Goal: Task Accomplishment & Management: Use online tool/utility

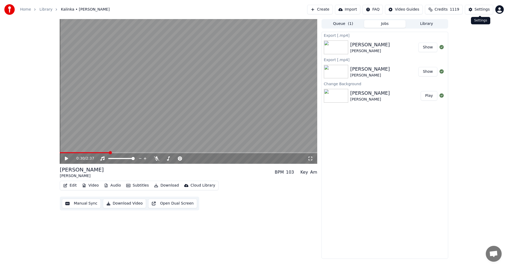
click at [488, 11] on div "Settings" at bounding box center [482, 9] width 15 height 5
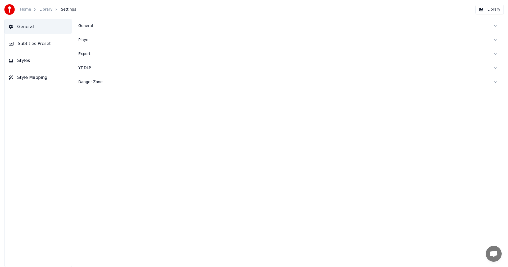
click at [86, 26] on div "General" at bounding box center [283, 25] width 411 height 5
click at [140, 105] on html "Home Library Settings Library General Subtitles Preset Styles Style Mapping Gen…" at bounding box center [254, 133] width 508 height 267
click at [339, 70] on div "Library Folder ******** Change Reset" at bounding box center [287, 62] width 419 height 15
click at [26, 10] on link "Home" at bounding box center [25, 9] width 11 height 5
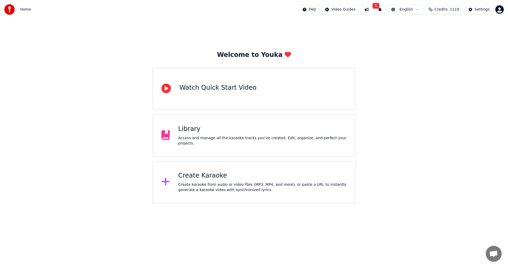
click at [203, 177] on div "Create Karaoke" at bounding box center [262, 176] width 169 height 8
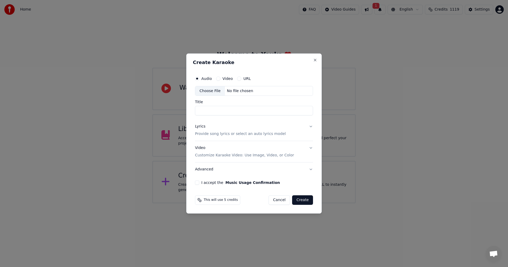
click at [210, 91] on div "Choose File" at bounding box center [210, 91] width 30 height 10
type input "**********"
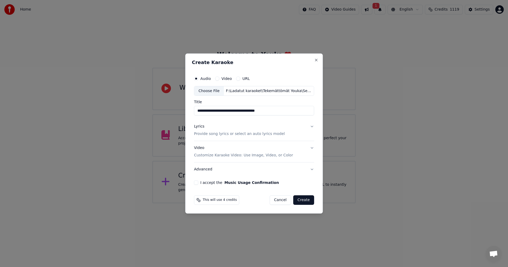
click at [311, 125] on button "Lyrics Provide song lyrics or select an auto lyrics model" at bounding box center [254, 130] width 120 height 21
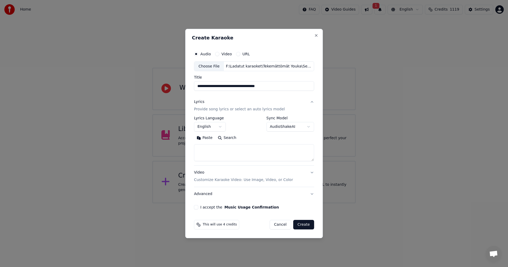
click at [205, 138] on button "Paste" at bounding box center [204, 138] width 21 height 8
click at [220, 129] on body "**********" at bounding box center [254, 101] width 508 height 203
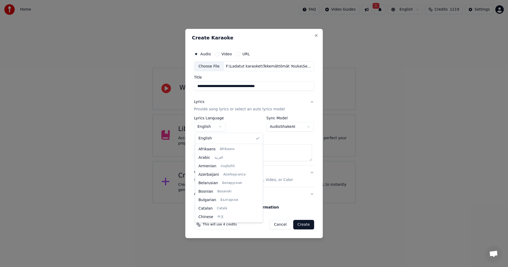
scroll to position [85, 0]
type textarea "**********"
select select "**"
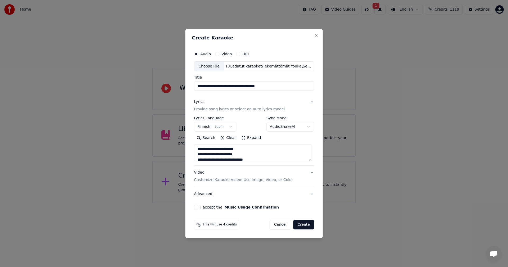
click at [198, 207] on button "I accept the Music Usage Confirmation" at bounding box center [196, 207] width 4 height 4
click at [309, 223] on button "Create" at bounding box center [303, 225] width 21 height 10
type textarea "**********"
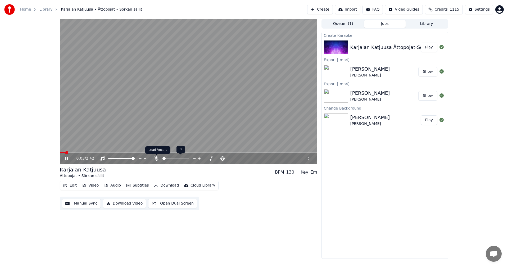
click at [157, 159] on icon at bounding box center [156, 158] width 5 height 4
click at [156, 159] on icon at bounding box center [156, 158] width 3 height 4
click at [156, 158] on icon at bounding box center [156, 158] width 5 height 4
click at [155, 158] on icon at bounding box center [156, 158] width 5 height 4
click at [116, 186] on button "Audio" at bounding box center [112, 185] width 21 height 7
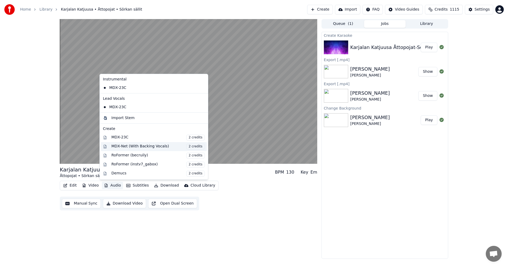
click at [133, 146] on div "MDX-Net (With Backing Vocals) 2 credits" at bounding box center [157, 147] width 93 height 6
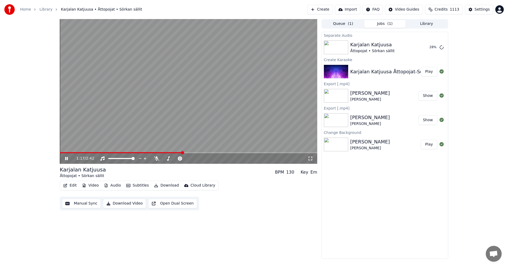
click at [66, 156] on div "1:17 / 2:42" at bounding box center [188, 158] width 253 height 5
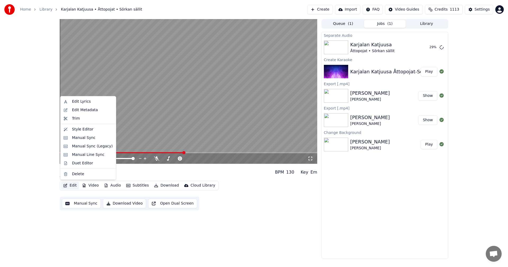
click at [73, 186] on button "Edit" at bounding box center [70, 185] width 18 height 7
click at [94, 146] on div "Manual Sync (Legacy)" at bounding box center [92, 146] width 41 height 5
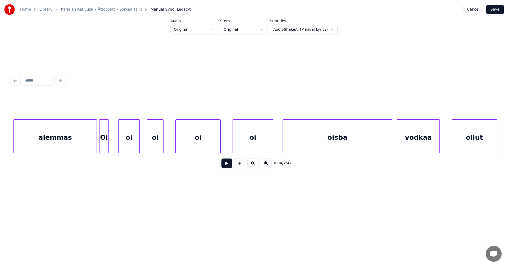
scroll to position [0, 4802]
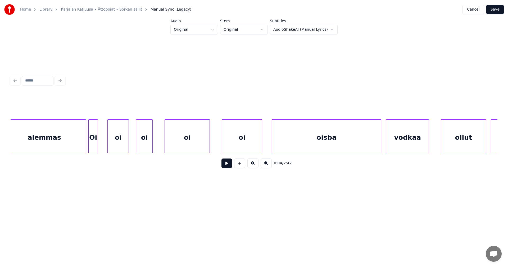
click at [62, 143] on div "alemmas" at bounding box center [44, 138] width 83 height 36
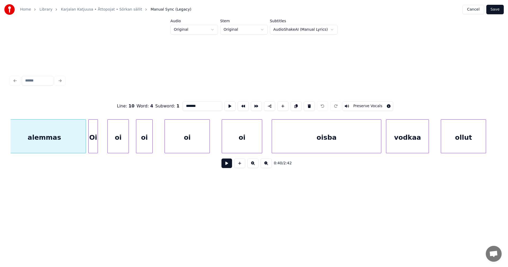
scroll to position [0, 4794]
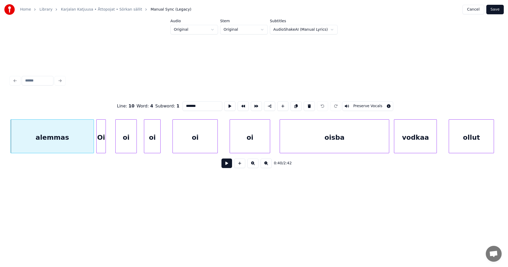
click at [226, 166] on button at bounding box center [227, 164] width 11 height 10
click at [226, 165] on button at bounding box center [227, 164] width 11 height 10
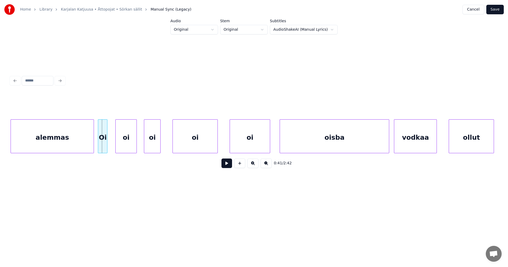
click at [102, 144] on div "Oi" at bounding box center [102, 138] width 9 height 36
click at [92, 142] on div at bounding box center [92, 136] width 2 height 33
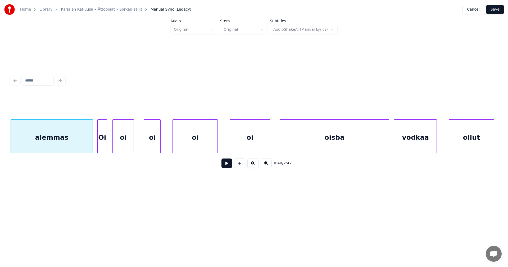
click at [124, 136] on div "oi" at bounding box center [123, 138] width 21 height 36
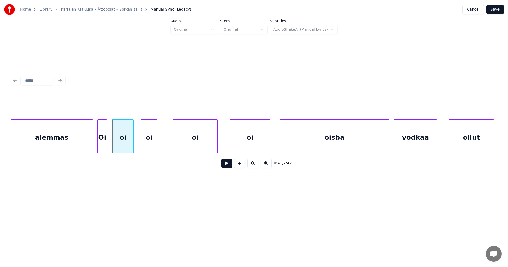
click at [150, 142] on div "oi" at bounding box center [149, 138] width 16 height 36
click at [101, 146] on div "Oi" at bounding box center [102, 138] width 9 height 36
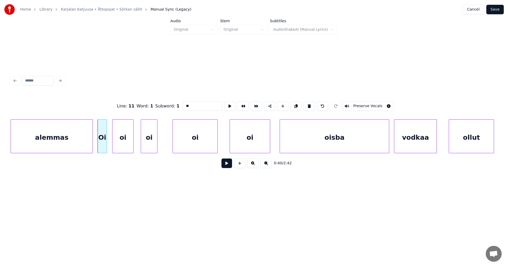
click at [227, 164] on button at bounding box center [227, 164] width 11 height 10
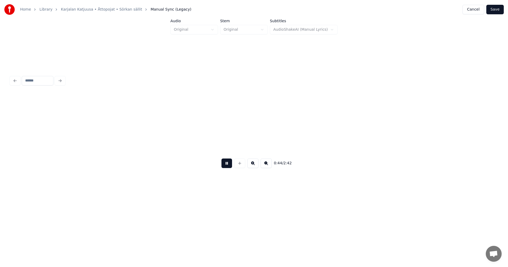
scroll to position [0, 5282]
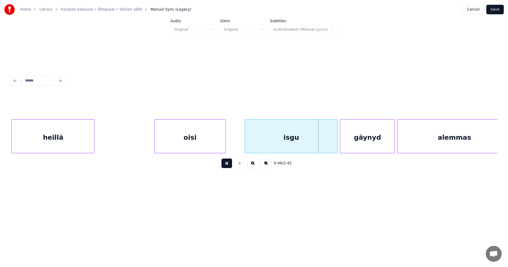
click at [226, 163] on button at bounding box center [227, 164] width 11 height 10
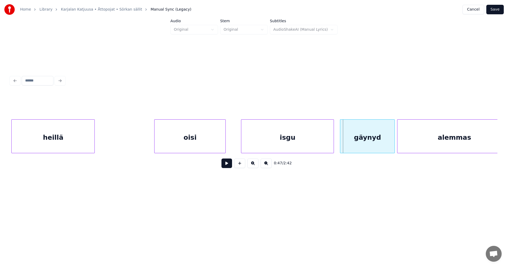
click at [267, 142] on div "isgu" at bounding box center [287, 138] width 92 height 36
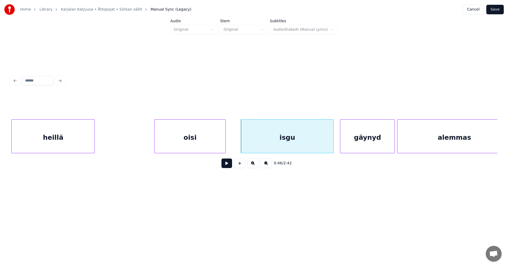
click at [226, 165] on button at bounding box center [227, 164] width 11 height 10
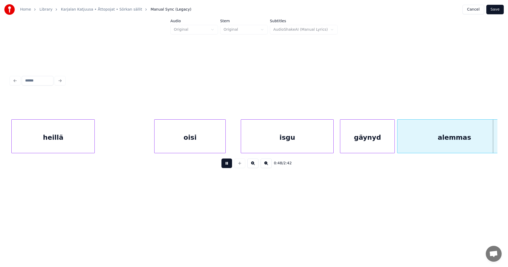
scroll to position [0, 5770]
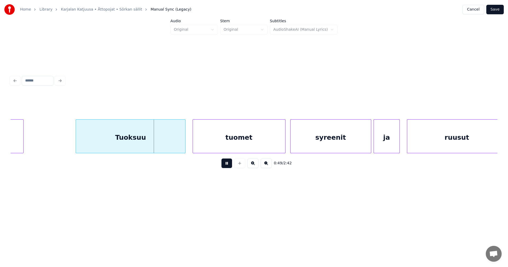
click at [226, 165] on button at bounding box center [227, 164] width 11 height 10
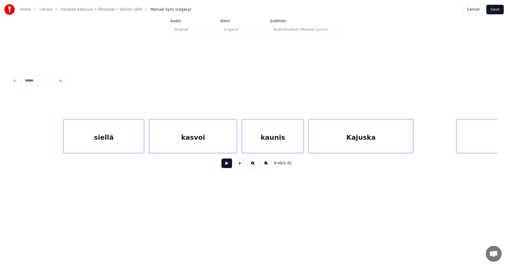
scroll to position [0, 8909]
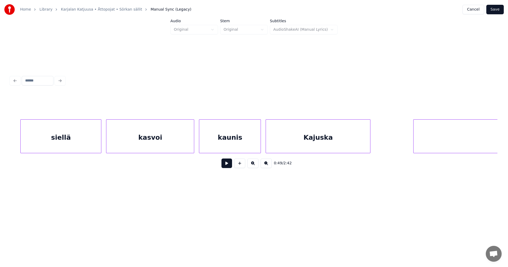
click at [291, 137] on div "Kajuska" at bounding box center [318, 138] width 104 height 36
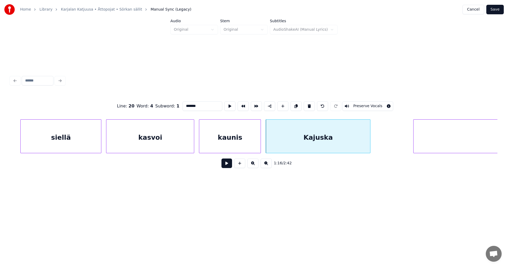
click at [188, 105] on input "*******" at bounding box center [203, 106] width 40 height 10
click at [330, 137] on div "Kadjuska" at bounding box center [318, 138] width 104 height 36
type input "********"
click at [190, 212] on html "Home Library [GEOGRAPHIC_DATA] • Åttopojat • Sörkan sällit Manual Sync (Legacy)…" at bounding box center [254, 106] width 508 height 212
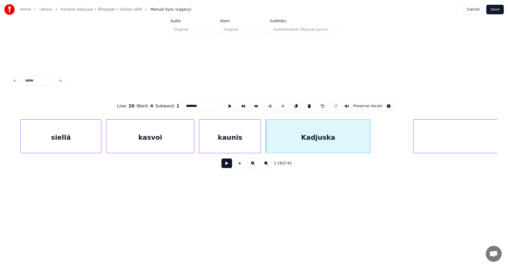
click at [496, 13] on button "Save" at bounding box center [495, 10] width 17 height 10
click at [498, 11] on div "Cancel Save" at bounding box center [483, 10] width 41 height 10
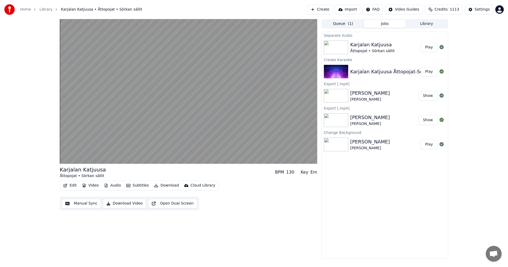
click at [119, 185] on button "Audio" at bounding box center [112, 185] width 21 height 7
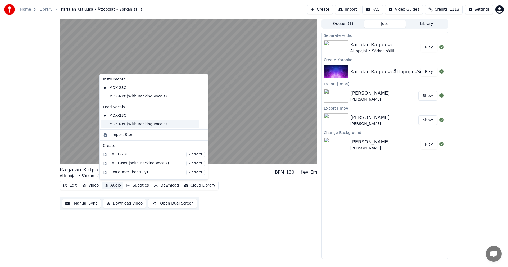
click at [132, 126] on div "MDX-Net (With Backing Vocals)" at bounding box center [150, 124] width 98 height 8
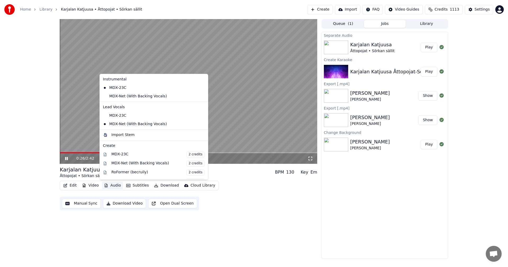
click at [116, 185] on button "Audio" at bounding box center [112, 185] width 21 height 7
click at [131, 98] on div "MDX-Net (With Backing Vocals)" at bounding box center [150, 96] width 98 height 8
click at [116, 184] on button "Audio" at bounding box center [112, 185] width 21 height 7
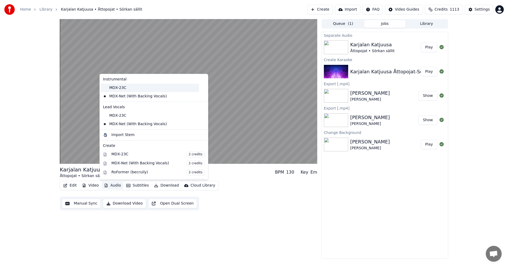
click at [122, 87] on div "MDX-23C" at bounding box center [150, 88] width 98 height 8
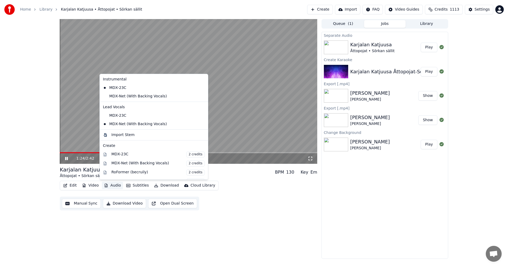
click at [114, 186] on button "Audio" at bounding box center [112, 185] width 21 height 7
drag, startPoint x: 121, startPoint y: 115, endPoint x: 138, endPoint y: 129, distance: 22.4
click at [121, 115] on div "MDX-23C" at bounding box center [150, 115] width 98 height 8
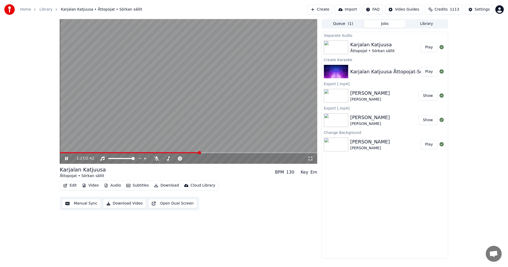
click at [170, 152] on span at bounding box center [130, 152] width 140 height 1
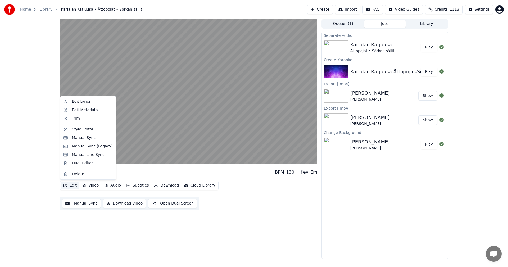
click at [70, 186] on button "Edit" at bounding box center [70, 185] width 18 height 7
click at [88, 146] on div "Manual Sync (Legacy)" at bounding box center [92, 146] width 41 height 5
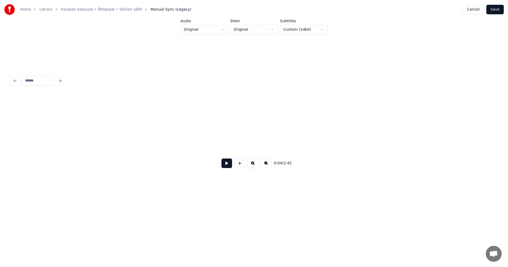
scroll to position [0, 538]
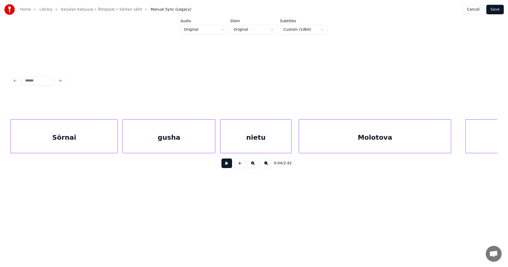
click at [225, 166] on button at bounding box center [227, 164] width 11 height 10
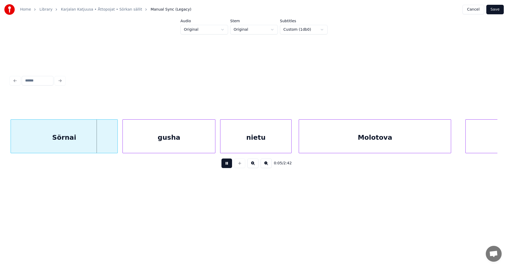
click at [225, 163] on button at bounding box center [227, 164] width 11 height 10
click at [228, 163] on button at bounding box center [227, 164] width 11 height 10
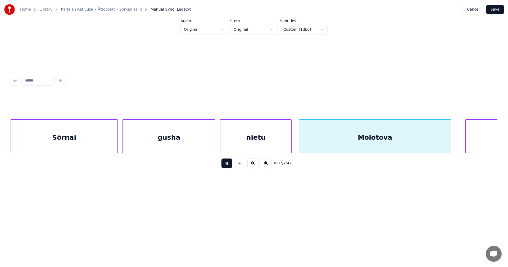
click at [228, 164] on button at bounding box center [227, 164] width 11 height 10
click at [209, 144] on div at bounding box center [210, 136] width 2 height 33
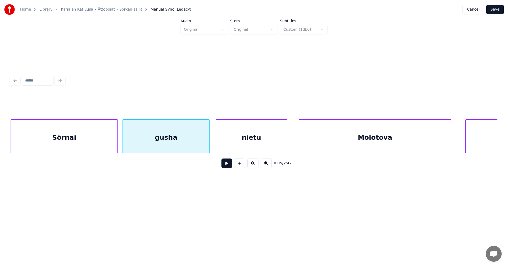
click at [236, 141] on div "nietu" at bounding box center [251, 138] width 71 height 36
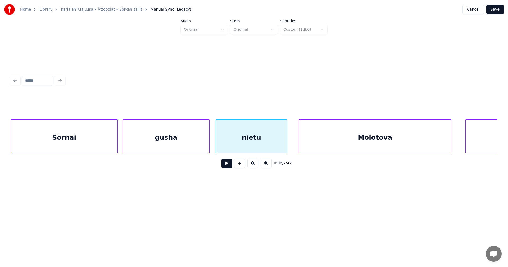
click at [227, 167] on button at bounding box center [227, 164] width 11 height 10
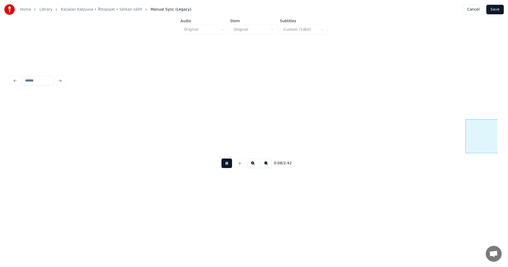
scroll to position [0, 1026]
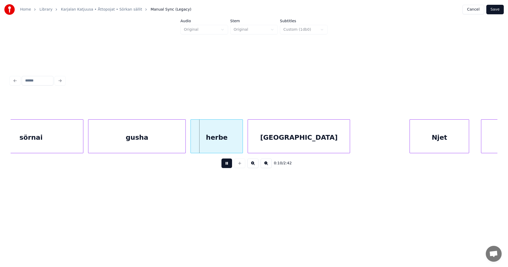
drag, startPoint x: 227, startPoint y: 166, endPoint x: 141, endPoint y: 173, distance: 86.6
click at [227, 165] on button at bounding box center [227, 164] width 11 height 10
click at [80, 147] on div at bounding box center [80, 136] width 2 height 33
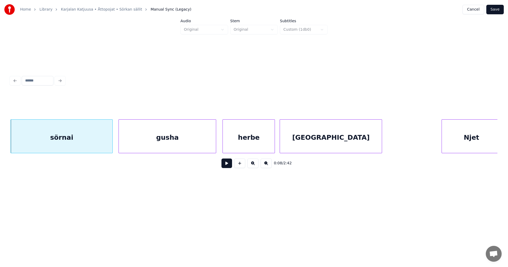
click at [163, 142] on div "gusha" at bounding box center [167, 138] width 97 height 36
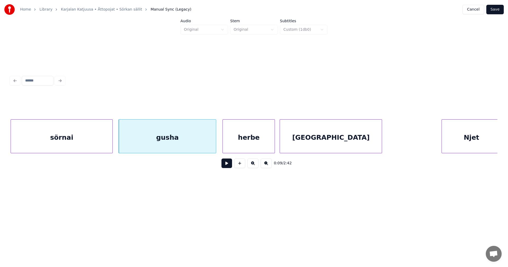
click at [229, 166] on button at bounding box center [227, 164] width 11 height 10
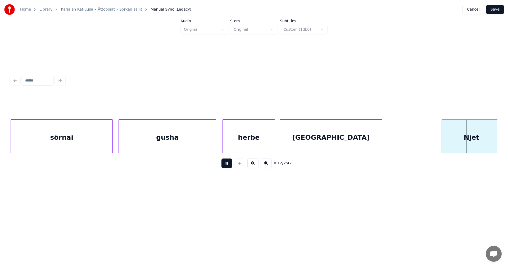
click at [229, 165] on button at bounding box center [227, 164] width 11 height 10
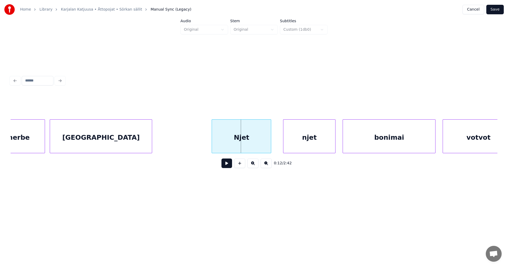
scroll to position [0, 1227]
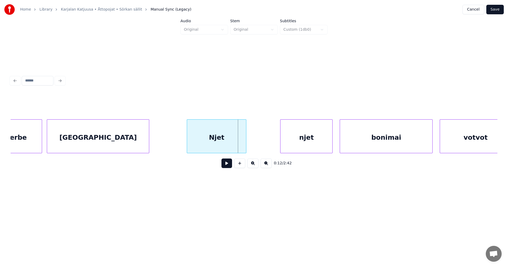
click at [238, 147] on div "Njet" at bounding box center [216, 138] width 59 height 36
click at [290, 139] on div "njet" at bounding box center [289, 138] width 52 height 36
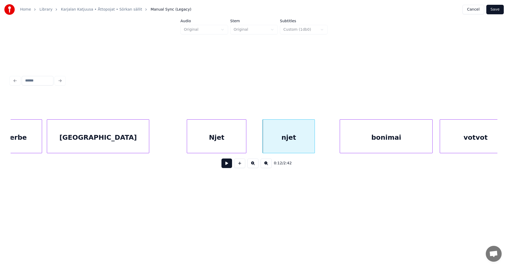
click at [237, 145] on div "Njet" at bounding box center [216, 138] width 59 height 36
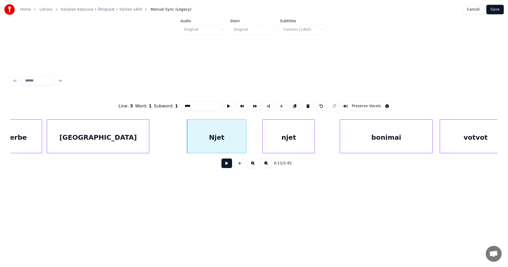
click at [231, 167] on button at bounding box center [227, 164] width 11 height 10
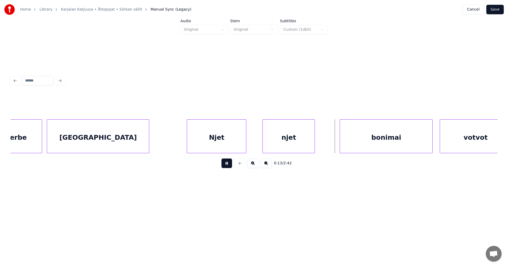
click at [231, 167] on button at bounding box center [227, 164] width 11 height 10
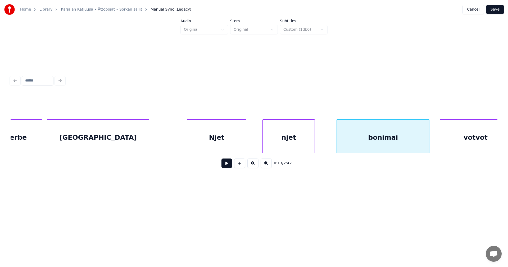
click at [362, 143] on div "bonimai" at bounding box center [383, 138] width 92 height 36
click at [227, 166] on button at bounding box center [227, 164] width 11 height 10
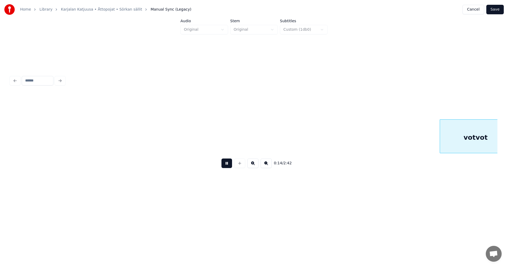
scroll to position [0, 1714]
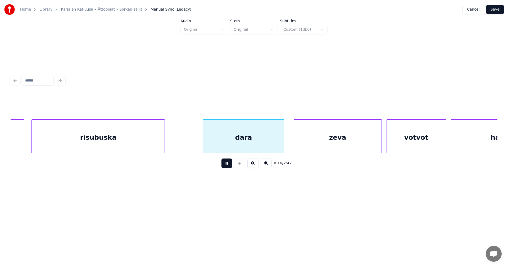
click at [227, 166] on button at bounding box center [227, 164] width 11 height 10
click at [229, 146] on div "dara" at bounding box center [239, 138] width 80 height 36
click at [225, 165] on button at bounding box center [227, 164] width 11 height 10
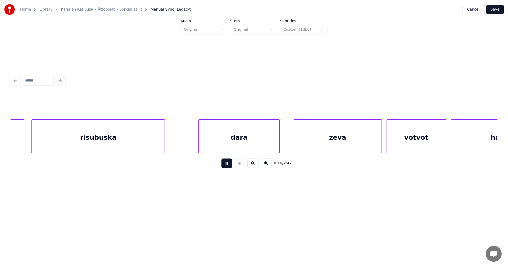
click at [226, 165] on button at bounding box center [227, 164] width 11 height 10
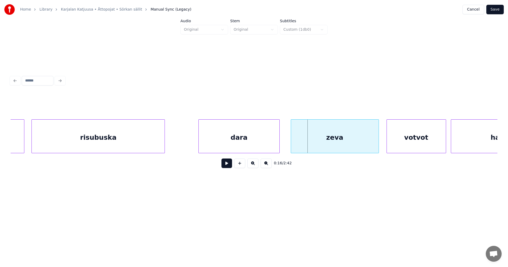
click at [334, 143] on div "zeva" at bounding box center [335, 138] width 88 height 36
click at [269, 141] on div "dara" at bounding box center [239, 138] width 80 height 36
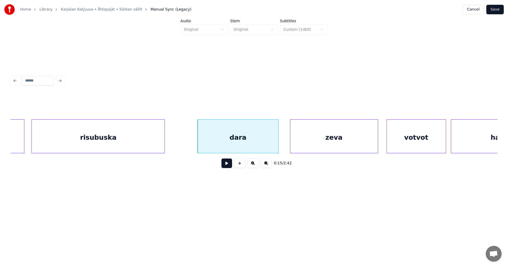
click at [229, 167] on button at bounding box center [227, 164] width 11 height 10
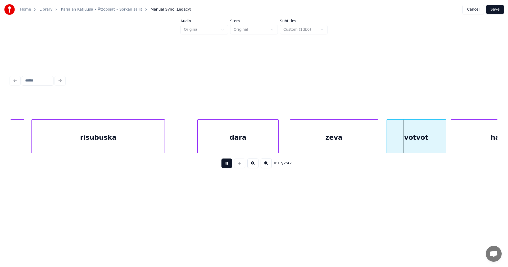
click at [229, 167] on button at bounding box center [227, 164] width 11 height 10
click at [265, 146] on div "dara" at bounding box center [238, 138] width 80 height 36
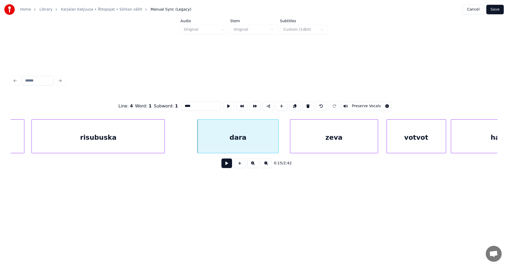
click at [228, 167] on button at bounding box center [227, 164] width 11 height 10
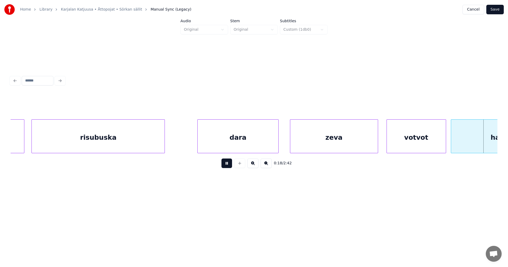
scroll to position [0, 2203]
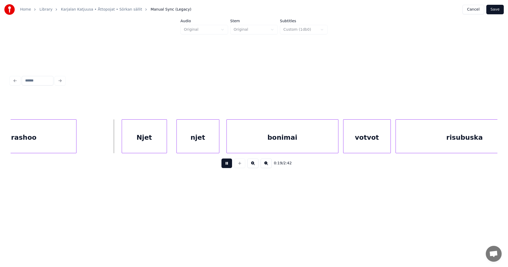
drag, startPoint x: 228, startPoint y: 167, endPoint x: 199, endPoint y: 172, distance: 29.8
click at [228, 167] on button at bounding box center [227, 164] width 11 height 10
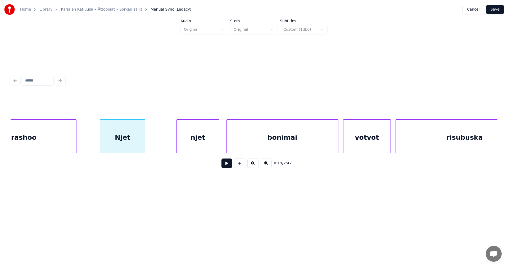
click at [125, 151] on div "harashoo Njet njet bonimai votvot risubuska" at bounding box center [254, 136] width 487 height 34
click at [199, 136] on div "njet" at bounding box center [190, 138] width 42 height 36
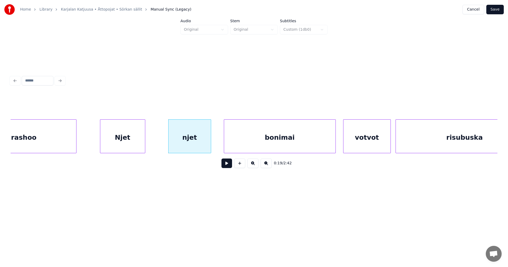
click at [256, 143] on div "bonimai" at bounding box center [279, 138] width 111 height 36
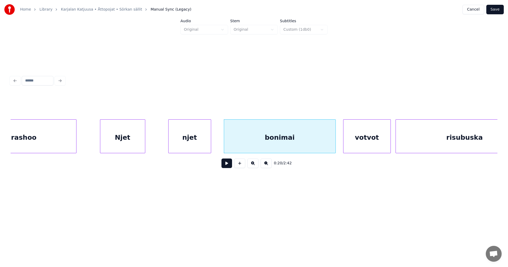
click at [127, 146] on div "Njet" at bounding box center [122, 138] width 45 height 36
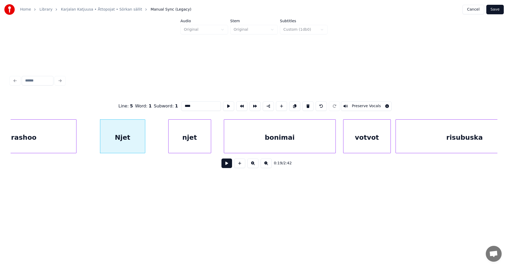
click at [224, 168] on button at bounding box center [227, 164] width 11 height 10
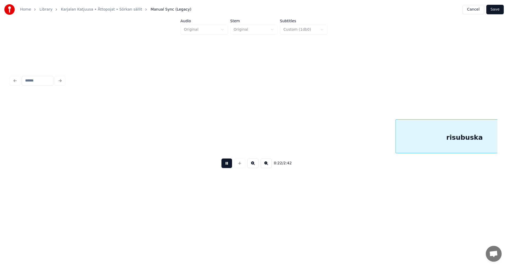
scroll to position [0, 2690]
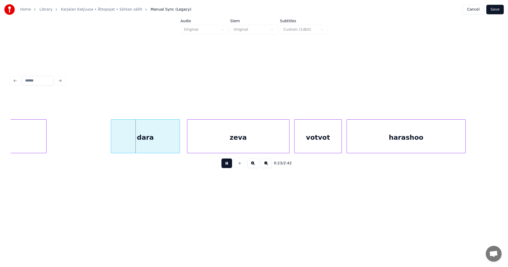
drag, startPoint x: 227, startPoint y: 166, endPoint x: 217, endPoint y: 166, distance: 9.8
click at [226, 165] on button at bounding box center [227, 164] width 11 height 10
click at [144, 150] on div "dara" at bounding box center [139, 138] width 69 height 36
click at [103, 146] on div "dara" at bounding box center [126, 138] width 69 height 36
click at [227, 167] on button at bounding box center [227, 164] width 11 height 10
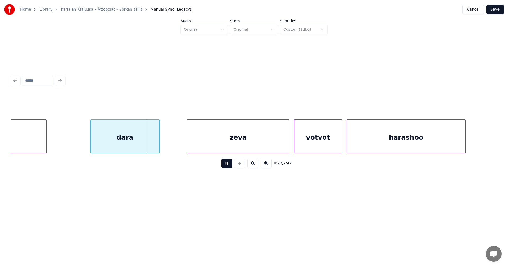
drag, startPoint x: 227, startPoint y: 167, endPoint x: 196, endPoint y: 163, distance: 30.7
click at [227, 166] on button at bounding box center [227, 164] width 11 height 10
click at [138, 147] on div "dara" at bounding box center [132, 138] width 69 height 36
click at [175, 142] on div at bounding box center [175, 136] width 2 height 33
click at [224, 166] on button at bounding box center [227, 164] width 11 height 10
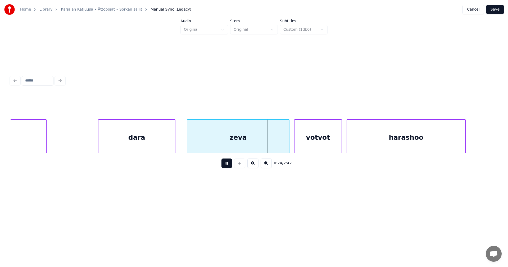
drag, startPoint x: 224, startPoint y: 166, endPoint x: 232, endPoint y: 164, distance: 7.8
click at [225, 166] on button at bounding box center [227, 164] width 11 height 10
click at [279, 144] on div at bounding box center [280, 136] width 2 height 33
click at [296, 145] on div "votvot" at bounding box center [311, 138] width 47 height 36
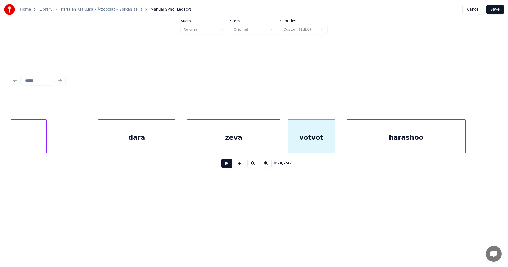
click at [228, 168] on button at bounding box center [227, 164] width 11 height 10
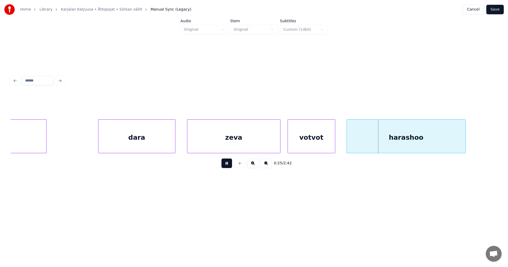
drag, startPoint x: 232, startPoint y: 165, endPoint x: 315, endPoint y: 155, distance: 83.7
click at [232, 165] on button at bounding box center [227, 164] width 11 height 10
click at [363, 135] on div "harashoo" at bounding box center [400, 138] width 119 height 36
click at [229, 167] on button at bounding box center [227, 164] width 11 height 10
drag, startPoint x: 229, startPoint y: 167, endPoint x: 299, endPoint y: 176, distance: 70.7
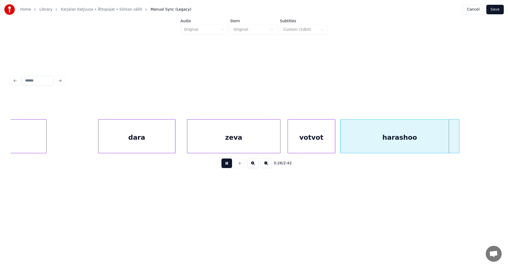
click at [228, 168] on button at bounding box center [227, 164] width 11 height 10
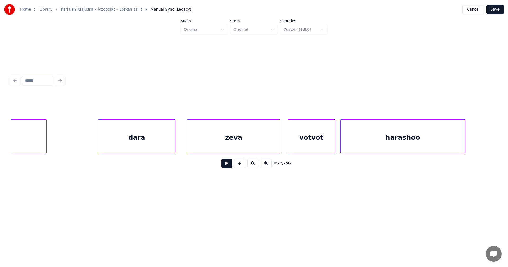
click at [465, 138] on div at bounding box center [465, 136] width 2 height 33
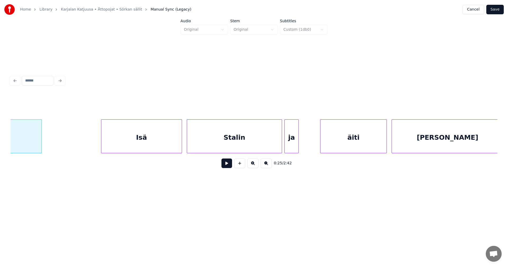
scroll to position [0, 3124]
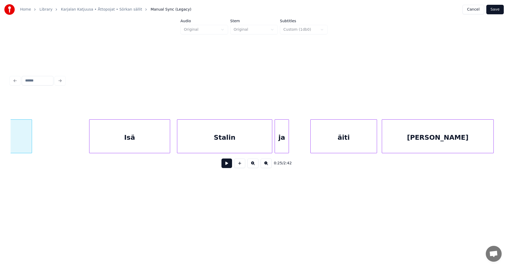
click at [131, 140] on div "Isä" at bounding box center [129, 138] width 80 height 36
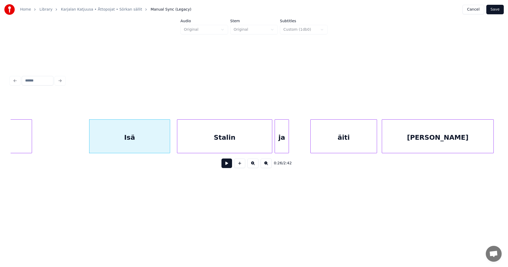
click at [228, 164] on button at bounding box center [227, 164] width 11 height 10
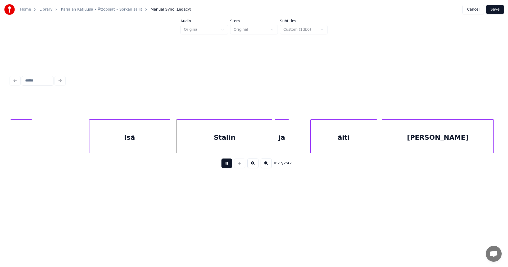
click at [228, 164] on button at bounding box center [227, 164] width 11 height 10
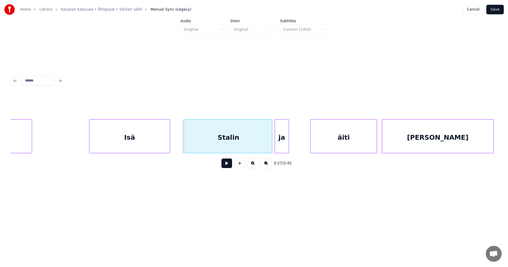
click at [185, 141] on div at bounding box center [186, 136] width 2 height 33
click at [176, 140] on div at bounding box center [176, 136] width 2 height 33
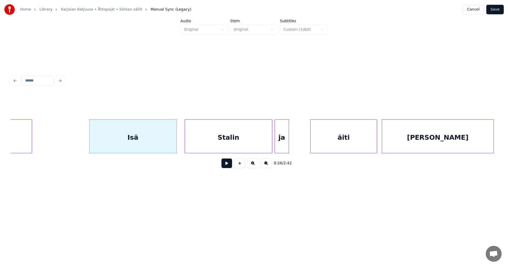
click at [174, 141] on div "Isä" at bounding box center [132, 138] width 87 height 36
click at [225, 165] on button at bounding box center [227, 164] width 11 height 10
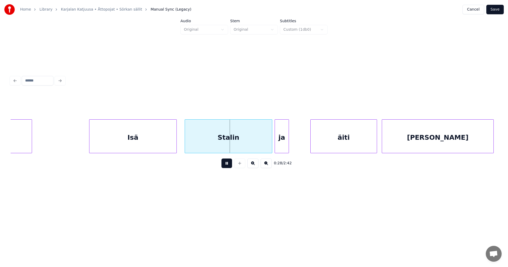
click at [226, 165] on button at bounding box center [227, 164] width 11 height 10
click at [259, 145] on div at bounding box center [260, 136] width 2 height 33
click at [239, 148] on div "Stalin" at bounding box center [223, 138] width 76 height 36
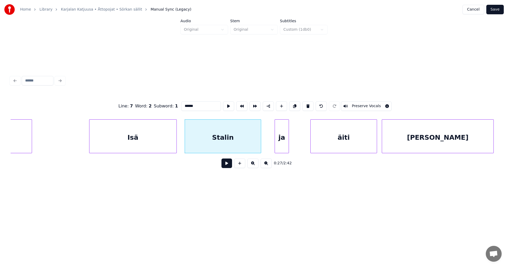
click at [228, 166] on button at bounding box center [227, 164] width 11 height 10
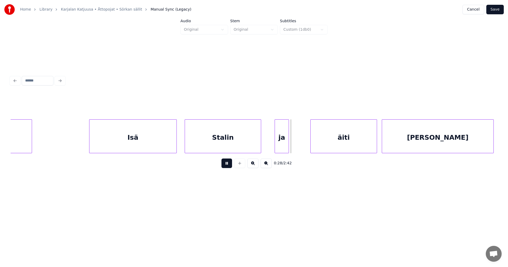
drag, startPoint x: 228, startPoint y: 165, endPoint x: 224, endPoint y: 152, distance: 13.3
click at [227, 163] on button at bounding box center [227, 164] width 11 height 10
click at [168, 143] on div at bounding box center [169, 136] width 2 height 33
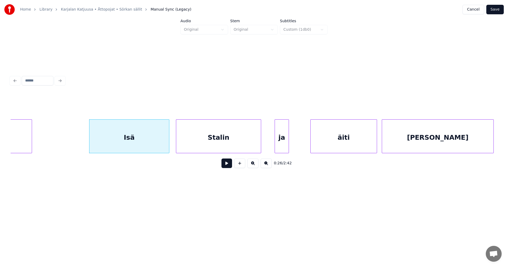
click at [177, 140] on div at bounding box center [177, 136] width 2 height 33
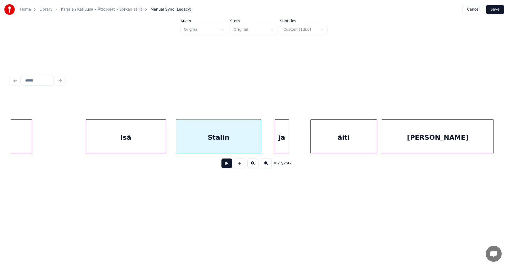
click at [151, 144] on div "Isä" at bounding box center [126, 138] width 80 height 36
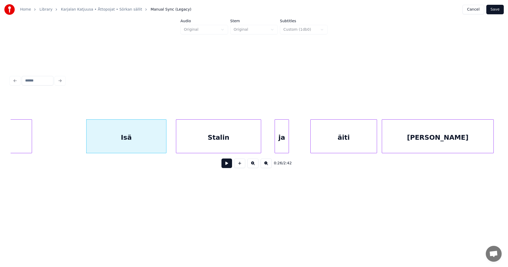
click at [229, 165] on button at bounding box center [227, 164] width 11 height 10
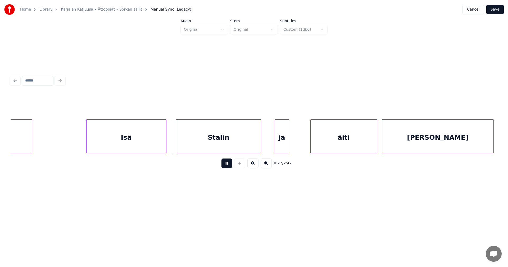
click at [228, 164] on button at bounding box center [227, 164] width 11 height 10
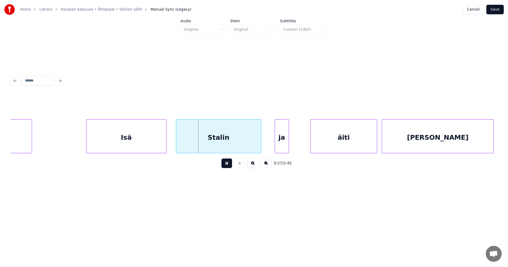
drag, startPoint x: 228, startPoint y: 164, endPoint x: 228, endPoint y: 158, distance: 6.7
click at [228, 160] on div "0:27 / 2:42" at bounding box center [254, 164] width 479 height 12
click at [224, 144] on div "Stalin" at bounding box center [218, 138] width 85 height 36
click at [224, 163] on button at bounding box center [227, 164] width 11 height 10
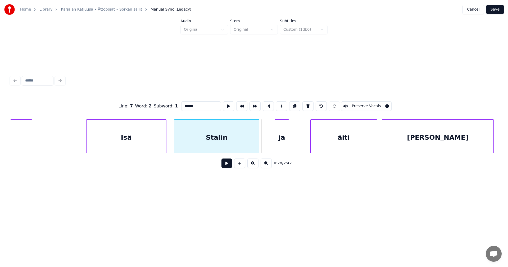
click at [216, 149] on div "Stalin" at bounding box center [216, 138] width 85 height 36
click at [224, 167] on button at bounding box center [227, 164] width 11 height 10
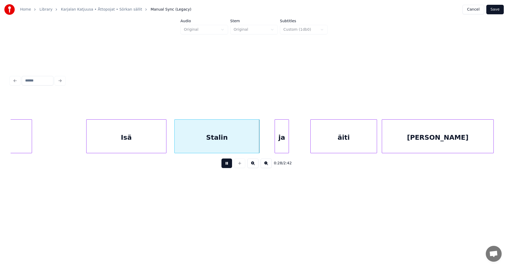
click at [225, 166] on button at bounding box center [227, 164] width 11 height 10
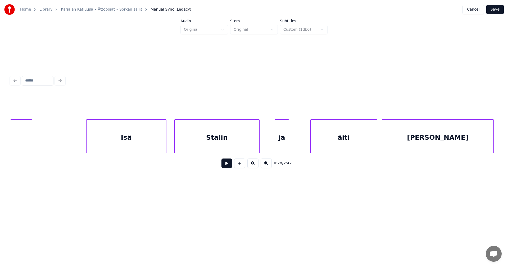
click at [225, 167] on button at bounding box center [227, 164] width 11 height 10
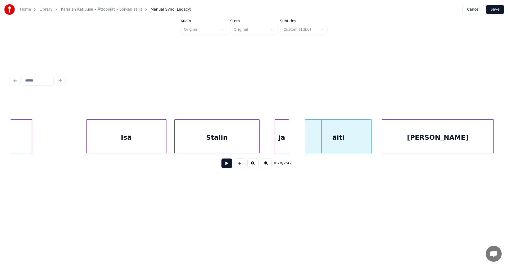
click at [327, 146] on div "äiti" at bounding box center [339, 138] width 66 height 36
click at [233, 166] on div "0:28 / 2:42" at bounding box center [254, 164] width 479 height 12
click at [229, 168] on button at bounding box center [227, 164] width 11 height 10
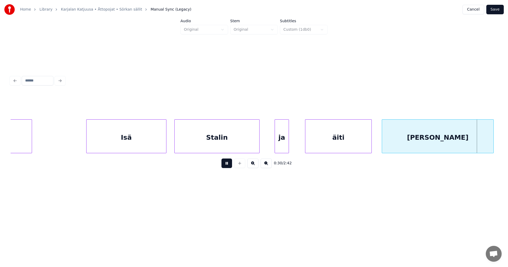
click at [229, 168] on button at bounding box center [227, 164] width 11 height 10
click at [395, 135] on div "[PERSON_NAME]" at bounding box center [437, 138] width 111 height 36
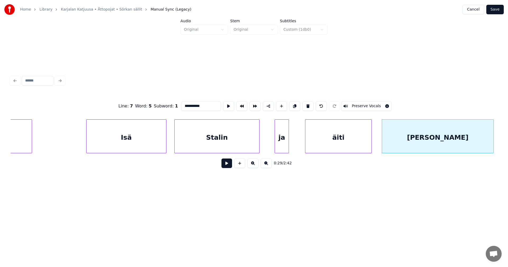
click at [227, 167] on button at bounding box center [227, 164] width 11 height 10
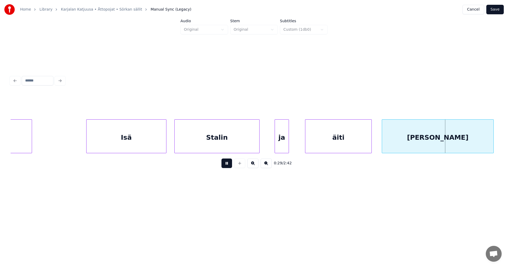
click at [227, 167] on button at bounding box center [227, 164] width 11 height 10
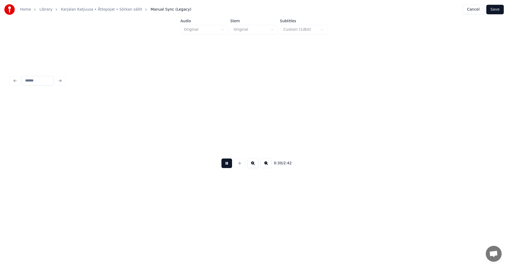
scroll to position [0, 3612]
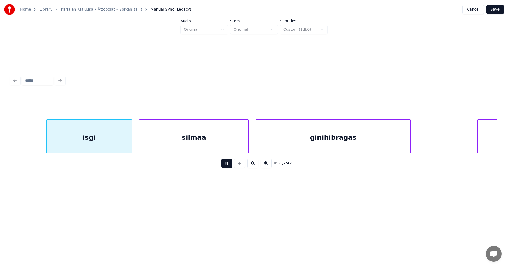
drag, startPoint x: 227, startPoint y: 167, endPoint x: 197, endPoint y: 171, distance: 30.2
click at [226, 167] on button at bounding box center [227, 164] width 11 height 10
click at [94, 145] on div "isgi" at bounding box center [75, 138] width 85 height 36
click at [224, 168] on button at bounding box center [227, 164] width 11 height 10
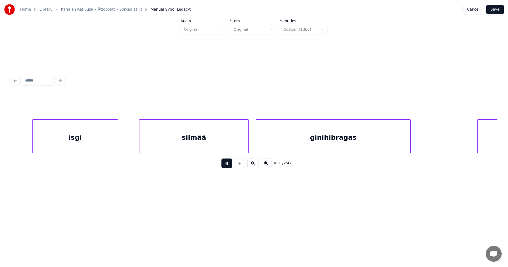
click at [227, 165] on button at bounding box center [227, 164] width 11 height 10
click at [156, 140] on div "silmää" at bounding box center [188, 138] width 109 height 36
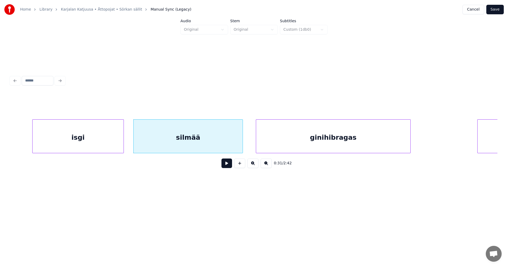
click at [123, 146] on div at bounding box center [123, 136] width 2 height 33
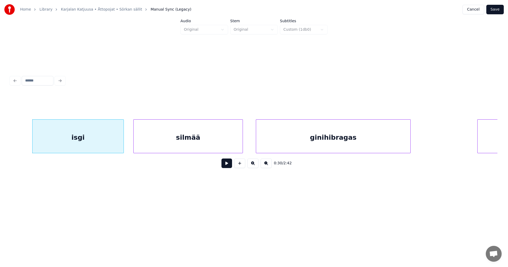
click at [115, 148] on div "isgi" at bounding box center [78, 138] width 91 height 36
click at [227, 167] on button at bounding box center [227, 164] width 11 height 10
click at [226, 165] on button at bounding box center [227, 164] width 11 height 10
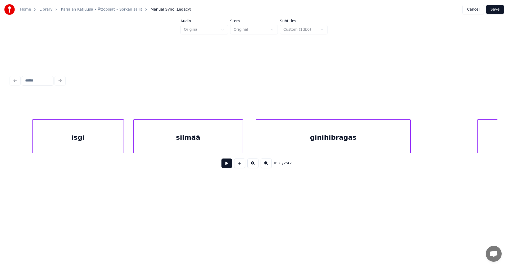
click at [226, 165] on button at bounding box center [227, 164] width 11 height 10
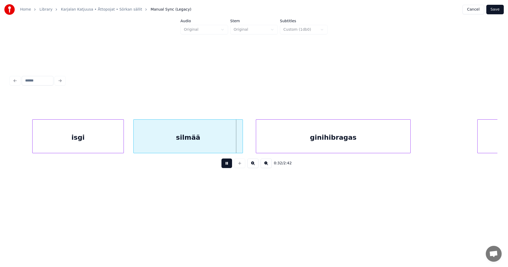
click at [226, 165] on button at bounding box center [227, 164] width 11 height 10
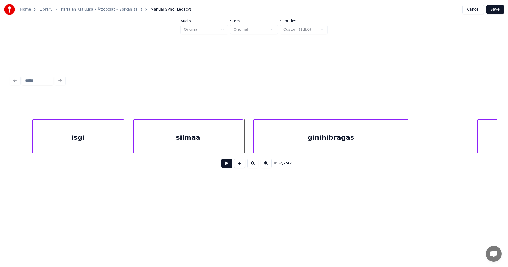
click at [282, 141] on div "ginihibragas" at bounding box center [331, 138] width 154 height 36
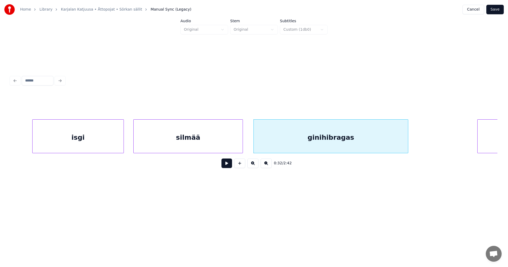
click at [227, 167] on button at bounding box center [227, 164] width 11 height 10
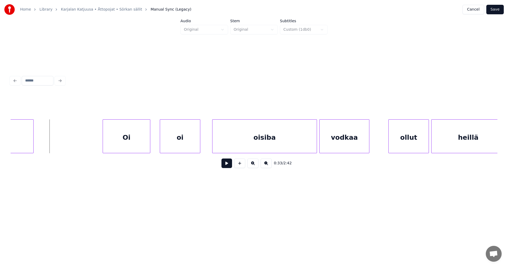
scroll to position [0, 3994]
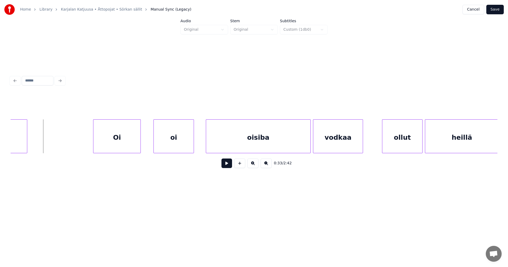
click at [125, 144] on div "Oi" at bounding box center [116, 138] width 47 height 36
click at [226, 168] on button at bounding box center [227, 164] width 11 height 10
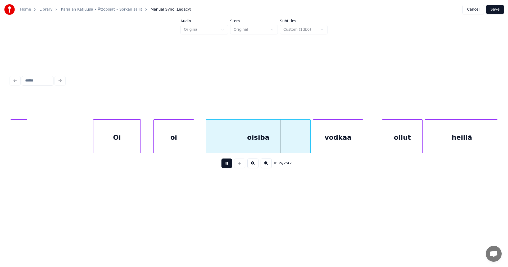
click at [227, 167] on button at bounding box center [227, 164] width 11 height 10
click at [306, 145] on div at bounding box center [306, 136] width 2 height 33
click at [226, 168] on button at bounding box center [227, 164] width 11 height 10
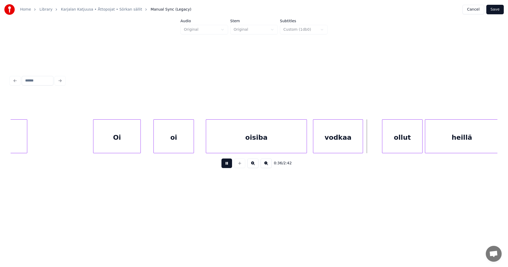
click at [226, 168] on button at bounding box center [227, 164] width 11 height 10
click at [381, 147] on div "ollut" at bounding box center [391, 138] width 40 height 36
click at [435, 138] on div "heillä" at bounding box center [459, 138] width 73 height 36
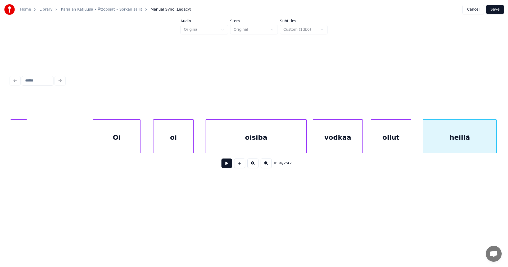
click at [345, 141] on div "vodkaa" at bounding box center [338, 138] width 50 height 36
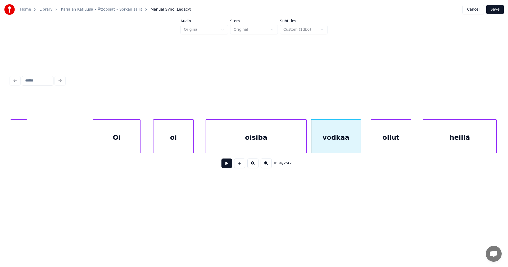
click at [225, 166] on button at bounding box center [227, 164] width 11 height 10
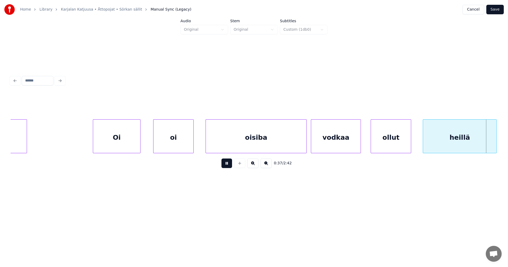
scroll to position [0, 4481]
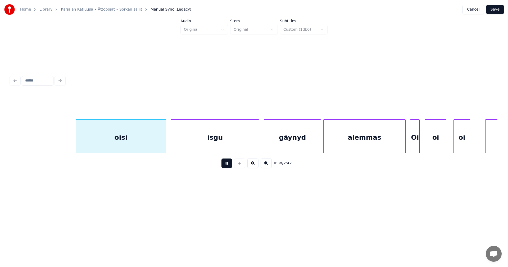
click at [225, 166] on button at bounding box center [227, 164] width 11 height 10
click at [135, 144] on div "oisi" at bounding box center [117, 138] width 90 height 36
click at [231, 165] on button at bounding box center [227, 164] width 11 height 10
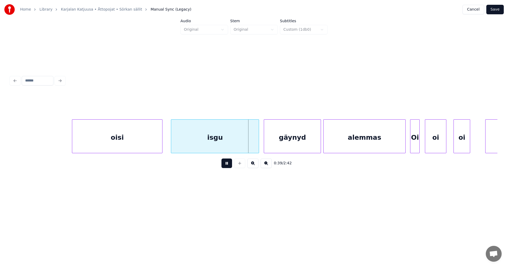
drag, startPoint x: 229, startPoint y: 165, endPoint x: 254, endPoint y: 147, distance: 30.3
click at [229, 165] on button at bounding box center [227, 164] width 11 height 10
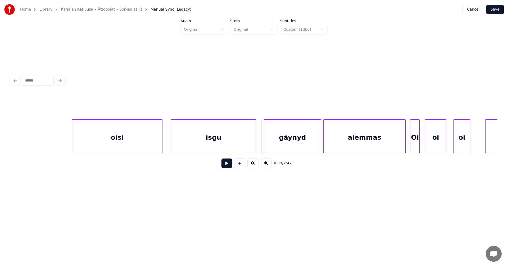
click at [255, 147] on div at bounding box center [255, 136] width 2 height 33
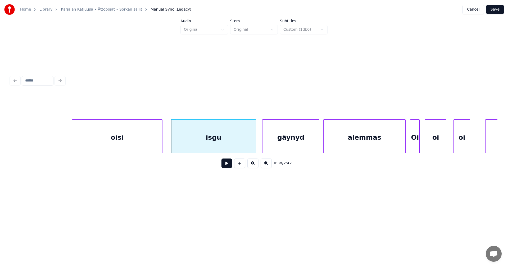
click at [287, 141] on div "gäynyd" at bounding box center [291, 138] width 57 height 36
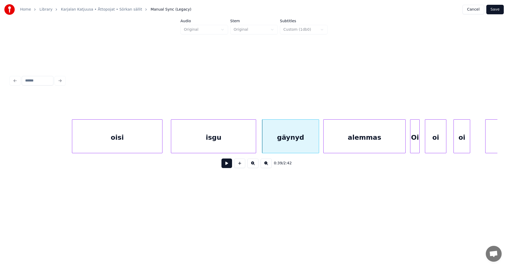
click at [229, 165] on button at bounding box center [227, 164] width 11 height 10
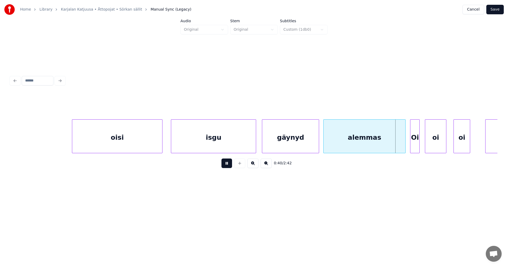
click at [229, 165] on button at bounding box center [227, 164] width 11 height 10
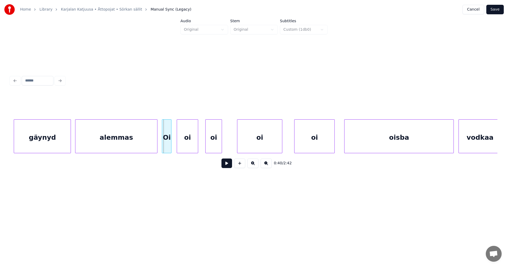
scroll to position [0, 4735]
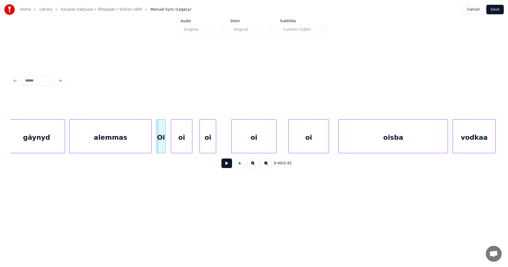
click at [229, 163] on button at bounding box center [227, 164] width 11 height 10
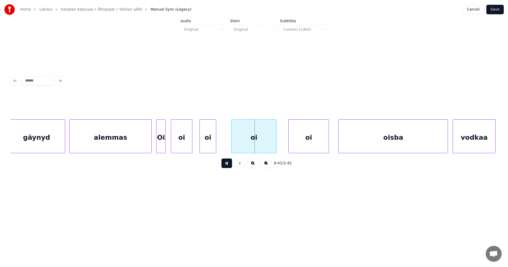
drag, startPoint x: 229, startPoint y: 163, endPoint x: 212, endPoint y: 155, distance: 18.5
click at [217, 157] on div "0:41 / 2:42" at bounding box center [254, 163] width 487 height 20
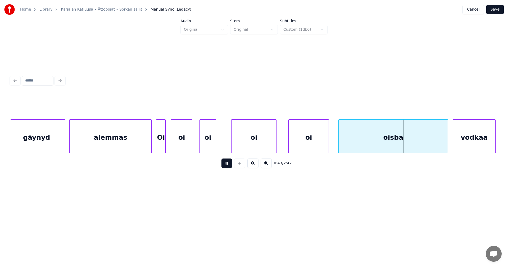
drag, startPoint x: 228, startPoint y: 168, endPoint x: 219, endPoint y: 162, distance: 10.2
click at [226, 165] on button at bounding box center [227, 164] width 11 height 10
click at [164, 146] on div "Oi" at bounding box center [161, 136] width 10 height 34
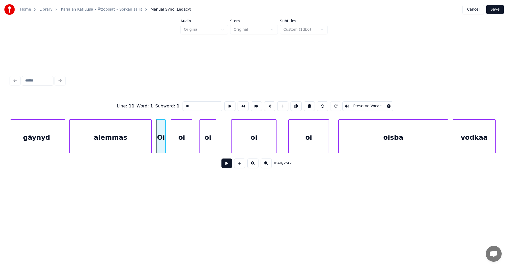
click at [226, 166] on button at bounding box center [227, 164] width 11 height 10
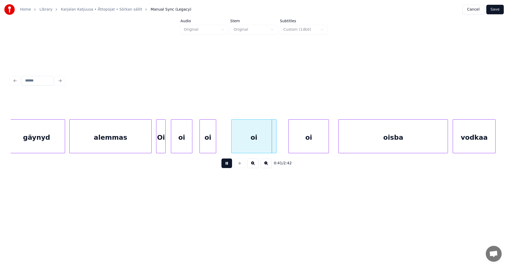
drag, startPoint x: 227, startPoint y: 164, endPoint x: 226, endPoint y: 161, distance: 3.3
click at [226, 162] on button at bounding box center [227, 164] width 11 height 10
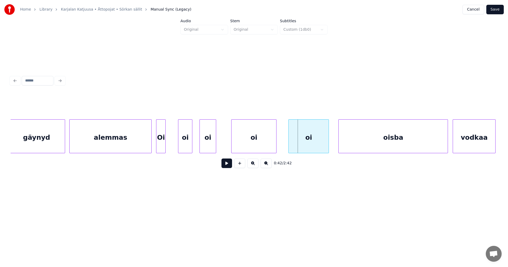
click at [179, 142] on div at bounding box center [179, 136] width 2 height 33
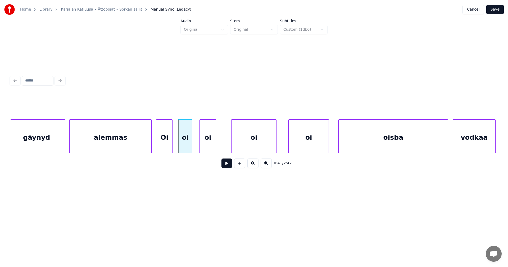
click at [171, 143] on div at bounding box center [172, 136] width 2 height 33
click at [229, 164] on button at bounding box center [227, 164] width 11 height 10
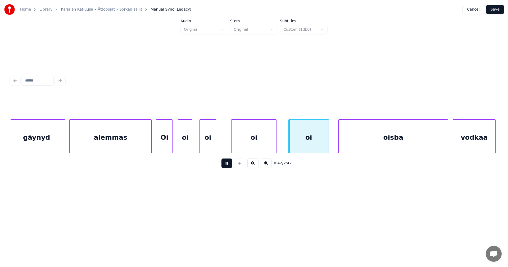
drag, startPoint x: 227, startPoint y: 165, endPoint x: 232, endPoint y: 156, distance: 9.6
click at [228, 162] on button at bounding box center [227, 164] width 11 height 10
click at [241, 145] on div "oi" at bounding box center [248, 138] width 45 height 36
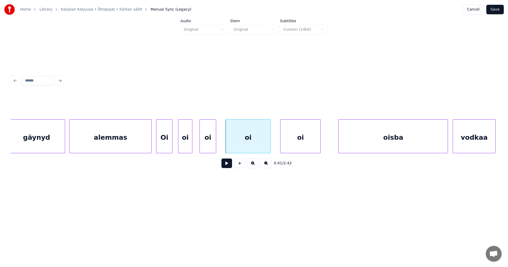
click at [297, 140] on div "oi" at bounding box center [301, 138] width 40 height 36
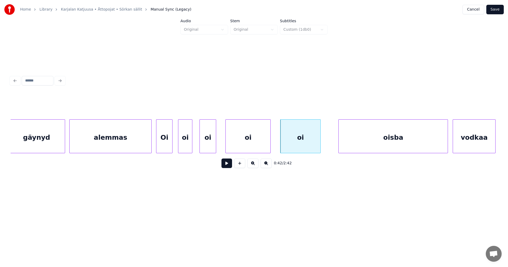
click at [172, 145] on div at bounding box center [172, 136] width 2 height 33
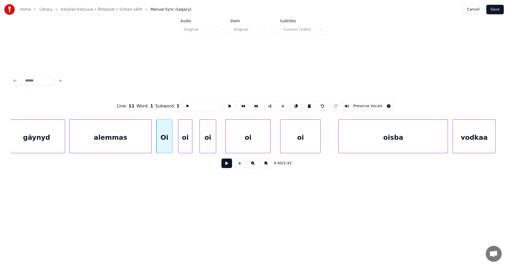
click at [227, 165] on button at bounding box center [227, 164] width 11 height 10
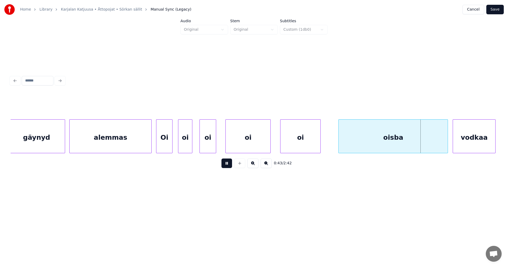
click at [228, 164] on button at bounding box center [227, 164] width 11 height 10
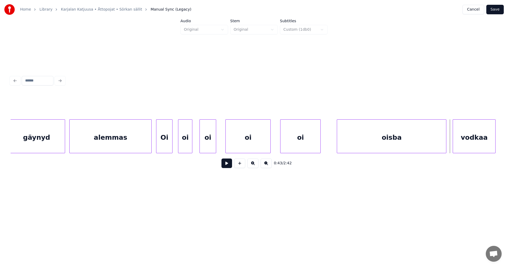
click at [406, 138] on div "oisba" at bounding box center [391, 138] width 109 height 36
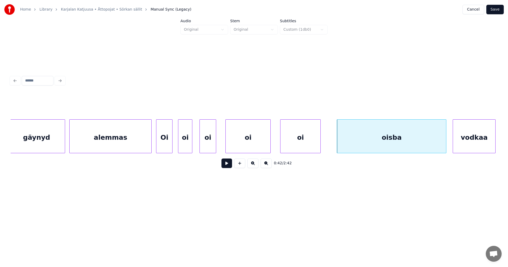
click at [227, 166] on button at bounding box center [227, 164] width 11 height 10
drag, startPoint x: 227, startPoint y: 166, endPoint x: 281, endPoint y: 156, distance: 54.1
click at [229, 166] on button at bounding box center [227, 164] width 11 height 10
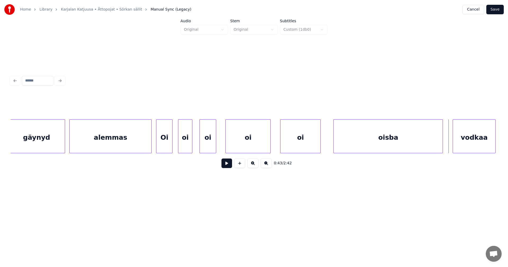
click at [347, 133] on div "oisba" at bounding box center [388, 138] width 109 height 36
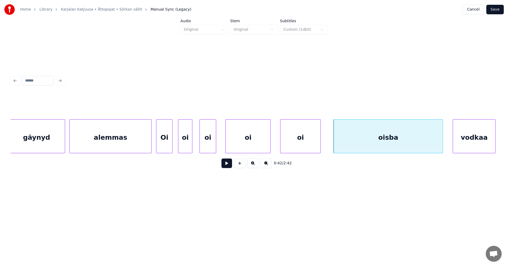
click at [227, 167] on button at bounding box center [227, 164] width 11 height 10
drag, startPoint x: 227, startPoint y: 167, endPoint x: 231, endPoint y: 168, distance: 4.6
click at [227, 167] on button at bounding box center [227, 164] width 11 height 10
click at [341, 136] on div at bounding box center [341, 136] width 2 height 33
click at [228, 167] on button at bounding box center [227, 164] width 11 height 10
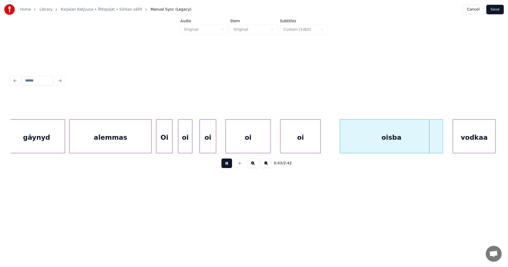
drag, startPoint x: 228, startPoint y: 166, endPoint x: 288, endPoint y: 159, distance: 59.9
click at [229, 166] on button at bounding box center [227, 164] width 11 height 10
click at [338, 140] on div at bounding box center [338, 136] width 2 height 33
click at [227, 168] on button at bounding box center [227, 164] width 11 height 10
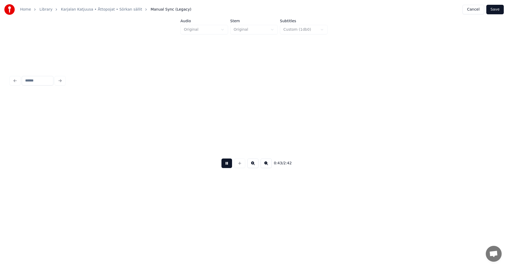
scroll to position [0, 5224]
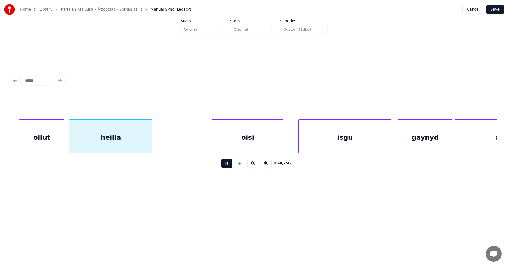
click at [228, 167] on button at bounding box center [227, 164] width 11 height 10
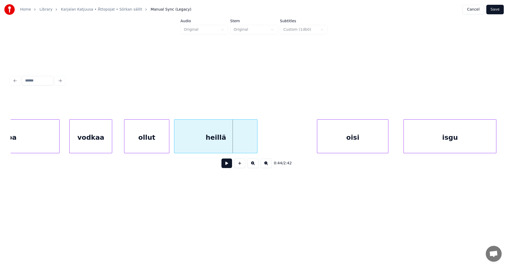
scroll to position [0, 5108]
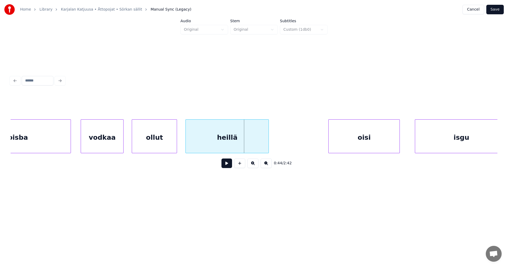
click at [151, 138] on div "ollut" at bounding box center [154, 138] width 45 height 36
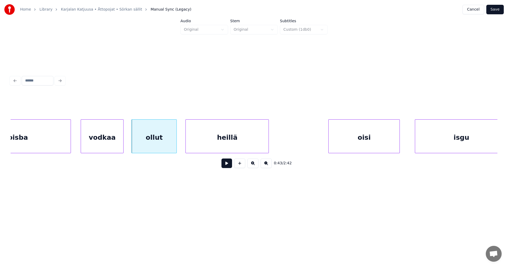
click at [224, 168] on button at bounding box center [227, 164] width 11 height 10
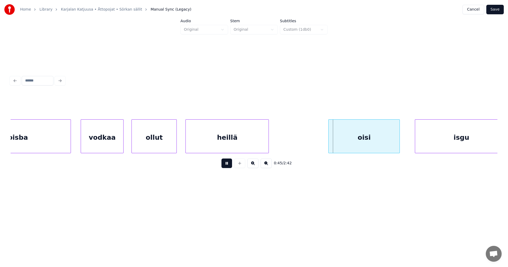
drag, startPoint x: 226, startPoint y: 168, endPoint x: 354, endPoint y: 131, distance: 134.2
click at [232, 167] on button at bounding box center [227, 164] width 11 height 10
click at [354, 137] on div "oisi" at bounding box center [360, 138] width 71 height 36
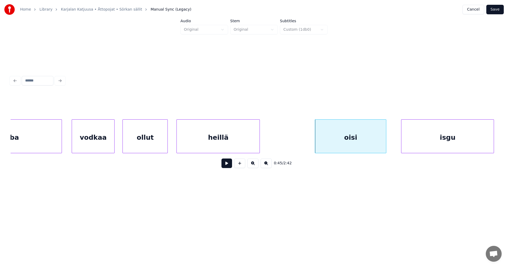
click at [423, 140] on div "isgu" at bounding box center [448, 138] width 92 height 36
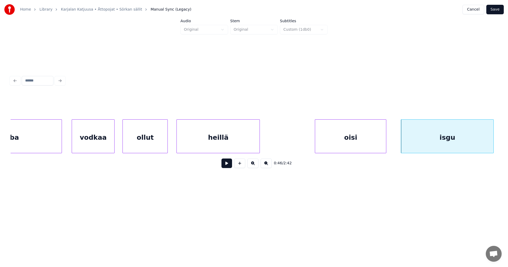
click at [227, 165] on button at bounding box center [227, 164] width 11 height 10
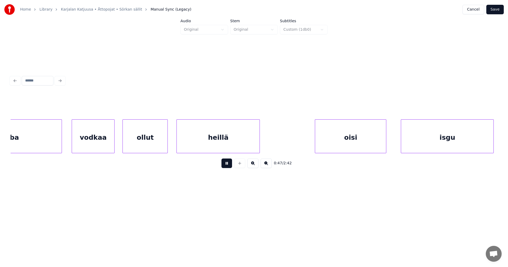
scroll to position [0, 5606]
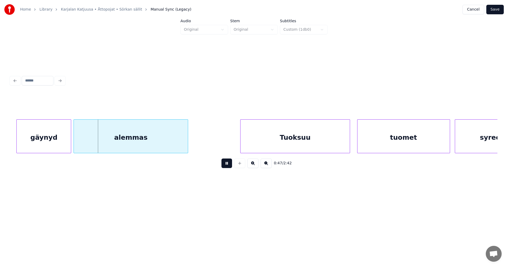
drag, startPoint x: 227, startPoint y: 165, endPoint x: 223, endPoint y: 163, distance: 4.5
click at [226, 163] on button at bounding box center [227, 164] width 11 height 10
click at [48, 142] on div "gäynyd" at bounding box center [39, 138] width 54 height 36
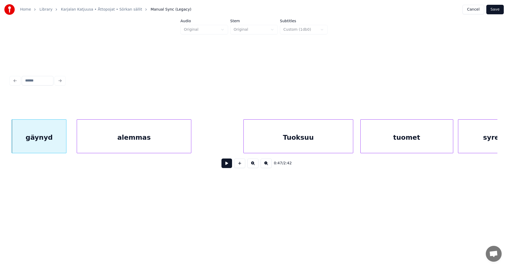
click at [228, 166] on button at bounding box center [227, 164] width 11 height 10
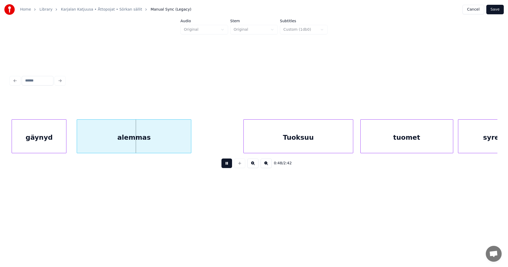
click at [228, 166] on button at bounding box center [227, 164] width 11 height 10
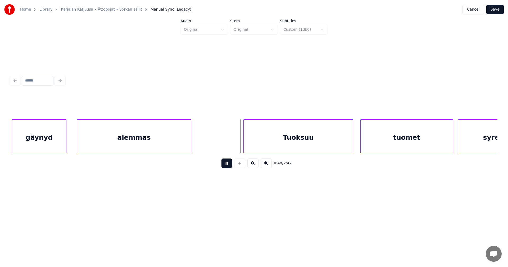
click at [228, 166] on button at bounding box center [227, 164] width 11 height 10
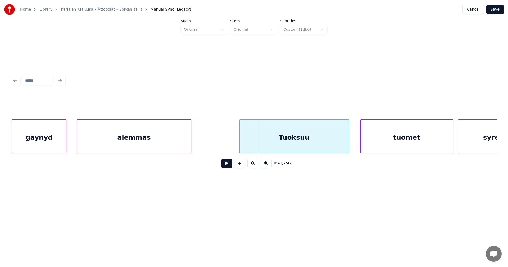
click at [304, 136] on div "Tuoksuu" at bounding box center [294, 138] width 109 height 36
click at [228, 168] on button at bounding box center [227, 164] width 11 height 10
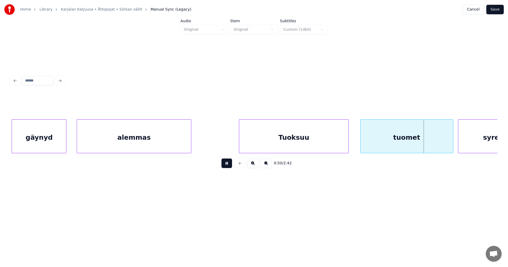
click at [229, 167] on button at bounding box center [227, 164] width 11 height 10
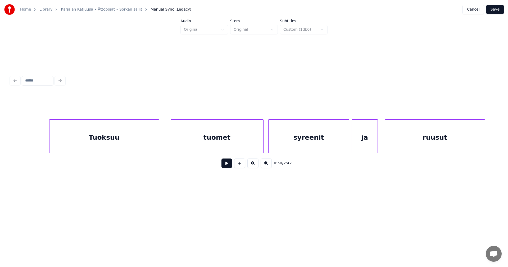
scroll to position [0, 5804]
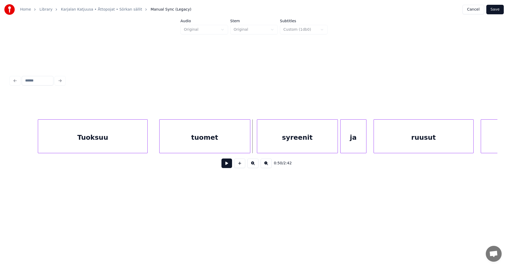
click at [250, 144] on div at bounding box center [250, 136] width 2 height 33
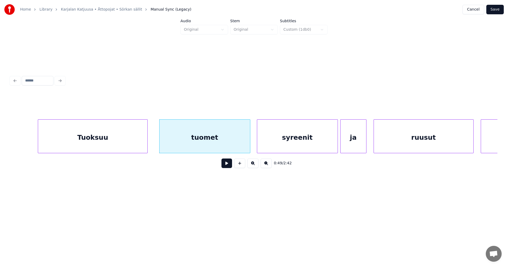
click at [228, 166] on button at bounding box center [227, 164] width 11 height 10
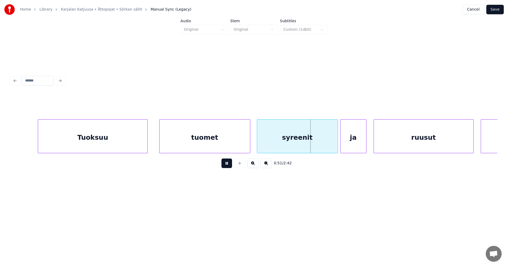
drag, startPoint x: 228, startPoint y: 165, endPoint x: 239, endPoint y: 165, distance: 10.1
click at [229, 165] on button at bounding box center [227, 164] width 11 height 10
click at [327, 145] on div at bounding box center [327, 136] width 2 height 33
click at [350, 143] on div "ja" at bounding box center [349, 138] width 26 height 36
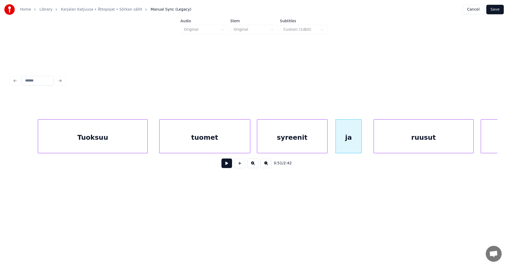
click at [228, 165] on button at bounding box center [227, 164] width 11 height 10
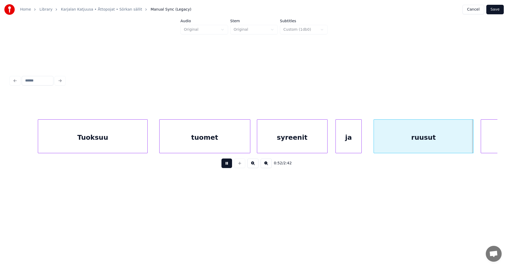
drag, startPoint x: 228, startPoint y: 165, endPoint x: 300, endPoint y: 165, distance: 72.0
click at [228, 165] on button at bounding box center [227, 164] width 11 height 10
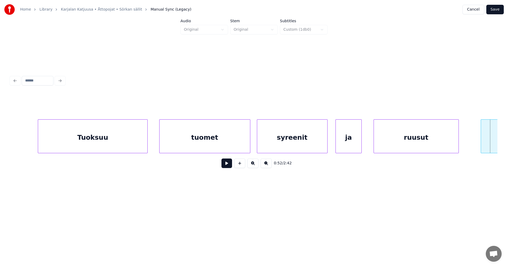
click at [458, 144] on div at bounding box center [458, 136] width 2 height 33
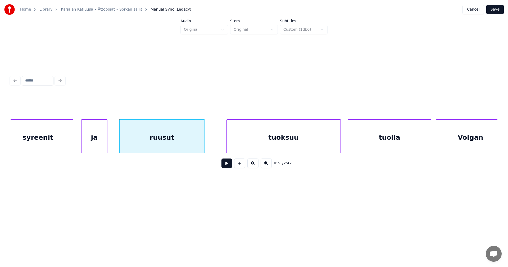
scroll to position [0, 6068]
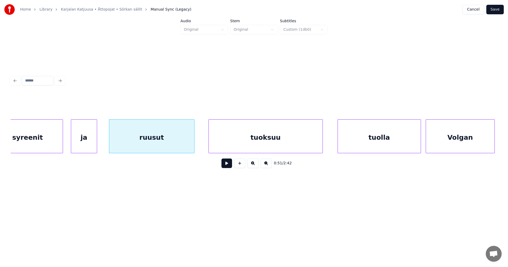
click at [299, 140] on div "tuoksuu" at bounding box center [266, 138] width 114 height 36
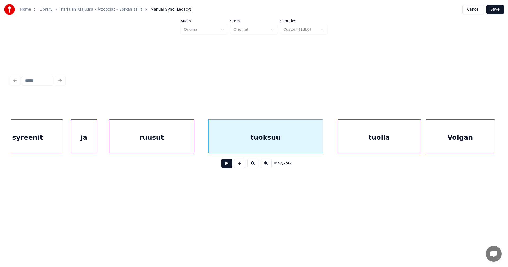
click at [158, 150] on div "ruusut" at bounding box center [151, 138] width 85 height 36
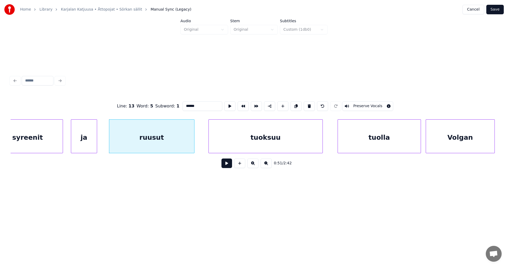
click at [228, 166] on button at bounding box center [227, 164] width 11 height 10
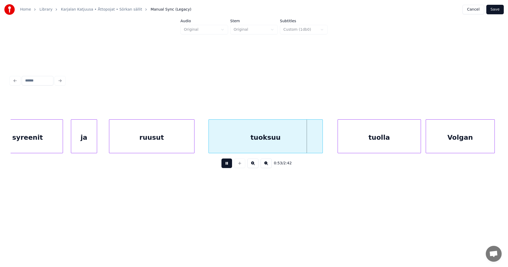
click at [226, 164] on button at bounding box center [227, 164] width 11 height 10
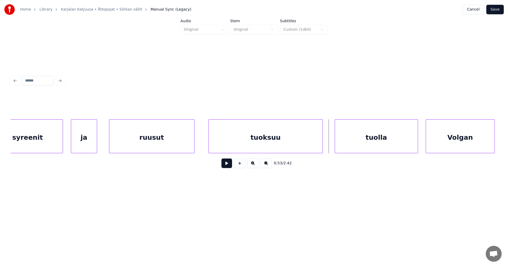
click at [361, 140] on div "tuolla" at bounding box center [376, 138] width 83 height 36
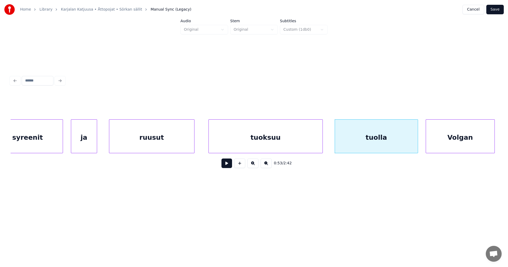
click at [230, 167] on button at bounding box center [227, 164] width 11 height 10
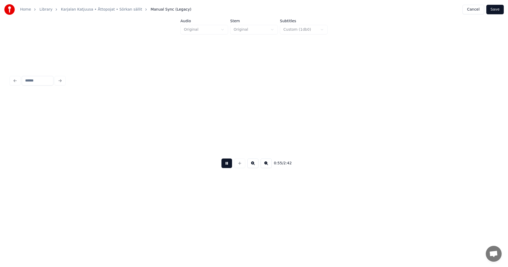
scroll to position [0, 6556]
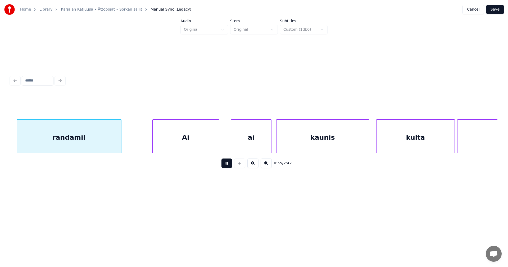
click at [230, 166] on button at bounding box center [227, 164] width 11 height 10
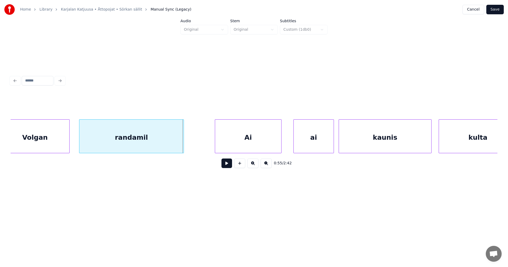
scroll to position [0, 6482]
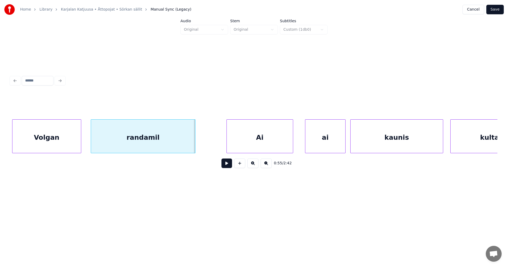
click at [140, 142] on div "randamil" at bounding box center [143, 138] width 104 height 36
click at [226, 168] on button at bounding box center [227, 164] width 11 height 10
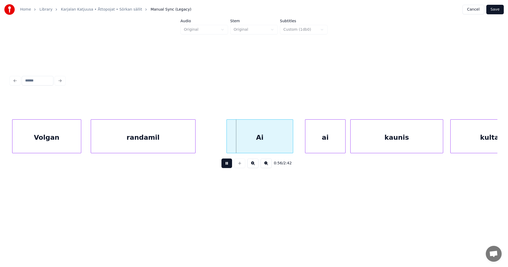
drag, startPoint x: 227, startPoint y: 167, endPoint x: 268, endPoint y: 128, distance: 56.9
click at [229, 164] on button at bounding box center [227, 164] width 11 height 10
click at [263, 135] on div "Ai" at bounding box center [257, 138] width 66 height 36
click at [320, 141] on div "ai" at bounding box center [319, 138] width 40 height 36
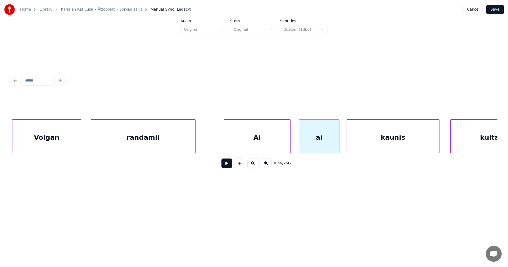
click at [360, 139] on div "kaunis" at bounding box center [393, 138] width 92 height 36
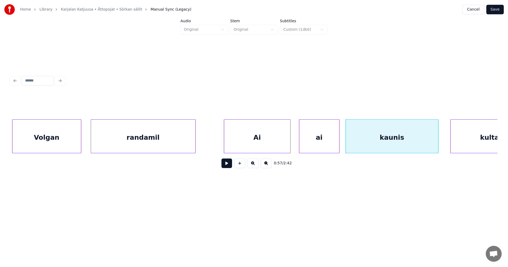
click at [268, 145] on div "Ai" at bounding box center [257, 138] width 66 height 36
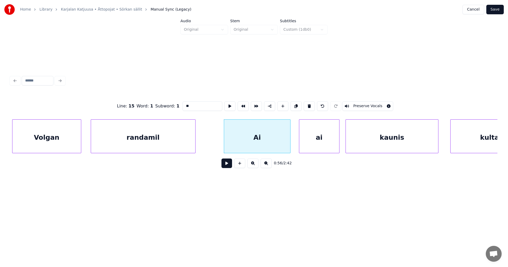
click at [228, 167] on button at bounding box center [227, 164] width 11 height 10
click at [229, 167] on button at bounding box center [227, 164] width 11 height 10
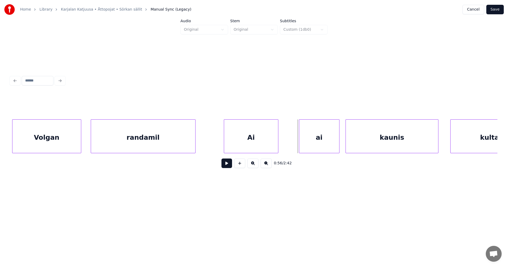
click at [278, 144] on div at bounding box center [278, 136] width 2 height 33
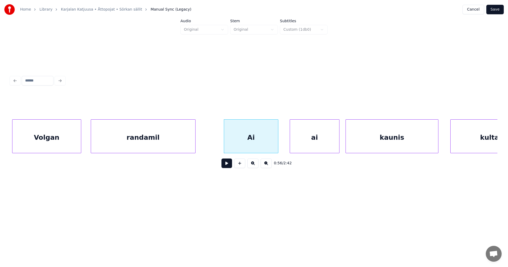
click at [290, 145] on div at bounding box center [291, 136] width 2 height 33
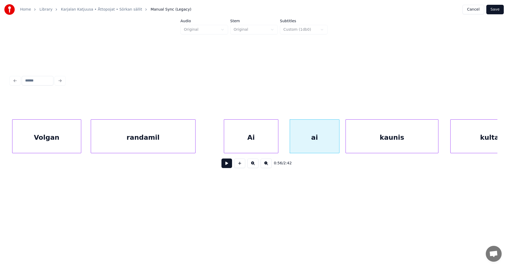
click at [265, 145] on div "Ai" at bounding box center [251, 138] width 54 height 36
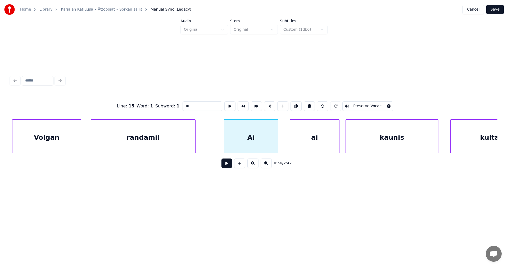
click at [224, 166] on button at bounding box center [227, 164] width 11 height 10
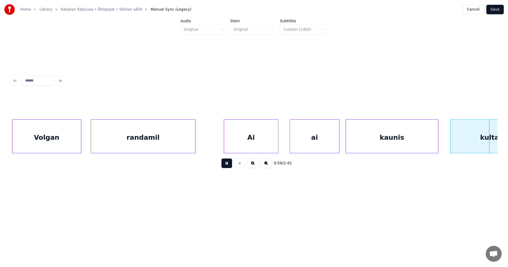
scroll to position [0, 6970]
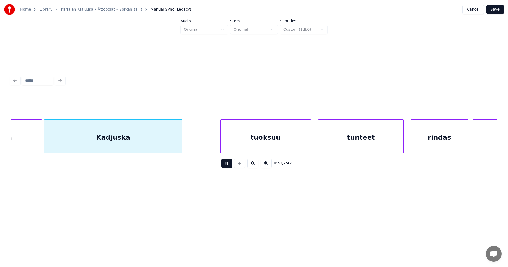
click at [225, 166] on button at bounding box center [227, 164] width 11 height 10
click at [36, 147] on div at bounding box center [37, 136] width 2 height 33
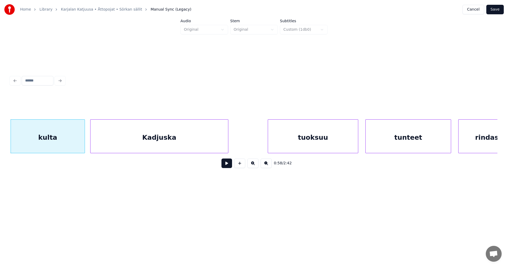
click at [134, 143] on div "Kadjuska" at bounding box center [160, 138] width 138 height 36
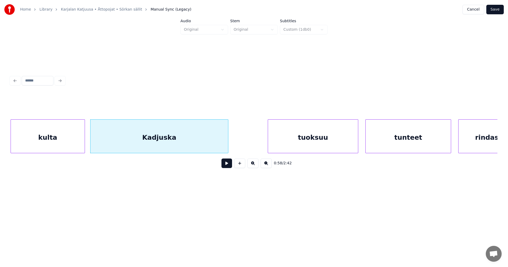
click at [74, 148] on div "kulta" at bounding box center [48, 138] width 74 height 36
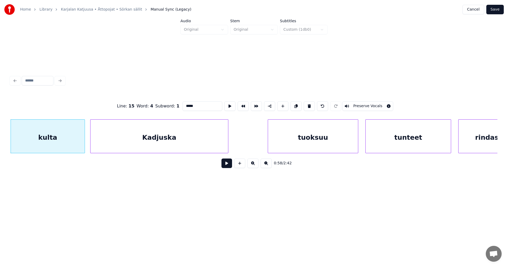
click at [225, 167] on button at bounding box center [227, 164] width 11 height 10
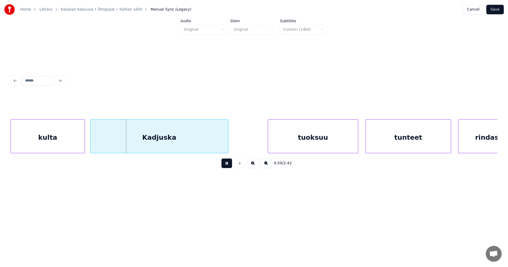
drag, startPoint x: 230, startPoint y: 164, endPoint x: 208, endPoint y: 165, distance: 22.3
click at [228, 163] on button at bounding box center [227, 164] width 11 height 10
click at [73, 142] on div "kulta" at bounding box center [48, 138] width 74 height 36
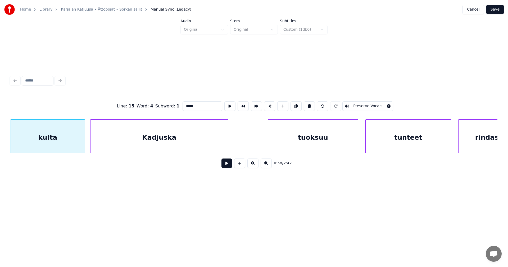
click at [190, 104] on input "*****" at bounding box center [203, 106] width 40 height 10
type input "*****"
click at [227, 166] on button at bounding box center [227, 164] width 11 height 10
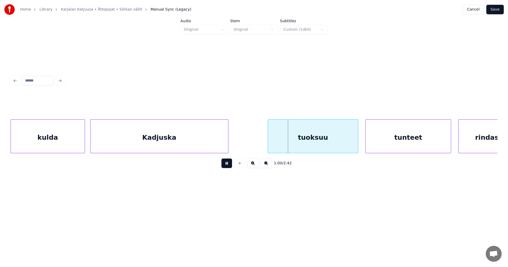
click at [228, 167] on button at bounding box center [227, 164] width 11 height 10
click at [307, 145] on div "tuoksuu" at bounding box center [311, 138] width 90 height 36
click at [352, 142] on div at bounding box center [352, 136] width 2 height 33
click at [351, 142] on div at bounding box center [352, 136] width 2 height 33
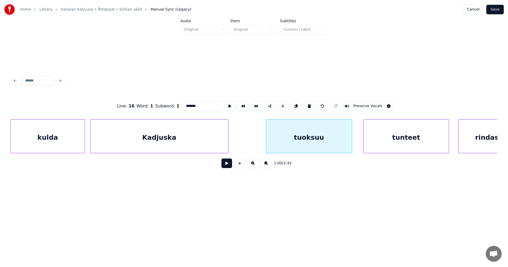
click at [390, 137] on div "tunteet" at bounding box center [406, 138] width 85 height 36
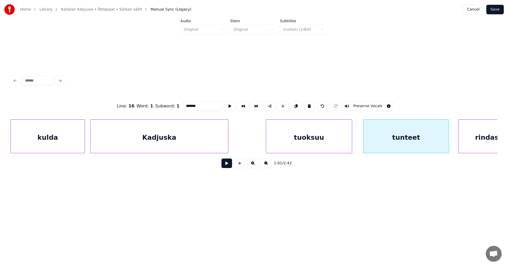
click at [224, 167] on button at bounding box center [227, 164] width 11 height 10
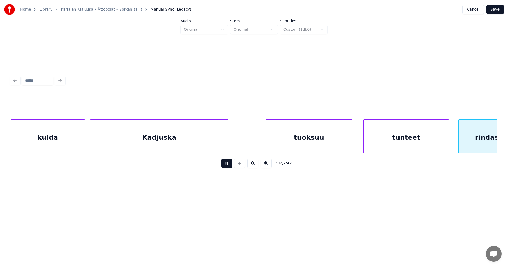
scroll to position [0, 7410]
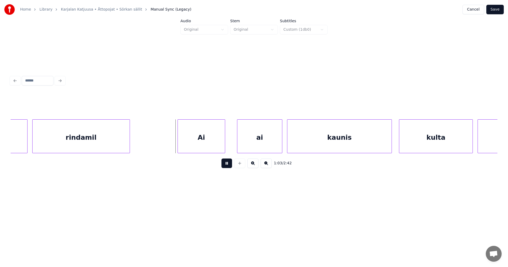
click at [224, 166] on button at bounding box center [227, 164] width 11 height 10
click at [14, 151] on div "rindas rindamil Ai ai kaunis kulta Kadjuska" at bounding box center [254, 136] width 487 height 34
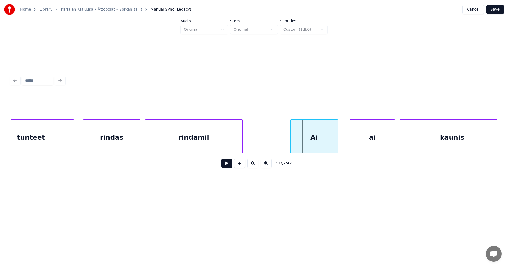
scroll to position [0, 7294]
click at [105, 146] on div "rindas" at bounding box center [115, 138] width 57 height 36
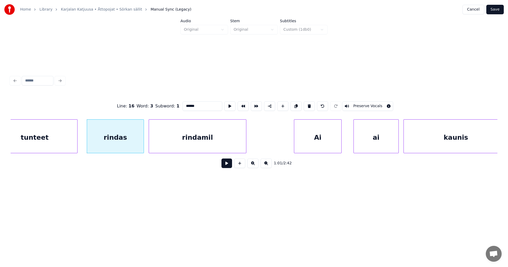
click at [229, 166] on button at bounding box center [227, 164] width 11 height 10
click at [228, 165] on button at bounding box center [227, 164] width 11 height 10
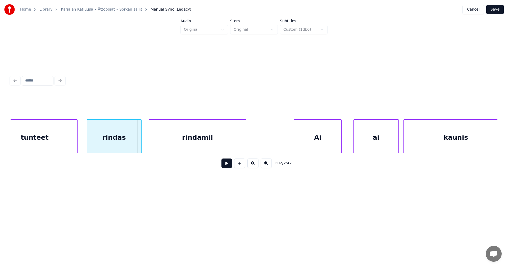
click at [141, 147] on div at bounding box center [141, 136] width 2 height 33
click at [226, 167] on button at bounding box center [227, 164] width 11 height 10
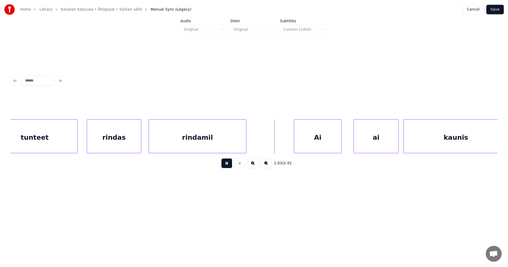
click at [226, 167] on button at bounding box center [227, 164] width 11 height 10
click at [312, 143] on div "Ai" at bounding box center [312, 138] width 47 height 36
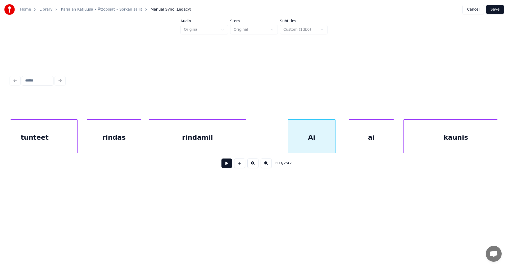
click at [362, 139] on div "ai" at bounding box center [371, 138] width 45 height 36
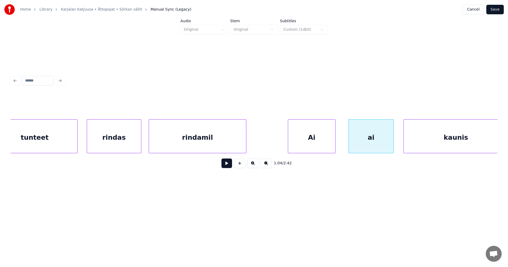
click at [316, 139] on div "Ai" at bounding box center [311, 138] width 47 height 36
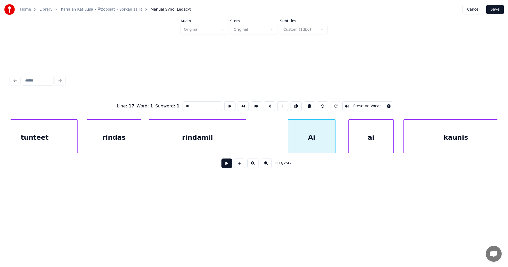
click at [226, 141] on div "rindamil" at bounding box center [197, 138] width 97 height 36
type input "********"
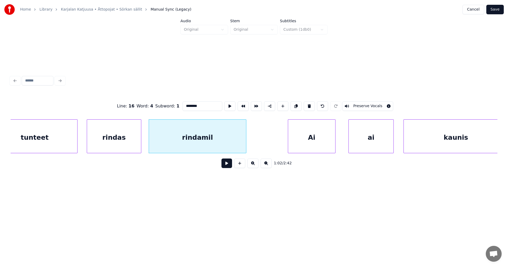
click at [230, 165] on button at bounding box center [227, 164] width 11 height 10
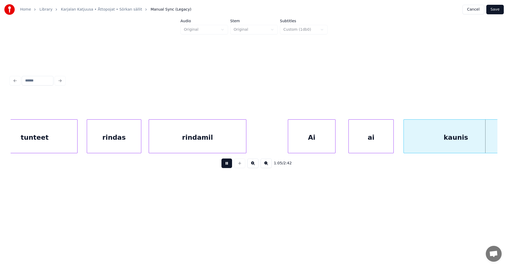
scroll to position [0, 7783]
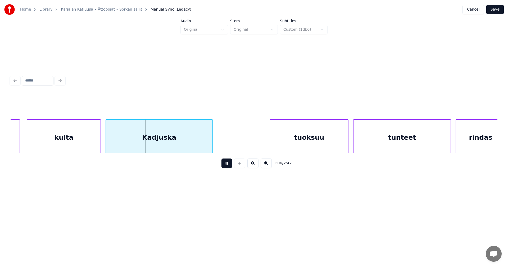
drag, startPoint x: 230, startPoint y: 165, endPoint x: 189, endPoint y: 170, distance: 41.1
click at [230, 164] on button at bounding box center [227, 164] width 11 height 10
click at [84, 141] on div "kulta" at bounding box center [63, 138] width 73 height 36
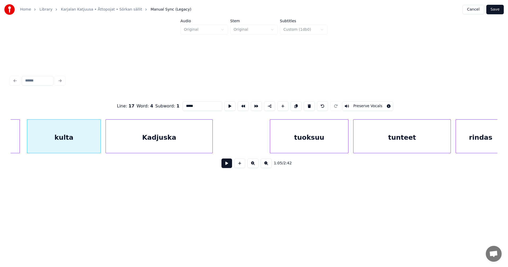
click at [189, 104] on input "*****" at bounding box center [203, 106] width 40 height 10
click at [191, 104] on input "*****" at bounding box center [203, 106] width 40 height 10
type input "*****"
click at [226, 166] on button at bounding box center [227, 164] width 11 height 10
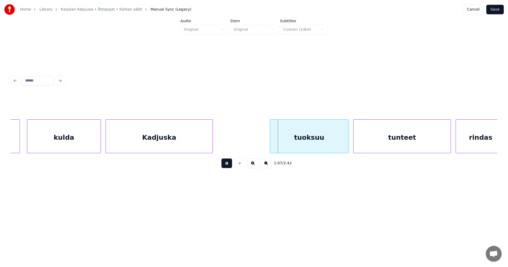
click at [229, 166] on button at bounding box center [227, 164] width 11 height 10
click at [286, 146] on div "tuoksuu" at bounding box center [303, 138] width 78 height 36
click at [388, 147] on div "tunteet" at bounding box center [400, 138] width 97 height 36
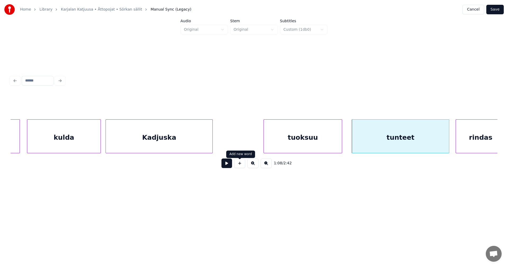
click at [228, 165] on button at bounding box center [227, 164] width 11 height 10
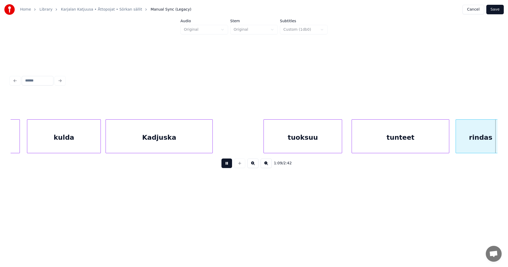
scroll to position [0, 8270]
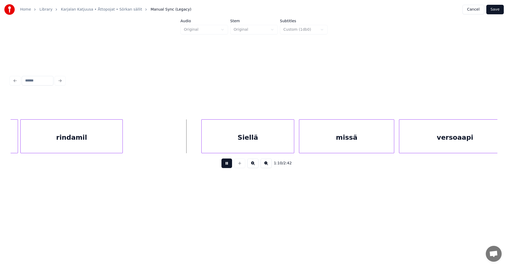
click at [229, 165] on button at bounding box center [227, 164] width 11 height 10
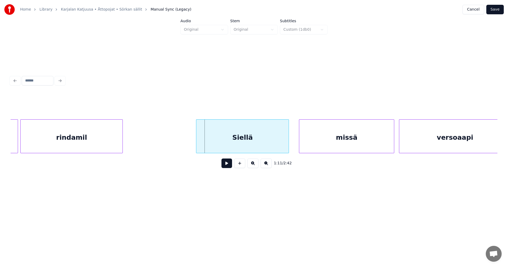
click at [249, 145] on div "Siellä" at bounding box center [242, 138] width 92 height 36
click at [231, 167] on div "1:10 / 2:42" at bounding box center [254, 164] width 479 height 12
click at [231, 166] on button at bounding box center [227, 164] width 11 height 10
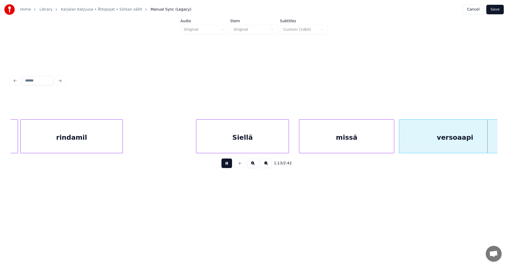
scroll to position [0, 8759]
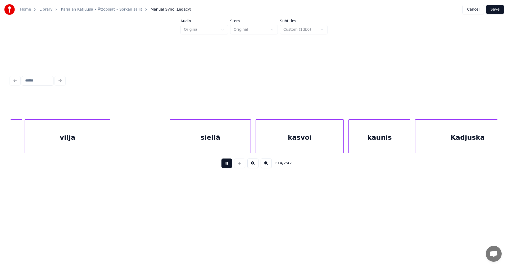
drag, startPoint x: 229, startPoint y: 167, endPoint x: 141, endPoint y: 174, distance: 87.7
click at [227, 167] on button at bounding box center [227, 164] width 11 height 10
click at [17, 146] on div at bounding box center [17, 136] width 2 height 33
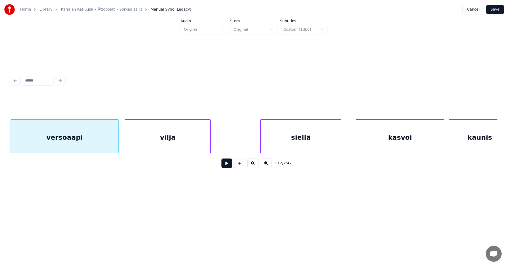
click at [280, 139] on div "siellä" at bounding box center [301, 138] width 80 height 36
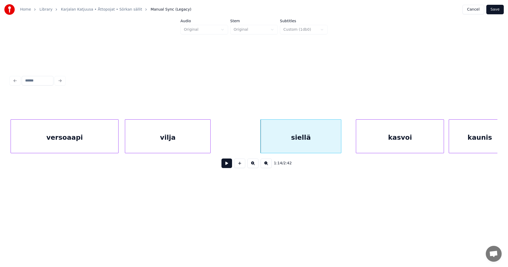
click at [229, 166] on button at bounding box center [227, 164] width 11 height 10
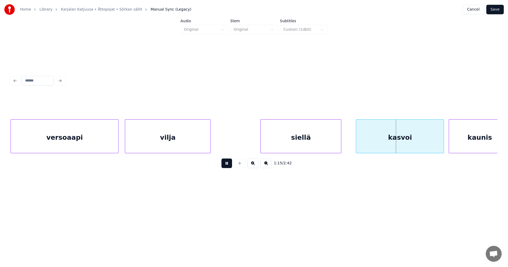
click at [229, 165] on button at bounding box center [227, 164] width 11 height 10
click at [259, 145] on div at bounding box center [259, 136] width 2 height 33
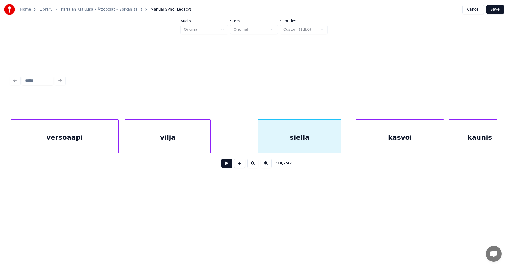
click at [229, 166] on button at bounding box center [227, 164] width 11 height 10
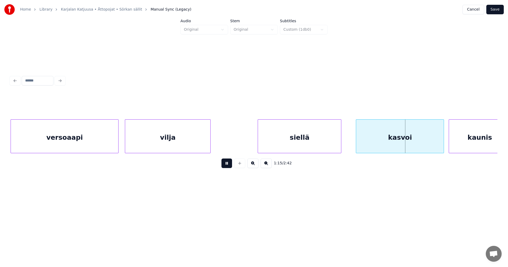
click at [229, 165] on button at bounding box center [227, 164] width 11 height 10
click at [439, 143] on div at bounding box center [440, 136] width 2 height 33
click at [225, 164] on button at bounding box center [227, 164] width 11 height 10
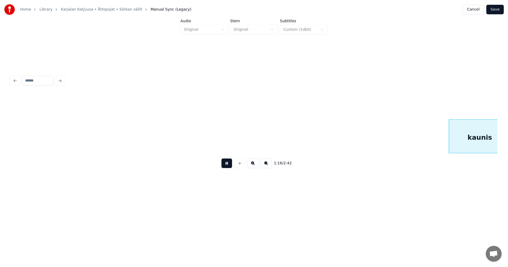
scroll to position [0, 9148]
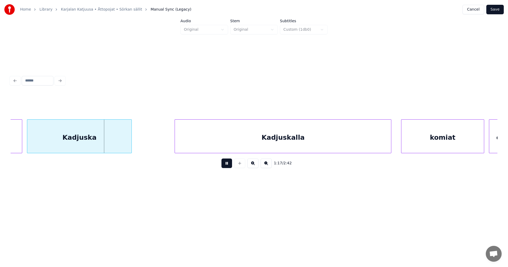
drag, startPoint x: 226, startPoint y: 166, endPoint x: 224, endPoint y: 163, distance: 3.3
click at [225, 164] on button at bounding box center [227, 164] width 11 height 10
click at [19, 137] on div at bounding box center [18, 136] width 2 height 33
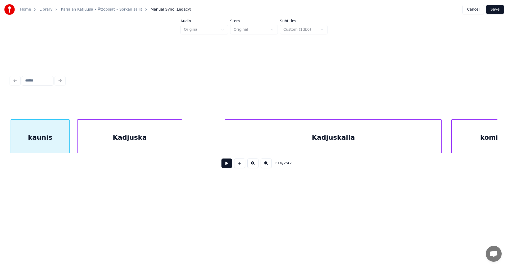
click at [227, 165] on button at bounding box center [227, 164] width 11 height 10
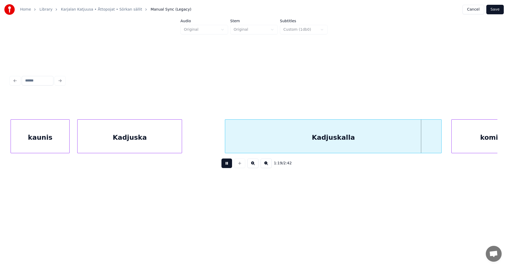
click at [226, 165] on button at bounding box center [227, 164] width 11 height 10
click at [439, 143] on div at bounding box center [439, 136] width 2 height 33
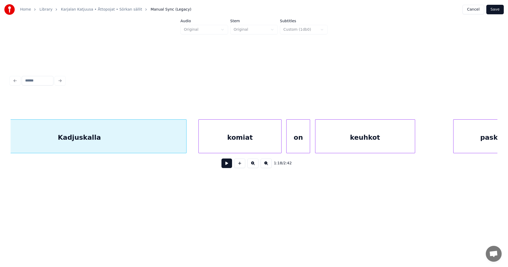
scroll to position [0, 9362]
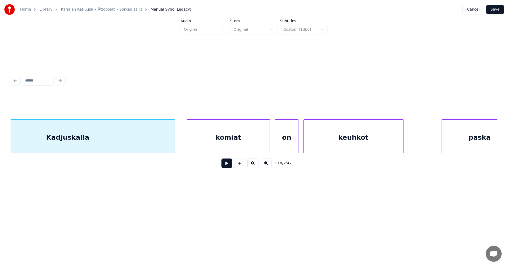
click at [254, 144] on div "komiat" at bounding box center [228, 138] width 83 height 36
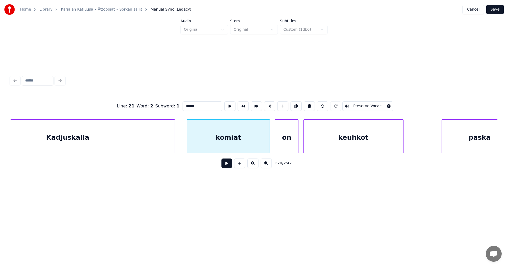
click at [228, 166] on button at bounding box center [227, 164] width 11 height 10
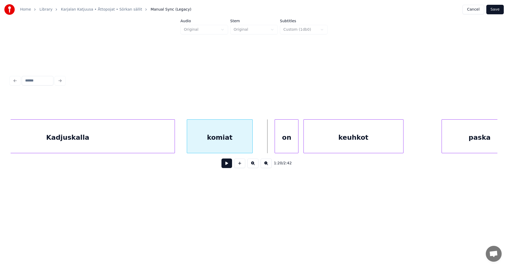
click at [252, 147] on div at bounding box center [252, 136] width 2 height 33
click at [270, 148] on div "on" at bounding box center [277, 138] width 23 height 36
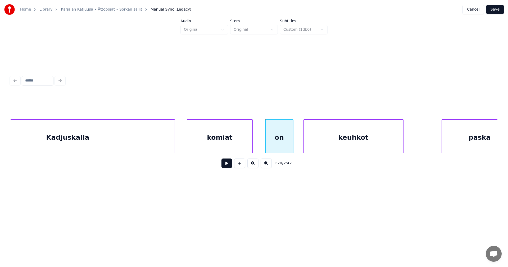
click at [293, 143] on div at bounding box center [293, 136] width 2 height 33
click at [239, 147] on div "komiat" at bounding box center [220, 138] width 66 height 36
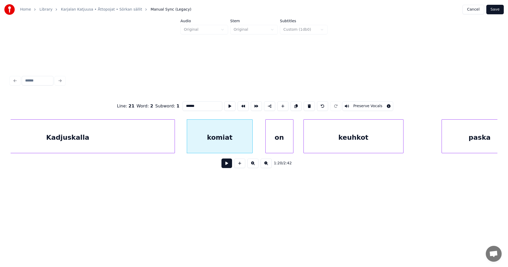
click at [228, 164] on button at bounding box center [227, 164] width 11 height 10
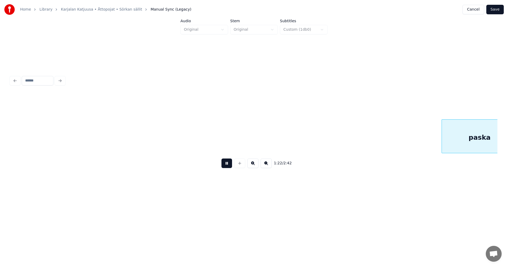
scroll to position [0, 9850]
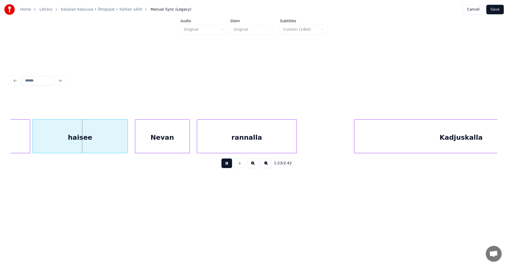
click at [229, 168] on button at bounding box center [227, 164] width 11 height 10
click at [26, 143] on div at bounding box center [27, 136] width 2 height 33
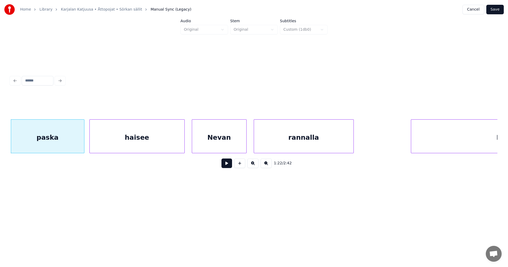
click at [142, 144] on div "haisee" at bounding box center [137, 138] width 95 height 36
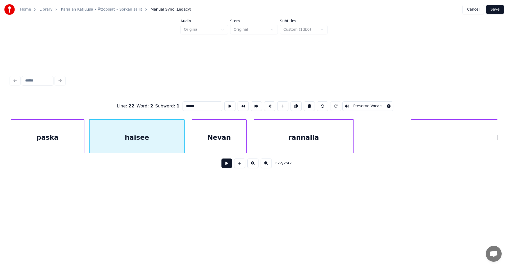
click at [224, 166] on button at bounding box center [227, 164] width 11 height 10
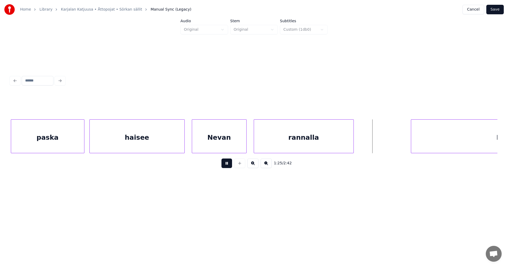
click at [225, 165] on button at bounding box center [227, 164] width 11 height 10
click at [363, 139] on div at bounding box center [364, 136] width 2 height 33
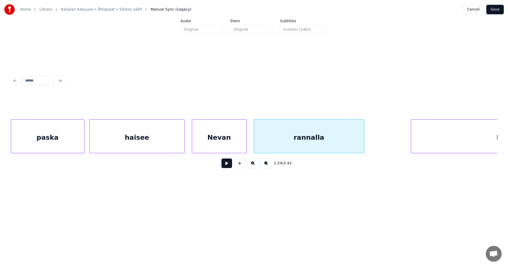
click at [363, 139] on div at bounding box center [364, 136] width 2 height 33
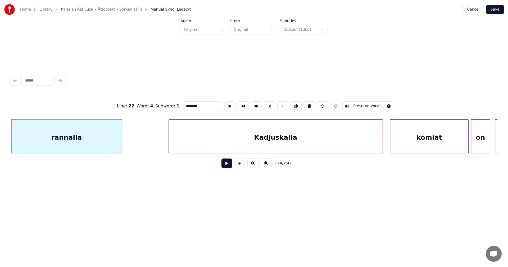
scroll to position [0, 10037]
click at [347, 134] on div "Kadjuskalla" at bounding box center [271, 138] width 214 height 36
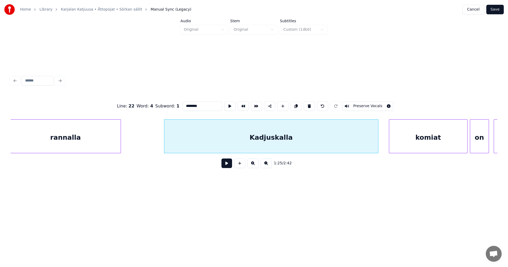
click at [229, 164] on button at bounding box center [227, 164] width 11 height 10
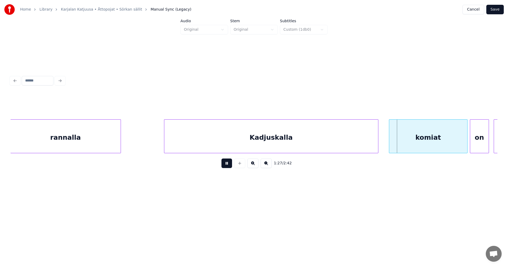
click at [227, 165] on button at bounding box center [227, 164] width 11 height 10
click at [228, 166] on button at bounding box center [227, 164] width 11 height 10
click at [228, 165] on button at bounding box center [227, 164] width 11 height 10
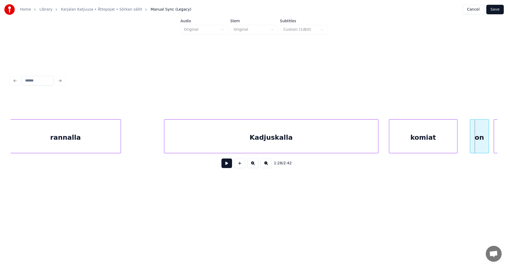
click at [456, 144] on div at bounding box center [457, 136] width 2 height 33
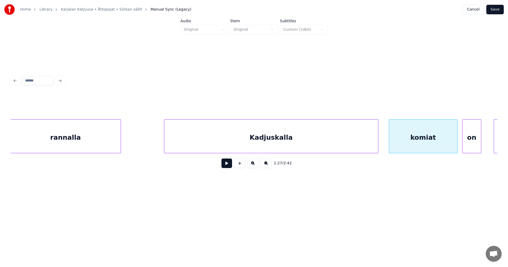
click at [469, 145] on div "on" at bounding box center [472, 138] width 19 height 36
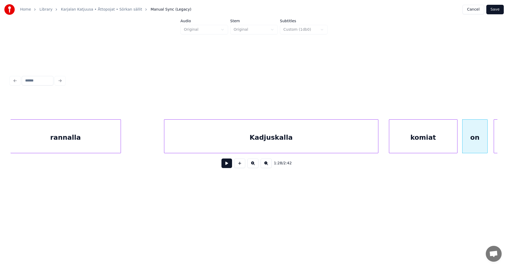
click at [487, 140] on div at bounding box center [487, 136] width 2 height 33
click at [448, 138] on div "komiat" at bounding box center [423, 138] width 68 height 36
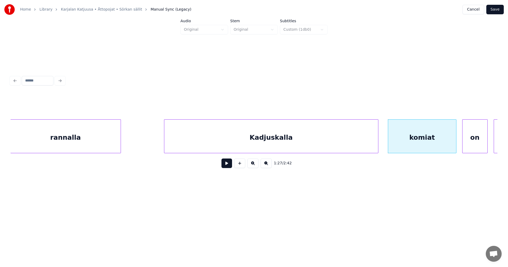
click at [231, 165] on button at bounding box center [227, 164] width 11 height 10
click at [230, 167] on button at bounding box center [227, 164] width 11 height 10
click at [387, 142] on div at bounding box center [387, 136] width 2 height 33
click at [226, 166] on button at bounding box center [227, 164] width 11 height 10
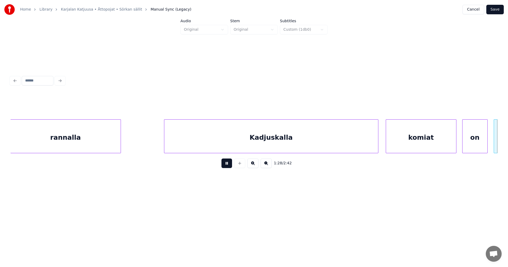
scroll to position [0, 10526]
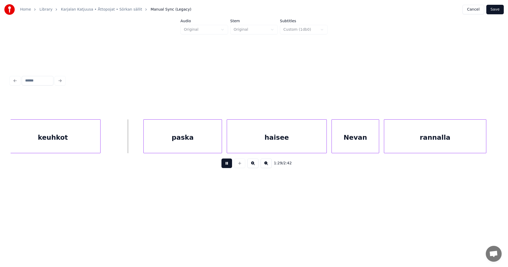
drag, startPoint x: 226, startPoint y: 167, endPoint x: 219, endPoint y: 164, distance: 7.5
click at [226, 166] on button at bounding box center [227, 164] width 11 height 10
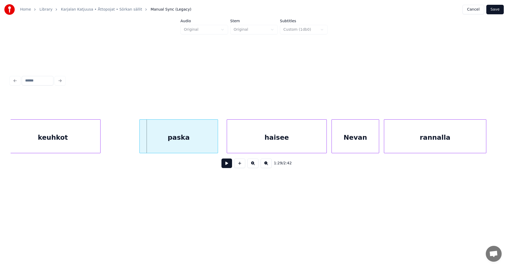
click at [189, 146] on div "paska" at bounding box center [179, 138] width 78 height 36
click at [228, 165] on button at bounding box center [227, 164] width 11 height 10
click at [227, 164] on button at bounding box center [227, 164] width 11 height 10
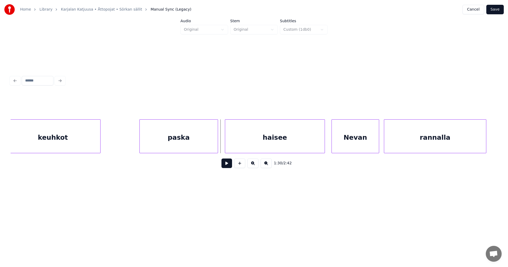
click at [249, 144] on div "haisee" at bounding box center [275, 138] width 100 height 36
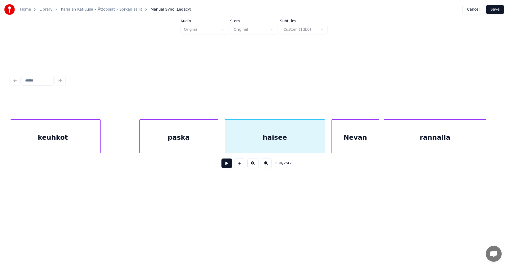
click at [226, 165] on button at bounding box center [227, 164] width 11 height 10
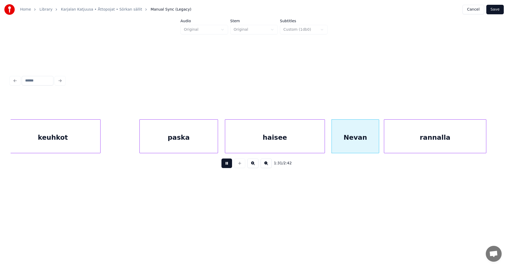
drag, startPoint x: 226, startPoint y: 165, endPoint x: 289, endPoint y: 149, distance: 64.8
click at [226, 165] on button at bounding box center [227, 164] width 11 height 10
click at [345, 143] on div "Nevan" at bounding box center [354, 138] width 47 height 36
click at [230, 166] on button at bounding box center [227, 164] width 11 height 10
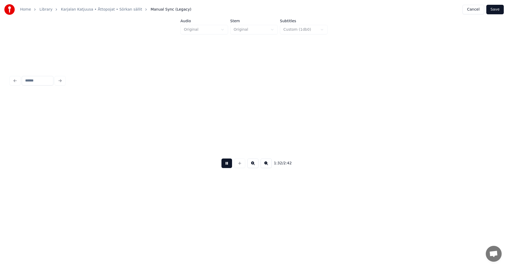
scroll to position [0, 11013]
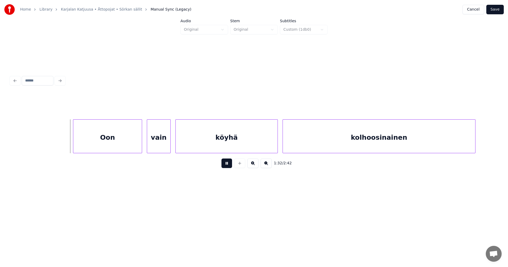
drag, startPoint x: 230, startPoint y: 166, endPoint x: 227, endPoint y: 166, distance: 2.7
click at [230, 166] on button at bounding box center [227, 164] width 11 height 10
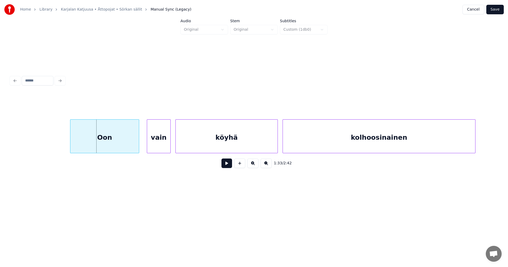
click at [115, 147] on div "Oon" at bounding box center [104, 138] width 69 height 36
click at [165, 147] on div "vain" at bounding box center [156, 138] width 23 height 36
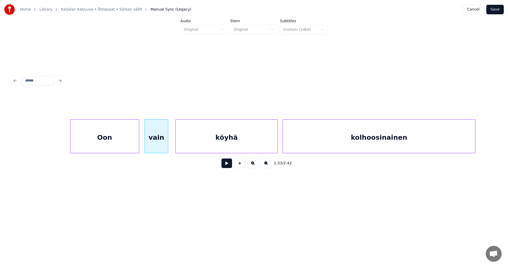
click at [227, 166] on button at bounding box center [227, 164] width 11 height 10
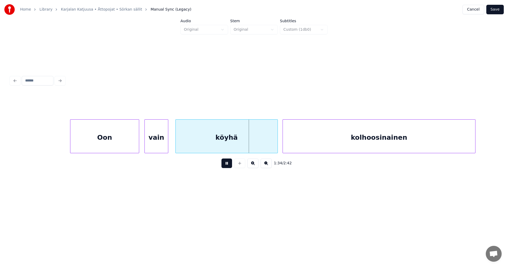
drag, startPoint x: 228, startPoint y: 166, endPoint x: 235, endPoint y: 163, distance: 8.3
click at [229, 165] on button at bounding box center [227, 164] width 11 height 10
click at [275, 143] on div at bounding box center [275, 136] width 2 height 33
click at [227, 165] on button at bounding box center [227, 164] width 11 height 10
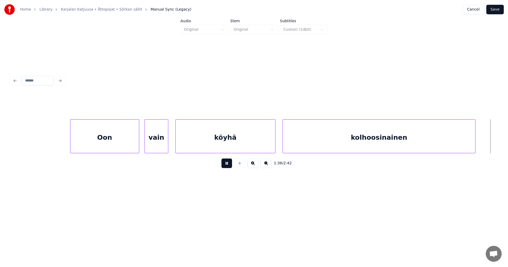
scroll to position [0, 11501]
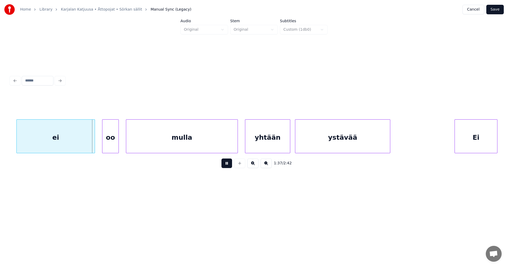
drag, startPoint x: 227, startPoint y: 165, endPoint x: 177, endPoint y: 177, distance: 51.8
click at [226, 164] on button at bounding box center [227, 164] width 11 height 10
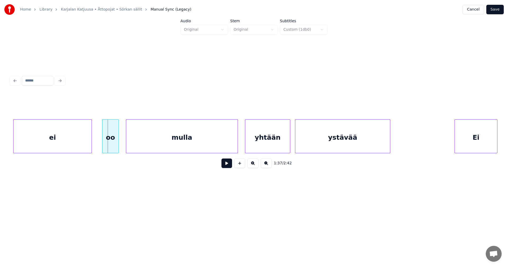
click at [53, 146] on div "ei" at bounding box center [53, 138] width 78 height 36
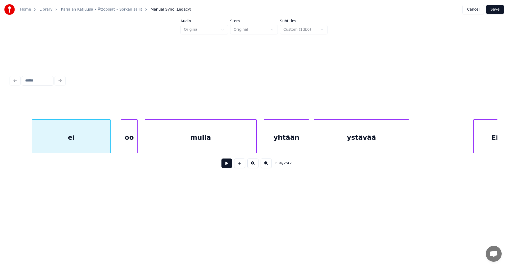
scroll to position [0, 11469]
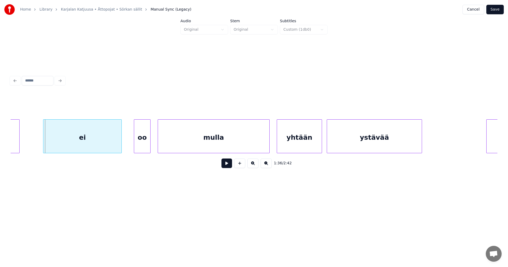
click at [71, 145] on div "ei" at bounding box center [82, 138] width 78 height 36
click at [110, 138] on div "ei" at bounding box center [82, 138] width 78 height 36
click at [230, 163] on button at bounding box center [227, 164] width 11 height 10
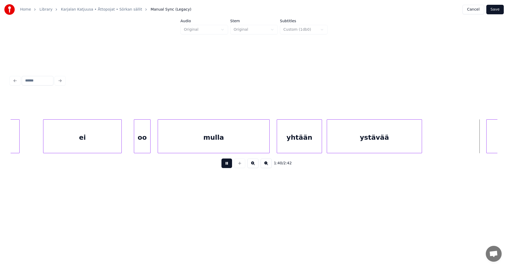
drag, startPoint x: 226, startPoint y: 164, endPoint x: 229, endPoint y: 167, distance: 4.0
click at [225, 165] on button at bounding box center [227, 164] width 11 height 10
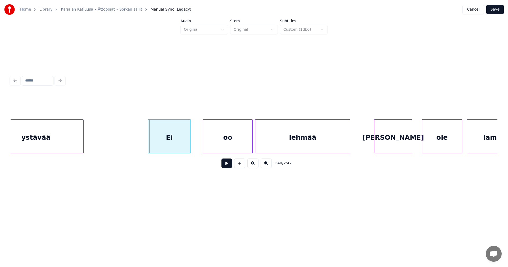
scroll to position [0, 11808]
click at [169, 143] on div "Ei" at bounding box center [164, 138] width 42 height 36
click at [215, 141] on div "oo" at bounding box center [224, 138] width 50 height 36
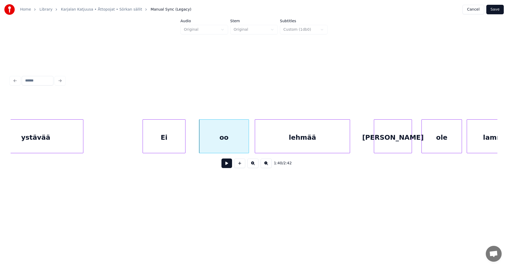
click at [174, 147] on div "Ei" at bounding box center [164, 138] width 42 height 36
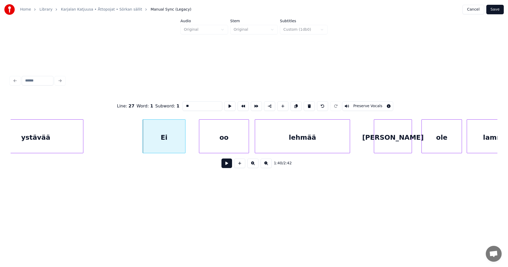
click at [223, 167] on button at bounding box center [227, 164] width 11 height 10
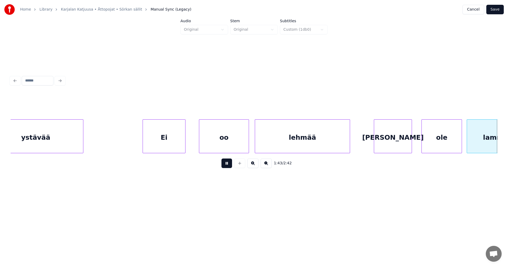
scroll to position [0, 12296]
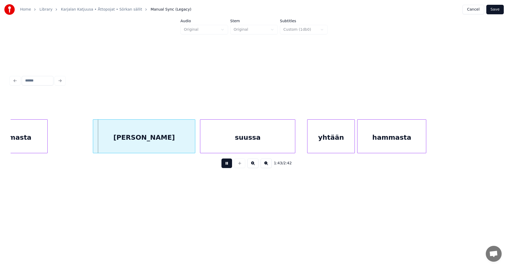
drag, startPoint x: 224, startPoint y: 167, endPoint x: 223, endPoint y: 165, distance: 3.0
click at [223, 165] on button at bounding box center [227, 164] width 11 height 10
click at [173, 148] on div "[PERSON_NAME]" at bounding box center [139, 138] width 102 height 36
click at [230, 167] on button at bounding box center [227, 164] width 11 height 10
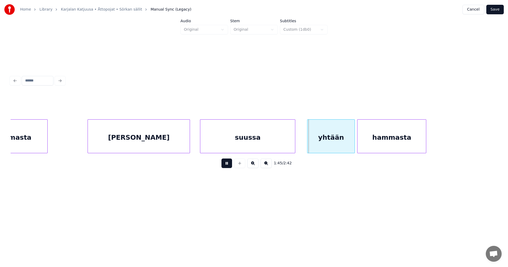
click at [230, 166] on button at bounding box center [227, 164] width 11 height 10
click at [327, 146] on div "yhtään" at bounding box center [329, 138] width 47 height 36
click at [226, 168] on button at bounding box center [227, 164] width 11 height 10
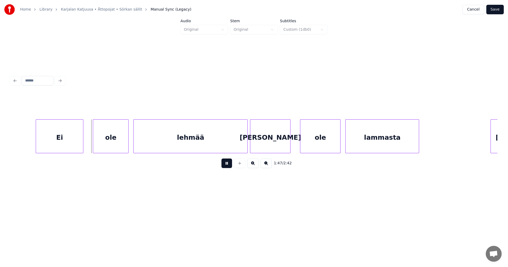
click at [226, 167] on button at bounding box center [227, 164] width 11 height 10
click at [65, 141] on div "Ei" at bounding box center [56, 138] width 47 height 36
click at [230, 162] on button at bounding box center [227, 164] width 11 height 10
click at [228, 163] on button at bounding box center [227, 164] width 11 height 10
click at [121, 148] on div "ole" at bounding box center [108, 138] width 35 height 36
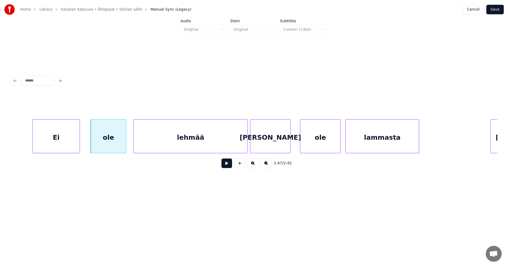
click at [226, 165] on button at bounding box center [227, 164] width 11 height 10
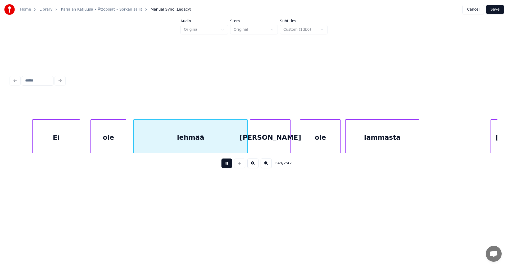
click at [226, 165] on button at bounding box center [227, 164] width 11 height 10
click at [245, 143] on div at bounding box center [245, 136] width 2 height 33
click at [229, 167] on button at bounding box center [227, 164] width 11 height 10
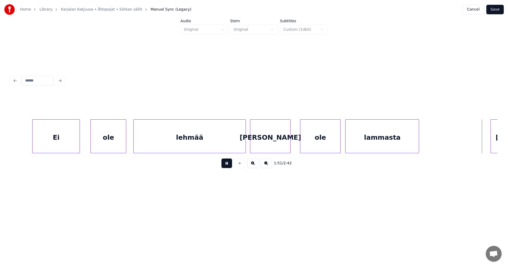
click at [230, 167] on button at bounding box center [227, 164] width 11 height 10
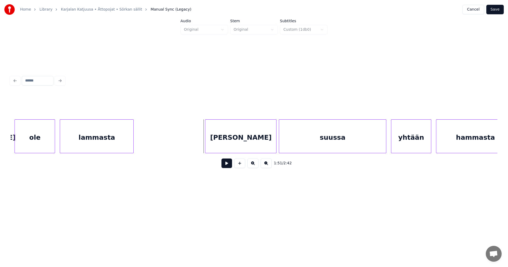
scroll to position [0, 13071]
click at [241, 152] on div "ole lammasta eikä suussa yhtään hammasta" at bounding box center [254, 136] width 487 height 34
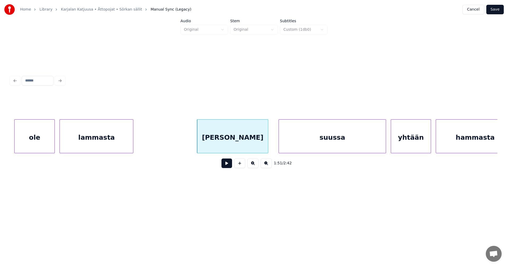
click at [325, 140] on div "suussa" at bounding box center [332, 138] width 107 height 36
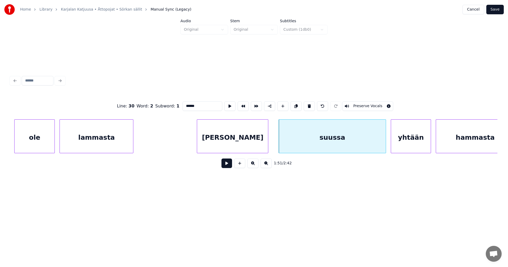
click at [224, 168] on button at bounding box center [227, 164] width 11 height 10
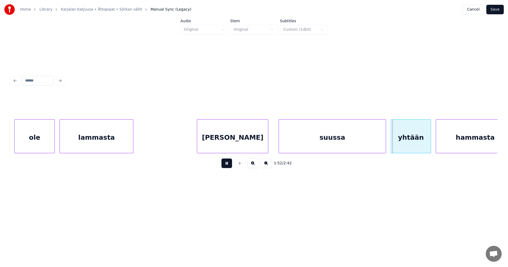
click at [225, 167] on button at bounding box center [227, 164] width 11 height 10
click at [291, 142] on div "suussa" at bounding box center [330, 138] width 107 height 36
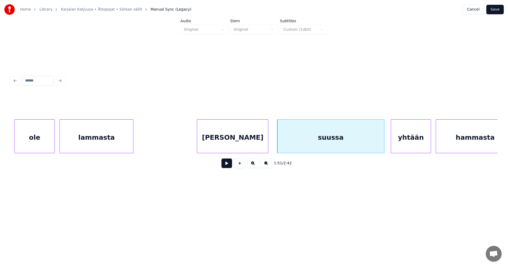
click at [230, 165] on button at bounding box center [227, 164] width 11 height 10
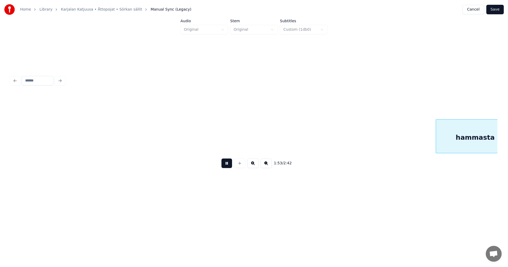
scroll to position [0, 13559]
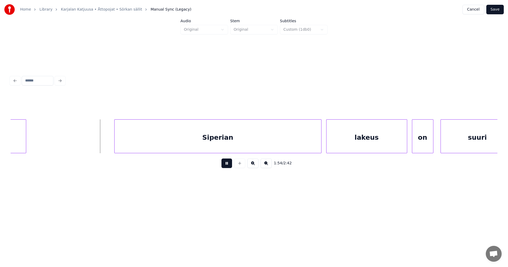
click at [230, 165] on button at bounding box center [227, 164] width 11 height 10
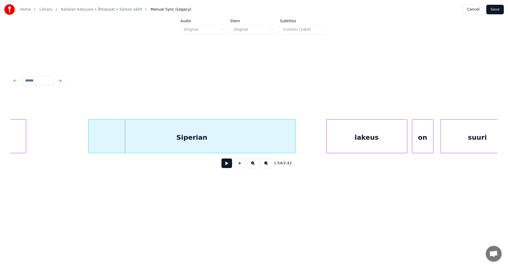
click at [211, 151] on div "hammasta Siperian lakeus on suuri" at bounding box center [254, 136] width 487 height 34
click at [225, 166] on button at bounding box center [227, 164] width 11 height 10
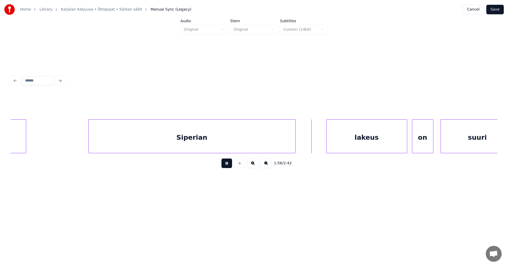
drag, startPoint x: 226, startPoint y: 165, endPoint x: 231, endPoint y: 167, distance: 5.8
click at [226, 165] on button at bounding box center [227, 164] width 11 height 10
click at [302, 141] on div at bounding box center [302, 136] width 2 height 33
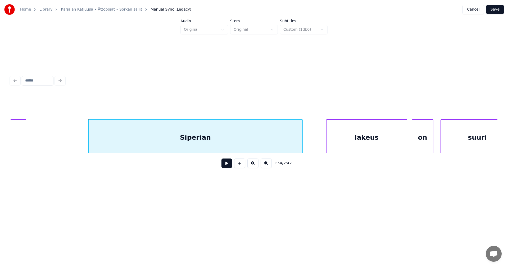
click at [302, 141] on div at bounding box center [302, 136] width 2 height 33
click at [357, 132] on div "lakeus" at bounding box center [367, 138] width 80 height 36
type input "******"
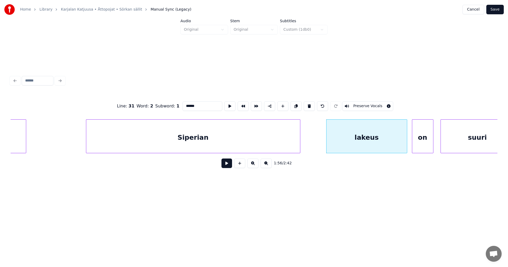
click at [287, 141] on div "Siperian" at bounding box center [193, 138] width 214 height 36
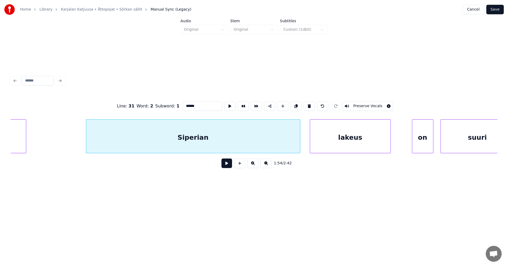
click at [332, 140] on div "lakeus" at bounding box center [350, 138] width 80 height 36
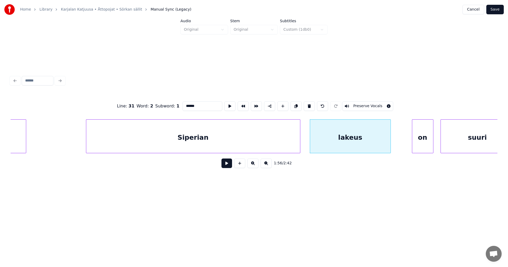
click at [226, 168] on button at bounding box center [227, 164] width 11 height 10
drag, startPoint x: 226, startPoint y: 168, endPoint x: 242, endPoint y: 168, distance: 15.9
click at [226, 168] on button at bounding box center [227, 164] width 11 height 10
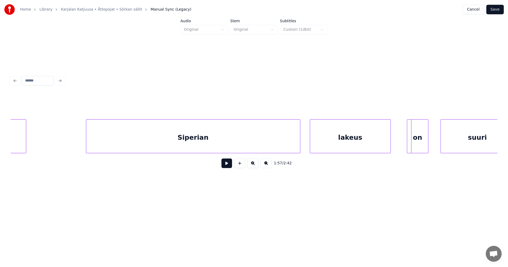
click at [414, 138] on div "on" at bounding box center [417, 138] width 21 height 36
click at [228, 166] on button at bounding box center [227, 164] width 11 height 10
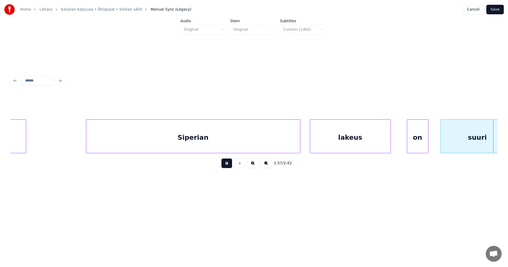
scroll to position [0, 14047]
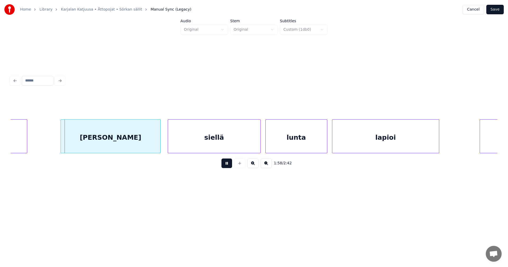
click at [228, 167] on button at bounding box center [227, 164] width 11 height 10
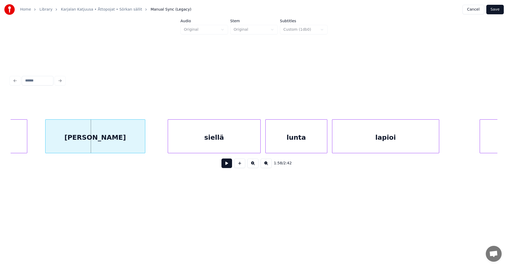
click at [122, 147] on div "[PERSON_NAME]" at bounding box center [96, 138] width 100 height 36
click at [225, 146] on div "siellä" at bounding box center [210, 138] width 92 height 36
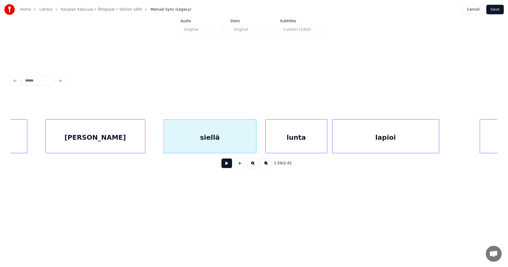
click at [134, 143] on div "[PERSON_NAME]" at bounding box center [96, 138] width 100 height 36
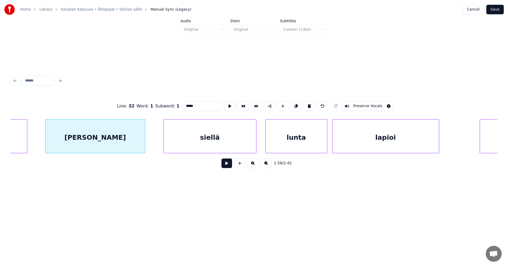
click at [226, 164] on button at bounding box center [227, 164] width 11 height 10
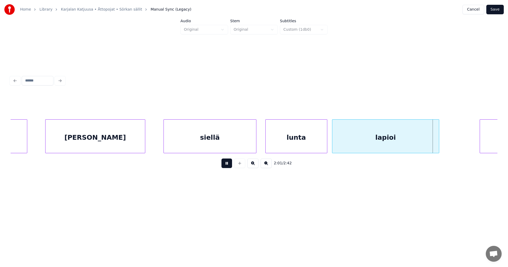
click at [227, 165] on button at bounding box center [227, 164] width 11 height 10
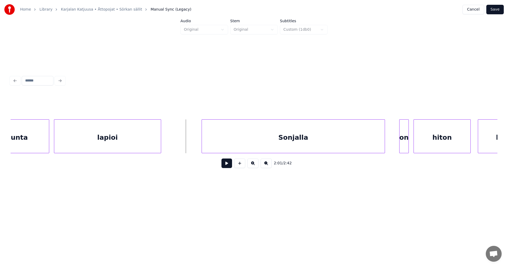
scroll to position [0, 14333]
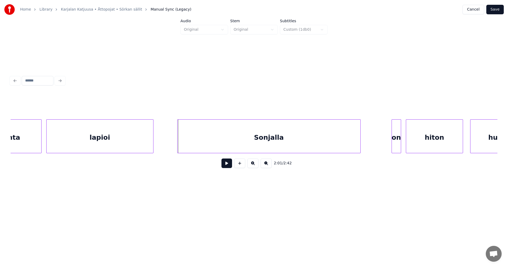
click at [309, 145] on div "Sonjalla" at bounding box center [269, 138] width 183 height 36
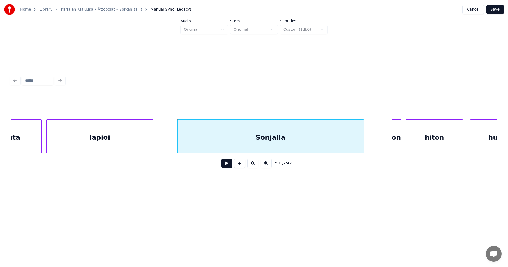
click at [363, 142] on div at bounding box center [363, 136] width 2 height 33
click at [386, 142] on div "on" at bounding box center [384, 138] width 9 height 36
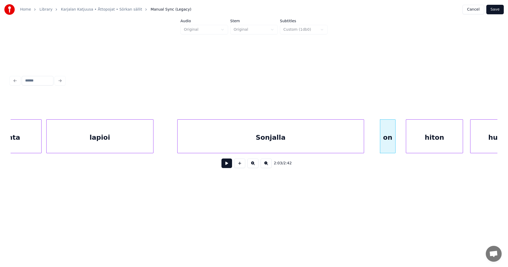
click at [394, 141] on div at bounding box center [395, 136] width 2 height 33
click at [420, 139] on div "hiton" at bounding box center [432, 138] width 57 height 36
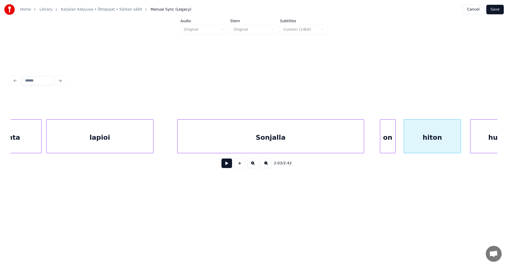
click at [327, 142] on div "Sonjalla" at bounding box center [271, 138] width 186 height 36
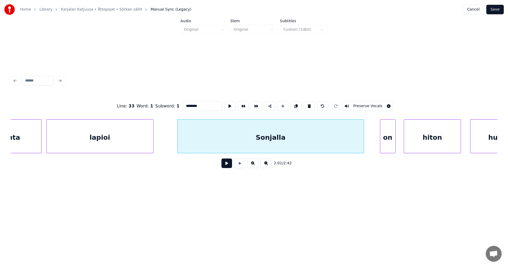
click at [231, 166] on button at bounding box center [227, 164] width 11 height 10
drag, startPoint x: 231, startPoint y: 166, endPoint x: 237, endPoint y: 171, distance: 7.6
click at [231, 167] on button at bounding box center [227, 164] width 11 height 10
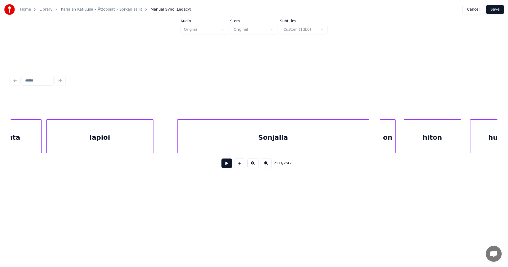
click at [369, 141] on div at bounding box center [368, 136] width 2 height 33
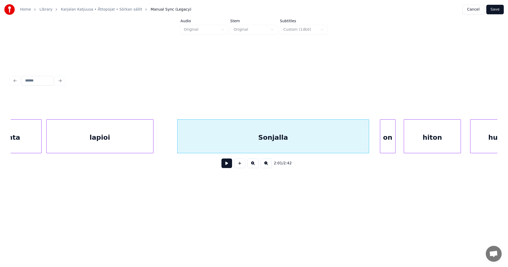
click at [229, 167] on button at bounding box center [227, 164] width 11 height 10
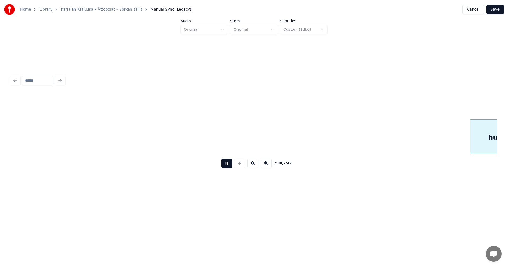
scroll to position [0, 14820]
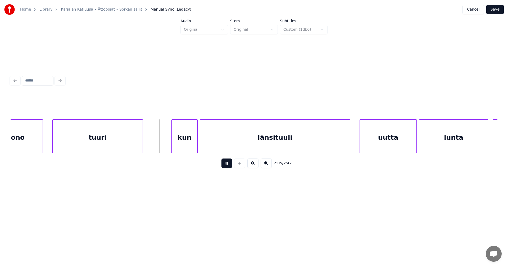
drag, startPoint x: 229, startPoint y: 167, endPoint x: 218, endPoint y: 158, distance: 13.8
click at [227, 165] on button at bounding box center [227, 164] width 11 height 10
click at [180, 148] on div "kun" at bounding box center [183, 138] width 26 height 36
click at [227, 164] on button at bounding box center [227, 164] width 11 height 10
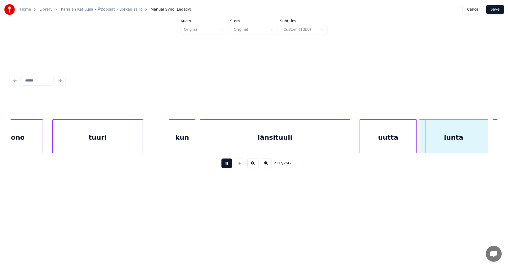
click at [227, 166] on button at bounding box center [227, 164] width 11 height 10
click at [385, 141] on div "uutta" at bounding box center [388, 138] width 57 height 36
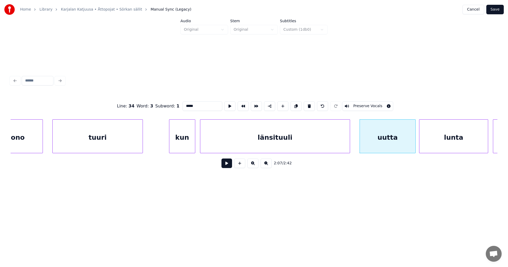
click at [415, 141] on div at bounding box center [415, 136] width 2 height 33
click at [231, 167] on button at bounding box center [227, 164] width 11 height 10
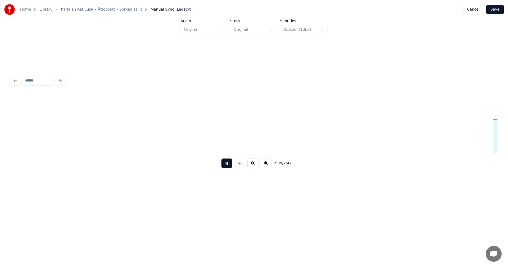
scroll to position [0, 15308]
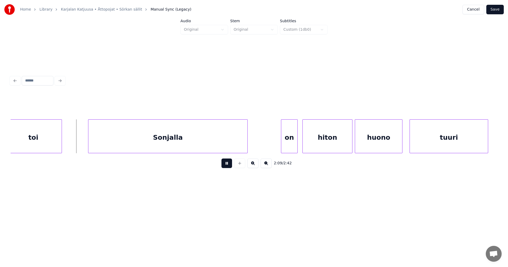
click at [230, 167] on button at bounding box center [227, 164] width 11 height 10
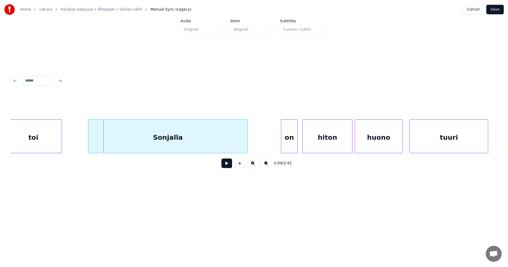
scroll to position [0, 14882]
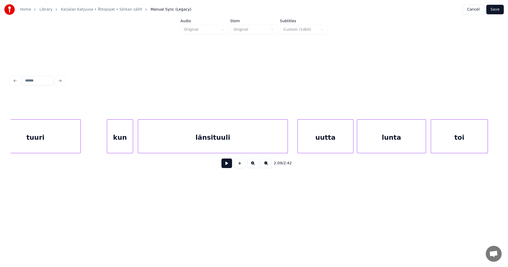
click at [405, 146] on div "lunta" at bounding box center [391, 138] width 69 height 36
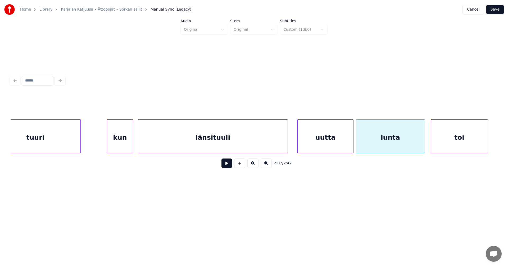
click at [230, 168] on button at bounding box center [227, 164] width 11 height 10
click at [360, 141] on div at bounding box center [360, 136] width 2 height 33
click at [413, 145] on div at bounding box center [413, 136] width 2 height 33
click at [435, 145] on div "toi" at bounding box center [455, 138] width 57 height 36
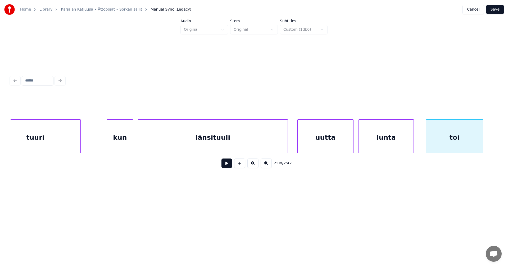
click at [390, 143] on div "lunta" at bounding box center [386, 138] width 55 height 36
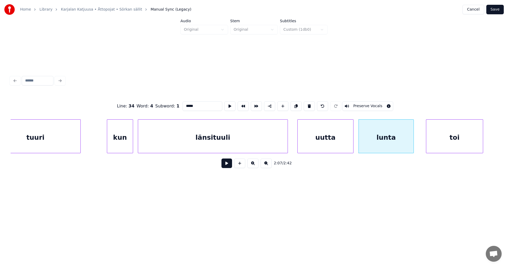
click at [230, 167] on button at bounding box center [227, 164] width 11 height 10
click at [230, 168] on button at bounding box center [227, 164] width 11 height 10
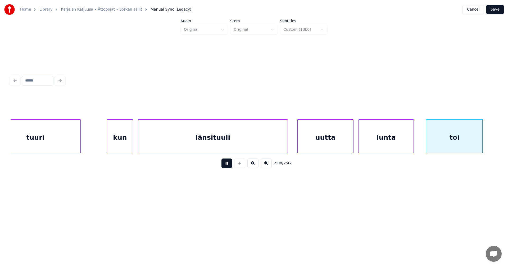
scroll to position [0, 15370]
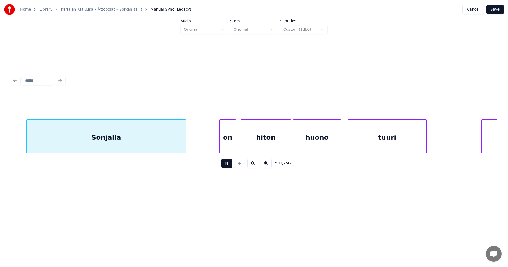
click at [230, 168] on button at bounding box center [227, 164] width 11 height 10
click at [148, 145] on div "Sonjalla" at bounding box center [101, 138] width 159 height 36
click at [203, 142] on div "on" at bounding box center [201, 138] width 16 height 36
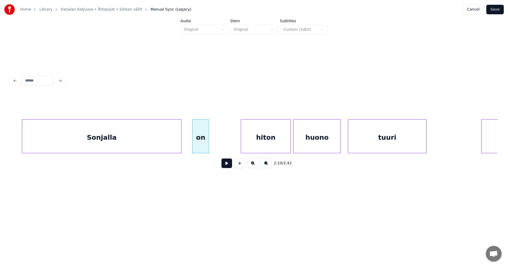
click at [163, 146] on div "Sonjalla" at bounding box center [101, 138] width 159 height 36
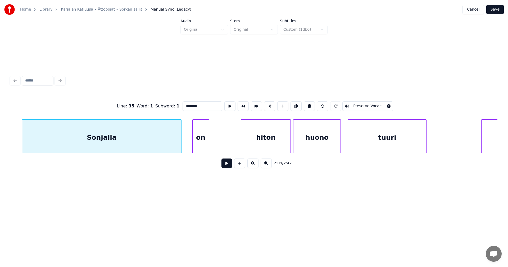
click at [225, 167] on button at bounding box center [227, 164] width 11 height 10
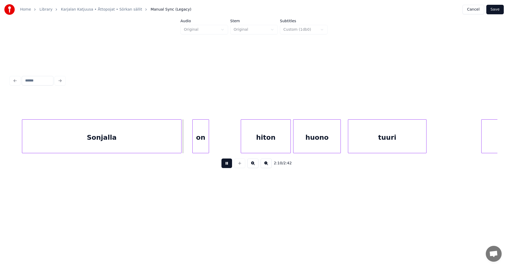
click at [226, 166] on button at bounding box center [227, 164] width 11 height 10
click at [227, 140] on div at bounding box center [227, 136] width 2 height 33
click at [214, 145] on div "on" at bounding box center [210, 138] width 34 height 36
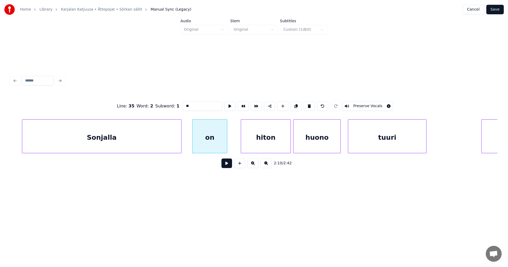
click at [229, 165] on button at bounding box center [227, 164] width 11 height 10
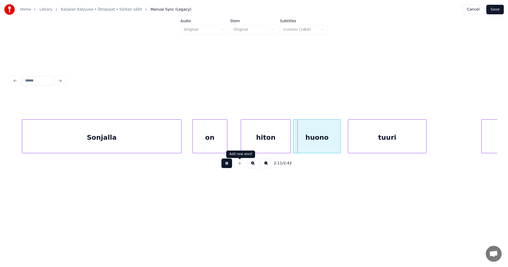
drag, startPoint x: 235, startPoint y: 164, endPoint x: 239, endPoint y: 158, distance: 7.0
click at [235, 164] on div at bounding box center [239, 164] width 13 height 10
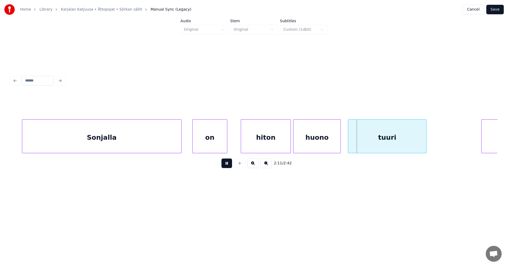
click at [256, 147] on div "hiton" at bounding box center [266, 138] width 50 height 36
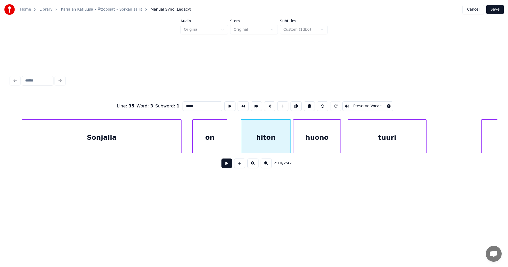
click at [224, 168] on button at bounding box center [227, 164] width 11 height 10
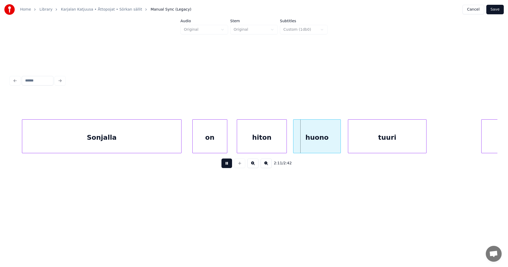
click at [264, 144] on div "hiton" at bounding box center [262, 138] width 50 height 36
click at [230, 167] on button at bounding box center [227, 164] width 11 height 10
click at [255, 140] on div "hiton" at bounding box center [261, 138] width 50 height 36
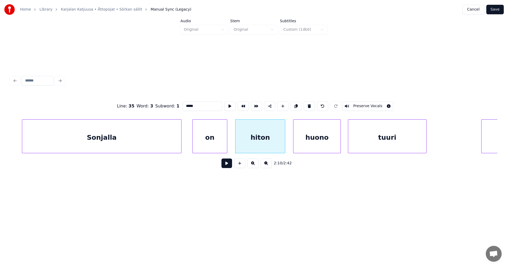
click at [226, 167] on button at bounding box center [227, 164] width 11 height 10
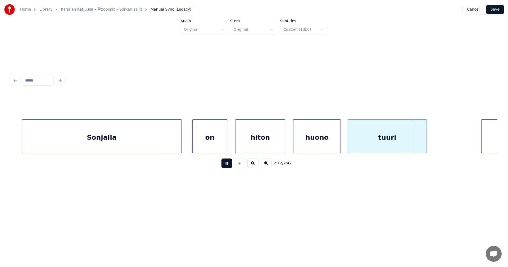
drag, startPoint x: 227, startPoint y: 167, endPoint x: 230, endPoint y: 166, distance: 3.0
click at [228, 166] on button at bounding box center [227, 164] width 11 height 10
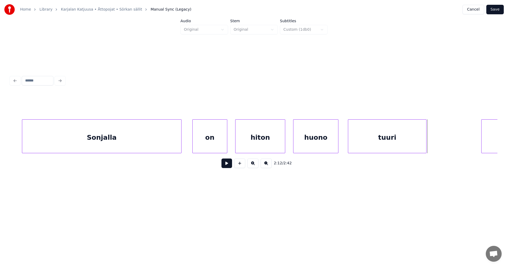
click at [337, 143] on div at bounding box center [338, 136] width 2 height 33
click at [369, 146] on div "tuuri" at bounding box center [384, 138] width 78 height 36
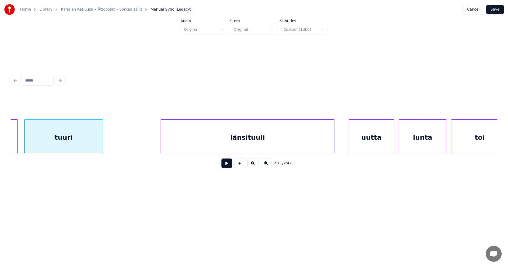
scroll to position [0, 15698]
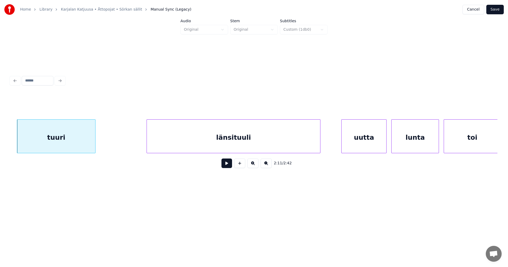
click at [255, 146] on div "länsituuli" at bounding box center [233, 138] width 173 height 36
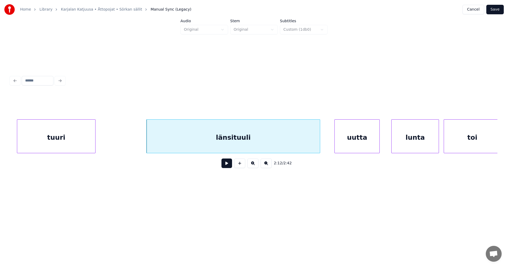
click at [371, 142] on div "uutta" at bounding box center [357, 138] width 45 height 36
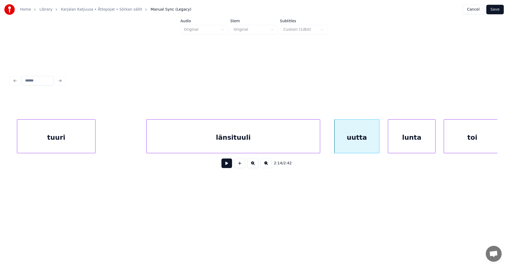
click at [425, 135] on div "lunta" at bounding box center [411, 138] width 47 height 36
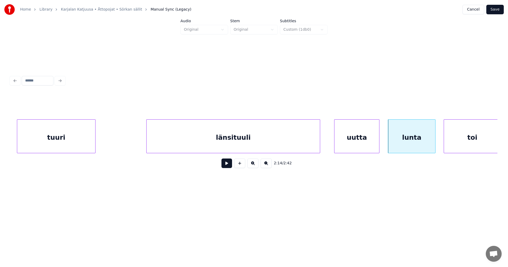
click at [280, 144] on div "länsituuli" at bounding box center [233, 138] width 173 height 36
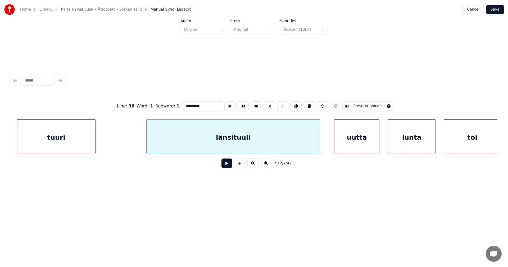
click at [230, 167] on button at bounding box center [227, 164] width 11 height 10
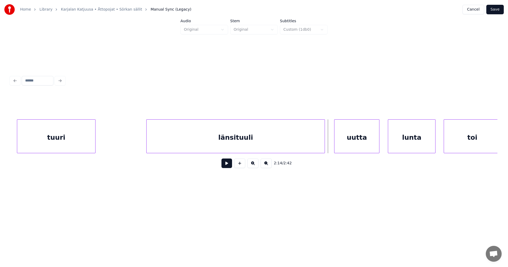
click at [324, 141] on div at bounding box center [324, 136] width 2 height 33
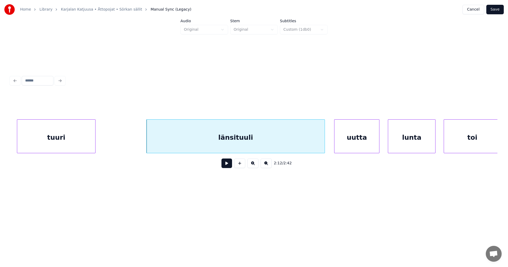
click at [227, 168] on button at bounding box center [227, 164] width 11 height 10
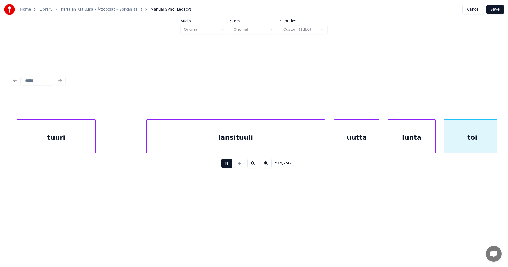
scroll to position [0, 16186]
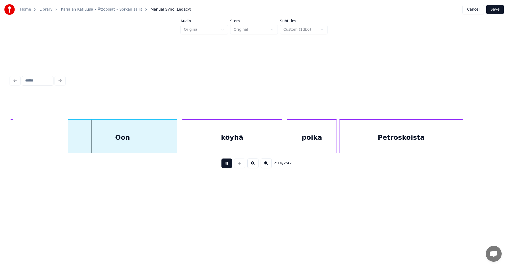
click at [227, 168] on button at bounding box center [227, 164] width 11 height 10
click at [152, 145] on div "Oon" at bounding box center [117, 138] width 109 height 36
click at [221, 138] on div "köyhä" at bounding box center [229, 138] width 100 height 36
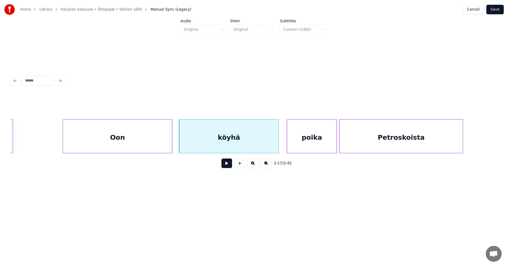
click at [159, 144] on div "Oon" at bounding box center [117, 138] width 109 height 36
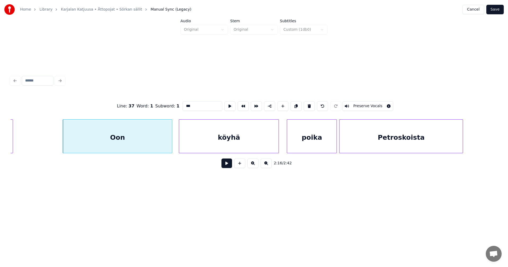
click at [227, 165] on button at bounding box center [227, 164] width 11 height 10
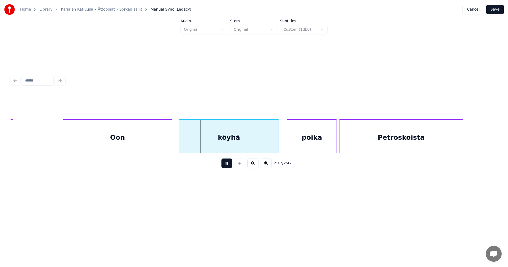
drag, startPoint x: 227, startPoint y: 165, endPoint x: 217, endPoint y: 160, distance: 11.7
click at [227, 164] on button at bounding box center [227, 164] width 11 height 10
click at [138, 143] on div at bounding box center [139, 136] width 2 height 33
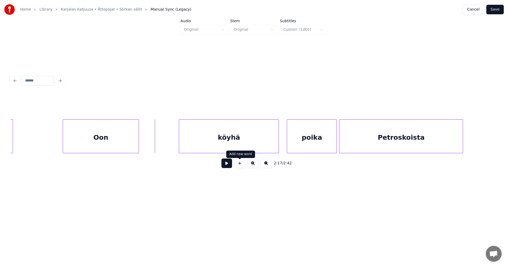
drag, startPoint x: 239, startPoint y: 168, endPoint x: 229, endPoint y: 161, distance: 12.0
click at [239, 167] on button at bounding box center [239, 164] width 11 height 10
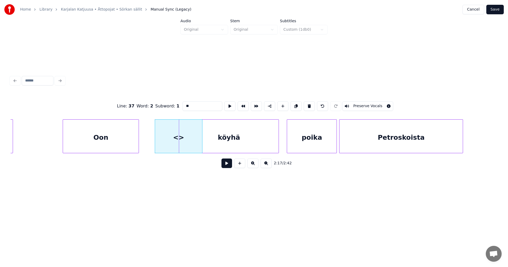
click at [203, 141] on div "<>" at bounding box center [179, 136] width 48 height 34
click at [174, 148] on div at bounding box center [175, 136] width 2 height 33
click at [150, 143] on div at bounding box center [151, 136] width 2 height 33
drag, startPoint x: 194, startPoint y: 106, endPoint x: 182, endPoint y: 111, distance: 13.3
click at [182, 111] on div "Line : 37 Word : 2 Subword : 1 ** Preserve Vocals" at bounding box center [254, 106] width 487 height 26
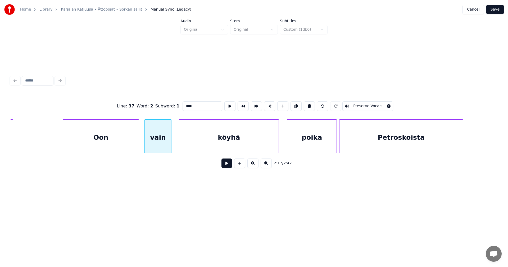
click at [152, 141] on div "vain" at bounding box center [158, 138] width 26 height 36
click at [131, 137] on div "Oon" at bounding box center [101, 138] width 76 height 36
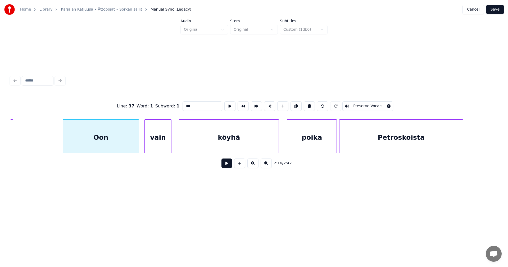
type input "***"
click at [225, 166] on button at bounding box center [227, 164] width 11 height 10
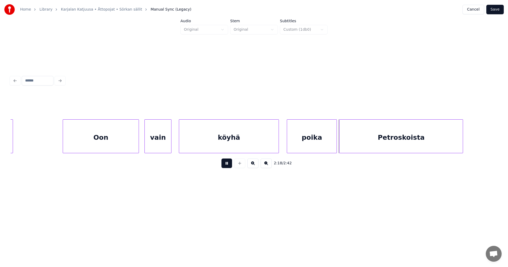
drag, startPoint x: 229, startPoint y: 164, endPoint x: 232, endPoint y: 163, distance: 3.3
click at [232, 163] on button at bounding box center [227, 164] width 11 height 10
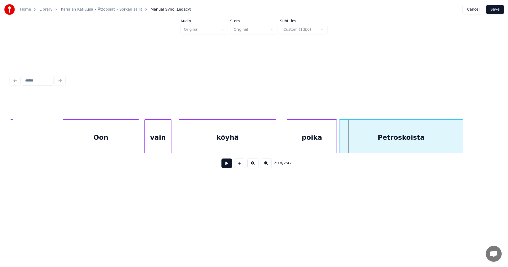
click at [276, 148] on div at bounding box center [276, 136] width 2 height 33
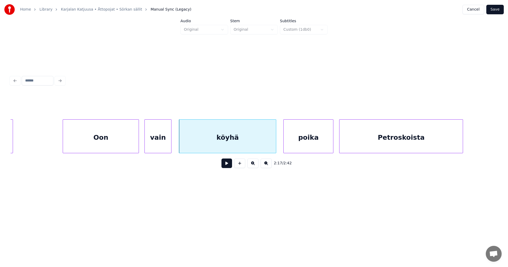
click at [297, 149] on div "poika" at bounding box center [309, 138] width 50 height 36
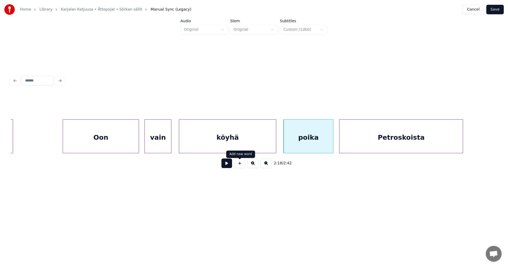
click at [231, 166] on button at bounding box center [227, 164] width 11 height 10
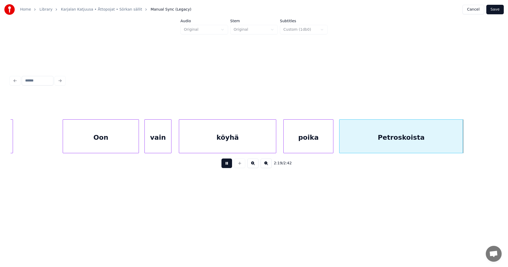
click at [231, 166] on button at bounding box center [227, 164] width 11 height 10
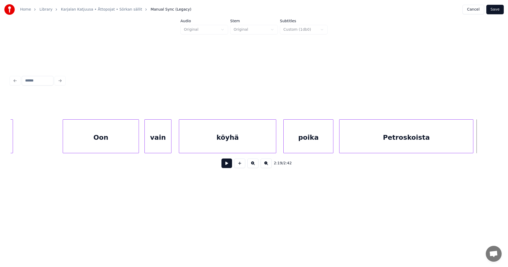
click at [473, 141] on div at bounding box center [473, 136] width 2 height 33
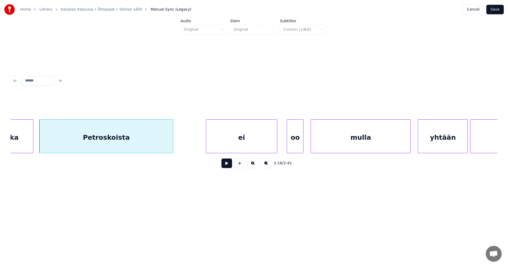
scroll to position [0, 16494]
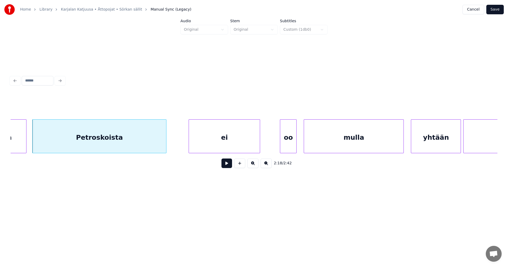
click at [247, 145] on div "ei" at bounding box center [224, 138] width 71 height 36
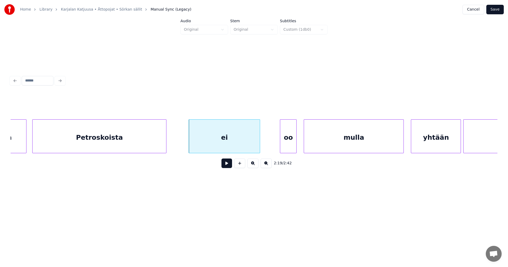
click at [227, 166] on button at bounding box center [227, 164] width 11 height 10
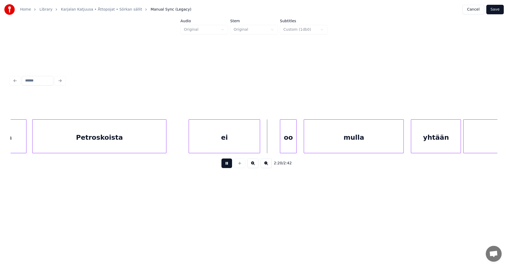
click at [227, 166] on button at bounding box center [227, 164] width 11 height 10
click at [276, 146] on div "oo" at bounding box center [276, 138] width 16 height 36
click at [290, 143] on div at bounding box center [290, 136] width 2 height 33
click at [288, 142] on div "oo" at bounding box center [279, 138] width 23 height 36
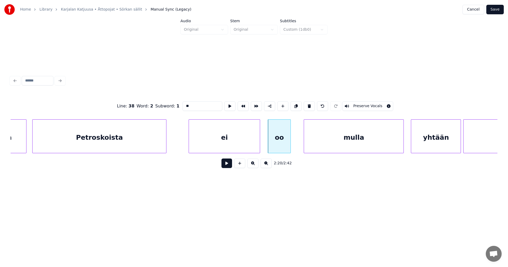
click at [228, 165] on button at bounding box center [227, 164] width 11 height 10
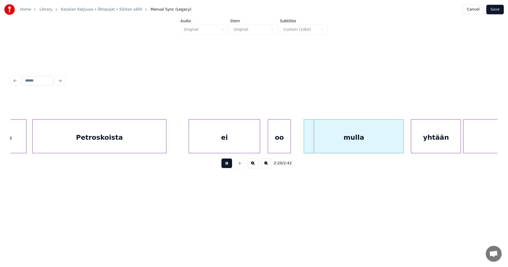
drag, startPoint x: 228, startPoint y: 165, endPoint x: 232, endPoint y: 163, distance: 4.3
click at [230, 164] on button at bounding box center [227, 164] width 11 height 10
click at [290, 137] on div "oo" at bounding box center [288, 138] width 23 height 36
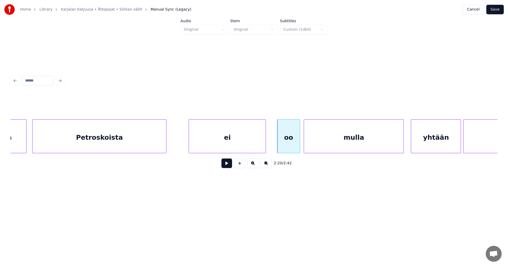
click at [265, 142] on div at bounding box center [265, 136] width 2 height 33
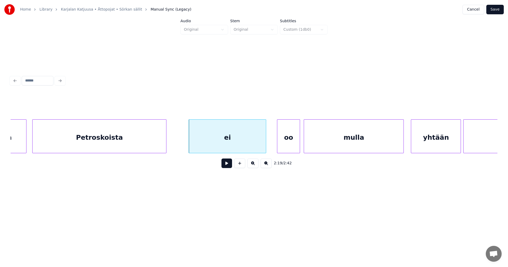
click at [249, 144] on div "ei" at bounding box center [227, 138] width 77 height 36
click at [226, 168] on button at bounding box center [227, 164] width 11 height 10
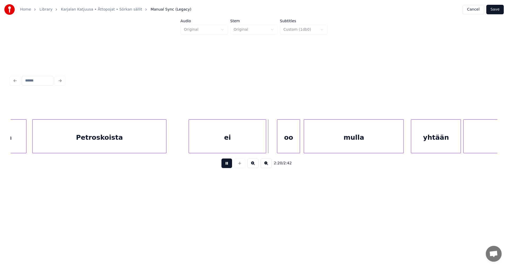
click at [230, 165] on button at bounding box center [227, 164] width 11 height 10
click at [282, 148] on div "oo" at bounding box center [288, 138] width 23 height 36
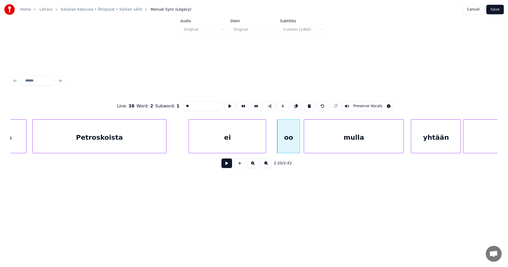
click at [230, 166] on button at bounding box center [227, 164] width 11 height 10
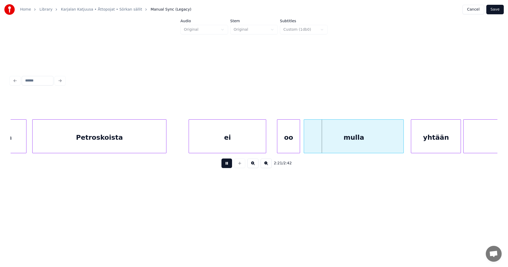
click at [230, 166] on button at bounding box center [227, 164] width 11 height 10
click at [292, 143] on div "oo" at bounding box center [285, 138] width 23 height 36
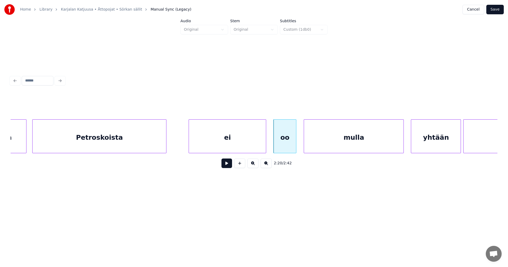
click at [228, 167] on button at bounding box center [227, 164] width 11 height 10
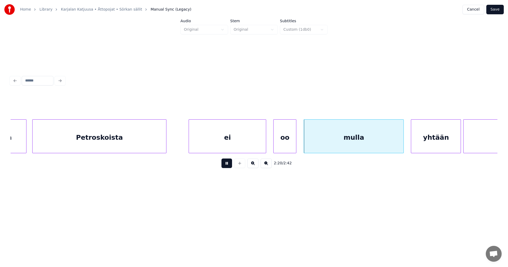
click at [228, 167] on button at bounding box center [227, 164] width 11 height 10
click at [217, 148] on div "ei" at bounding box center [227, 138] width 77 height 36
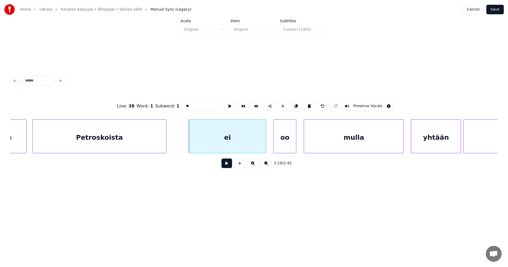
click at [222, 164] on button at bounding box center [227, 164] width 11 height 10
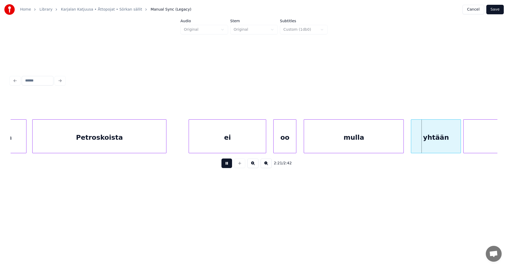
click at [225, 163] on button at bounding box center [227, 164] width 11 height 10
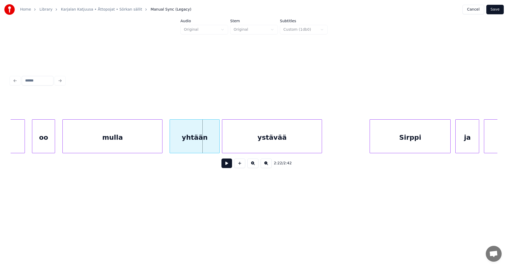
scroll to position [0, 16737]
click at [215, 140] on div at bounding box center [215, 136] width 2 height 33
click at [210, 143] on div "yhtään" at bounding box center [192, 138] width 48 height 36
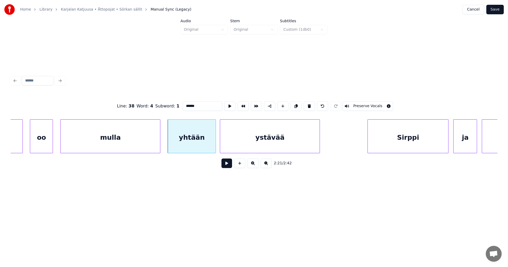
click at [225, 165] on button at bounding box center [227, 164] width 11 height 10
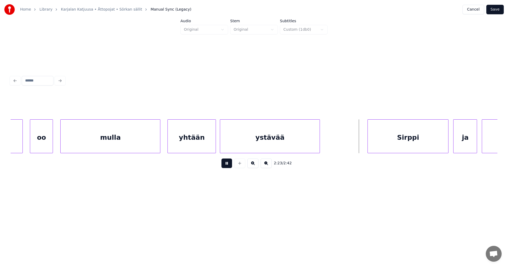
click at [227, 164] on button at bounding box center [227, 164] width 11 height 10
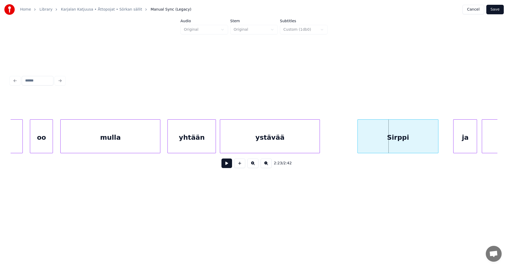
click at [378, 146] on div "Sirppi" at bounding box center [398, 138] width 80 height 36
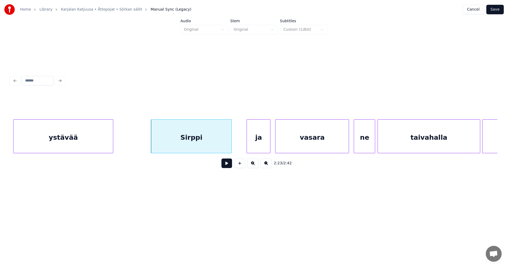
scroll to position [0, 16949]
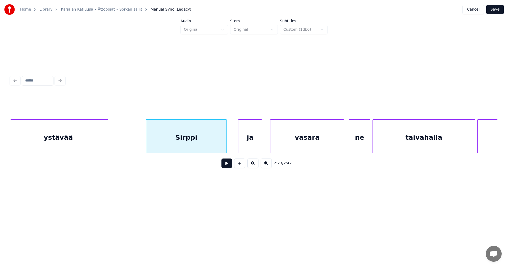
click at [253, 146] on div "ja" at bounding box center [250, 138] width 23 height 36
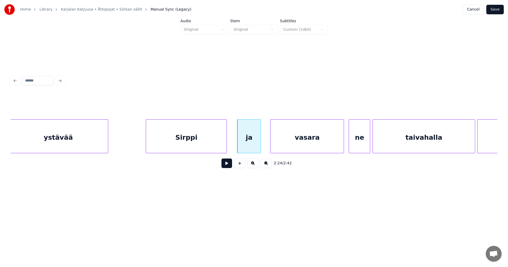
click at [224, 143] on div "Sirppi" at bounding box center [186, 138] width 80 height 36
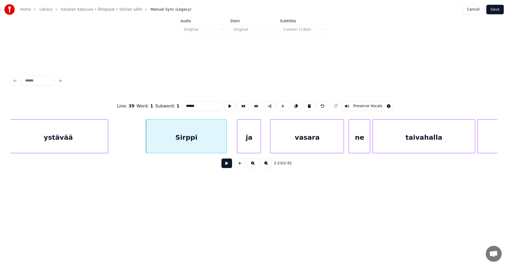
click at [224, 168] on button at bounding box center [227, 164] width 11 height 10
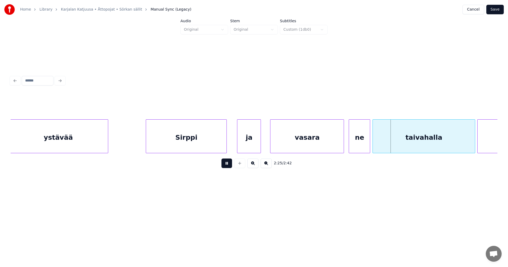
click at [226, 166] on button at bounding box center [227, 164] width 11 height 10
click at [227, 164] on button at bounding box center [227, 164] width 11 height 10
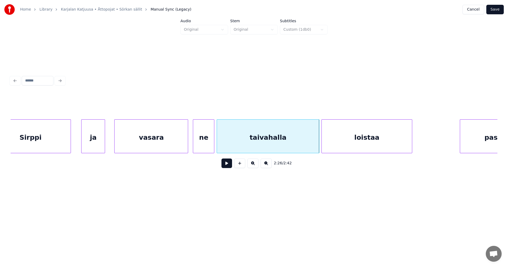
scroll to position [0, 17108]
click at [311, 145] on div at bounding box center [312, 136] width 2 height 33
click at [348, 145] on div "loistaa" at bounding box center [363, 138] width 90 height 36
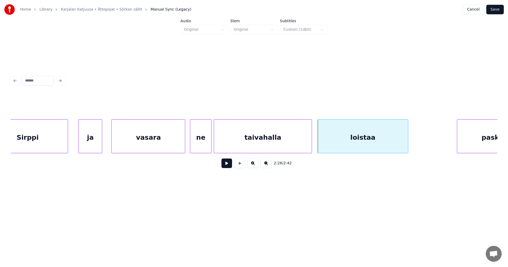
click at [280, 145] on div "taivahalla" at bounding box center [262, 138] width 97 height 36
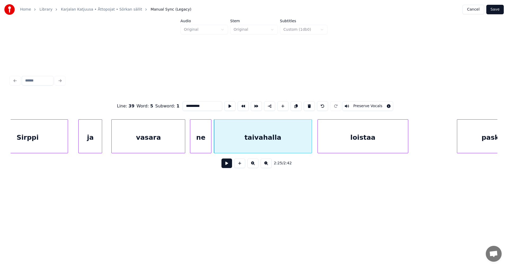
click at [229, 167] on button at bounding box center [227, 164] width 11 height 10
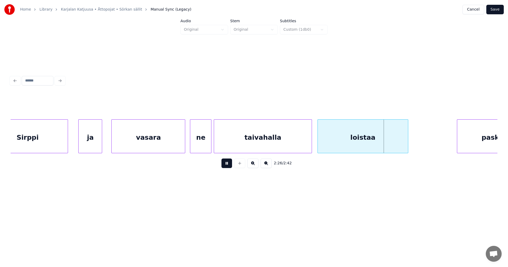
click at [228, 167] on button at bounding box center [227, 164] width 11 height 10
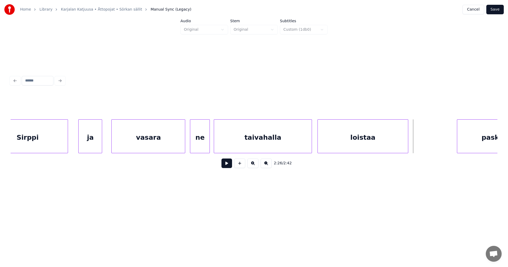
click at [209, 145] on div at bounding box center [209, 136] width 2 height 33
click at [209, 143] on div at bounding box center [209, 136] width 2 height 33
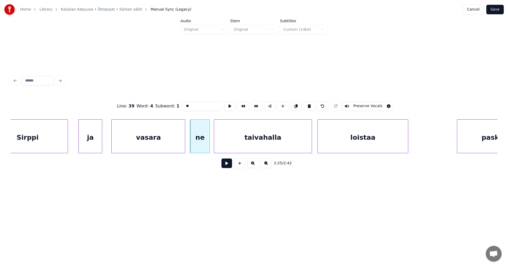
click at [225, 165] on button at bounding box center [227, 164] width 11 height 10
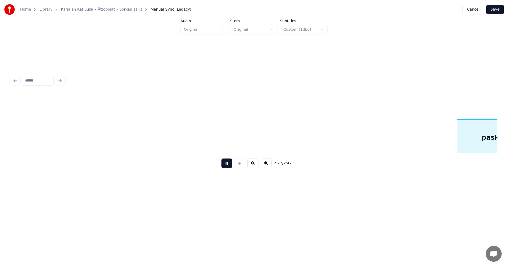
scroll to position [0, 17596]
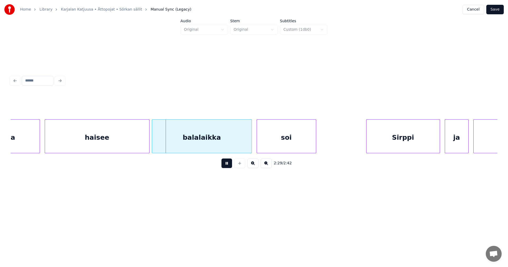
drag, startPoint x: 225, startPoint y: 165, endPoint x: 205, endPoint y: 158, distance: 20.9
click at [224, 164] on button at bounding box center [227, 164] width 11 height 10
click at [126, 132] on div "haisee" at bounding box center [97, 138] width 104 height 36
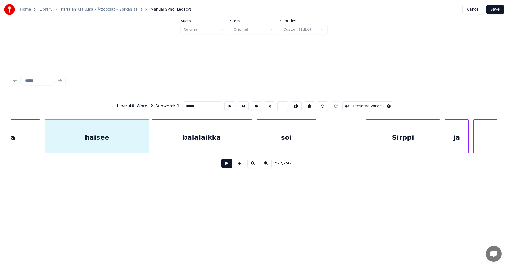
click at [227, 165] on button at bounding box center [227, 164] width 11 height 10
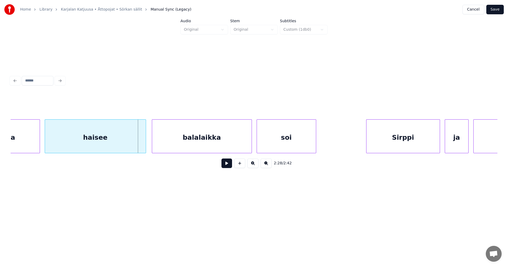
click at [144, 143] on div at bounding box center [145, 136] width 2 height 33
click at [165, 145] on div "balalaikka" at bounding box center [201, 138] width 100 height 36
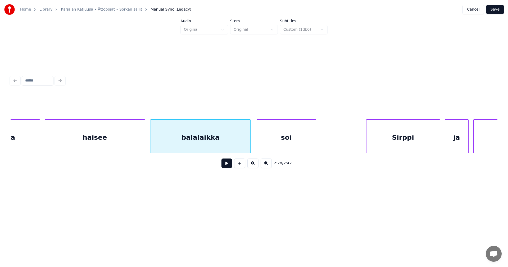
click at [226, 166] on button at bounding box center [227, 164] width 11 height 10
click at [227, 165] on button at bounding box center [227, 164] width 11 height 10
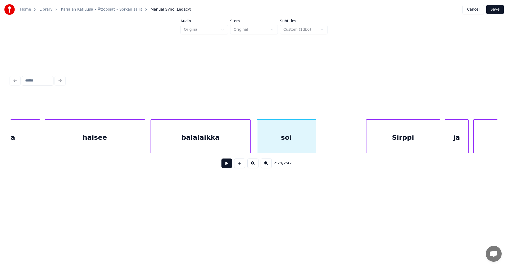
click at [230, 167] on button at bounding box center [227, 164] width 11 height 10
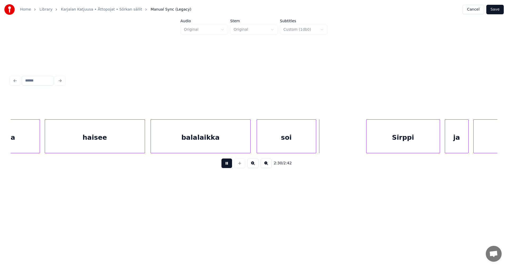
click at [230, 167] on button at bounding box center [227, 164] width 11 height 10
click at [392, 144] on div "Sirppi" at bounding box center [389, 138] width 73 height 36
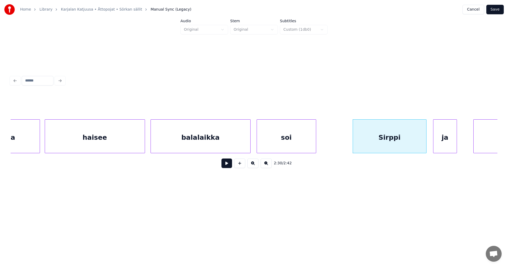
click at [451, 141] on div "ja" at bounding box center [445, 138] width 23 height 36
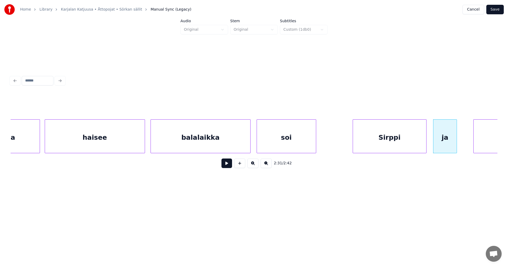
scroll to position [0, 17647]
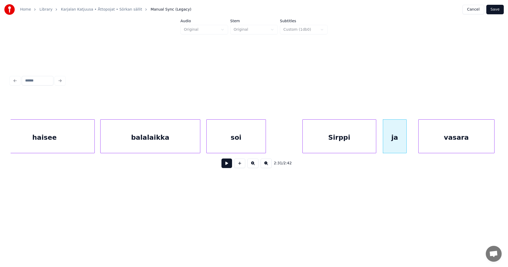
click at [477, 141] on div "vasara" at bounding box center [457, 138] width 76 height 36
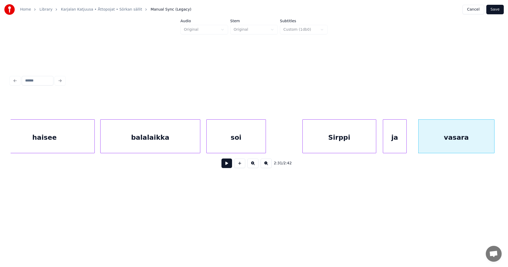
click at [348, 145] on div "Sirppi" at bounding box center [339, 138] width 73 height 36
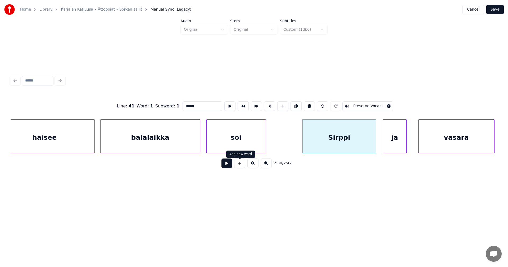
click at [229, 165] on button at bounding box center [227, 164] width 11 height 10
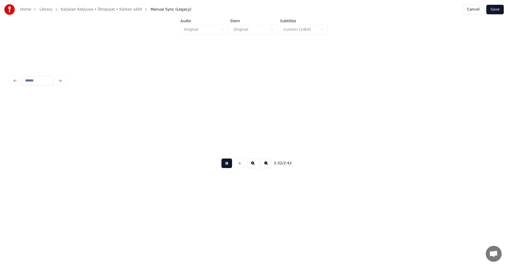
scroll to position [0, 18135]
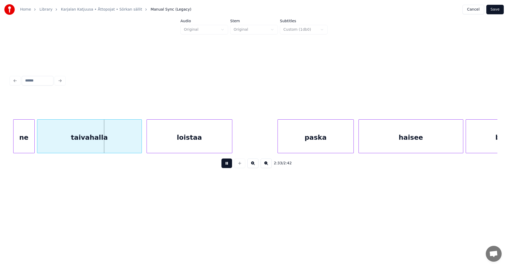
drag, startPoint x: 229, startPoint y: 165, endPoint x: 199, endPoint y: 166, distance: 29.9
click at [221, 165] on div "2:33 / 2:42" at bounding box center [254, 164] width 479 height 12
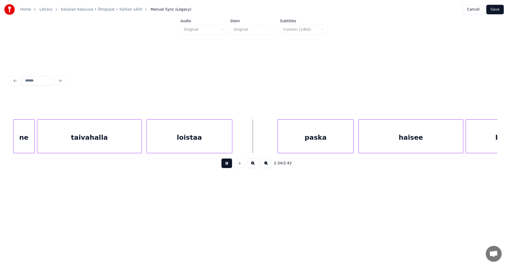
drag, startPoint x: 227, startPoint y: 167, endPoint x: 200, endPoint y: 164, distance: 26.8
click at [225, 165] on button at bounding box center [227, 164] width 11 height 10
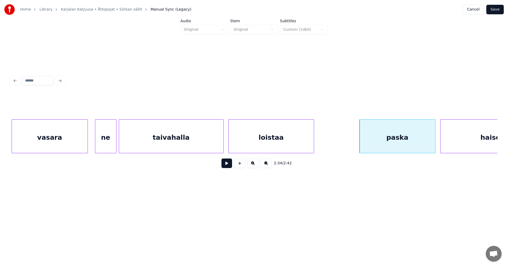
scroll to position [0, 18051]
click at [67, 145] on div "vasara" at bounding box center [53, 138] width 76 height 36
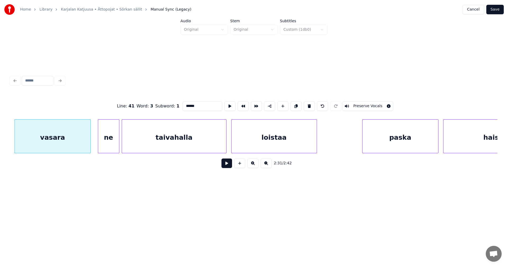
click at [228, 166] on button at bounding box center [227, 164] width 11 height 10
click at [226, 164] on button at bounding box center [227, 164] width 11 height 10
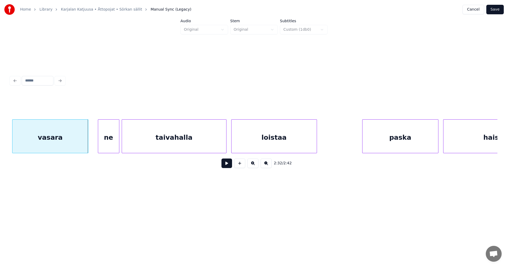
click at [69, 146] on div "vasara" at bounding box center [50, 138] width 76 height 36
click at [110, 145] on div "ne" at bounding box center [105, 138] width 21 height 36
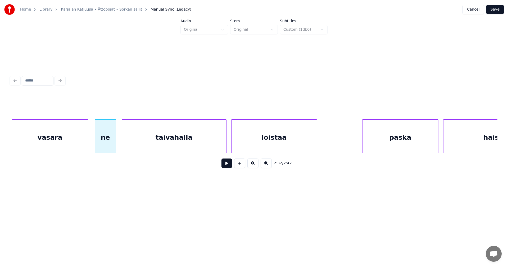
click at [230, 165] on button at bounding box center [227, 164] width 11 height 10
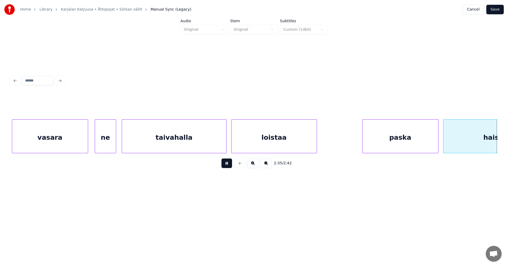
scroll to position [0, 18539]
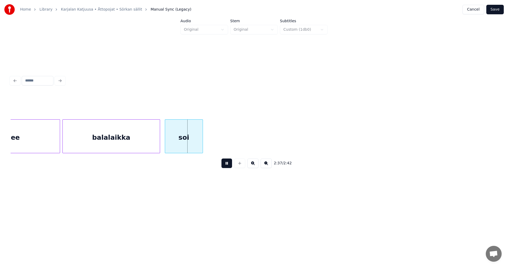
click at [230, 165] on button at bounding box center [227, 164] width 11 height 10
click at [206, 144] on div at bounding box center [206, 136] width 2 height 33
click at [146, 146] on div "balalaikka" at bounding box center [111, 138] width 97 height 36
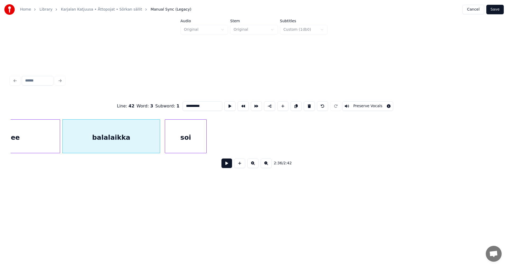
click at [226, 167] on button at bounding box center [227, 164] width 11 height 10
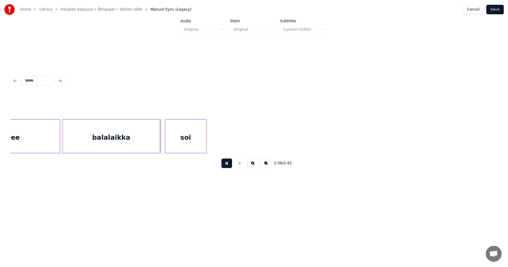
click at [226, 166] on button at bounding box center [227, 164] width 11 height 10
click at [228, 166] on button at bounding box center [227, 164] width 11 height 10
click at [499, 11] on button "Save" at bounding box center [495, 10] width 17 height 10
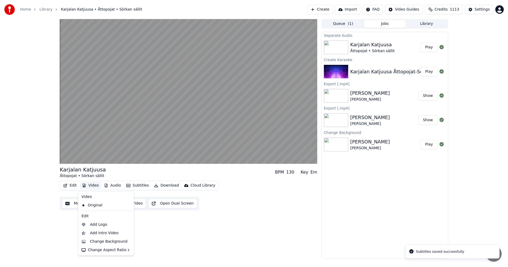
click at [97, 186] on button "Video" at bounding box center [90, 185] width 21 height 7
click at [109, 241] on div "Change Background" at bounding box center [109, 241] width 38 height 5
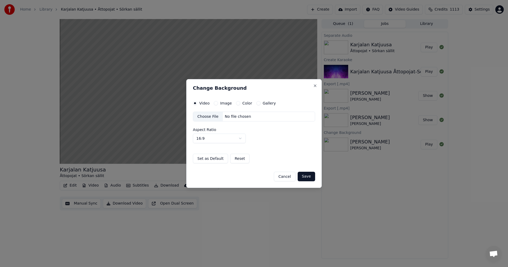
click at [216, 103] on button "Image" at bounding box center [216, 103] width 4 height 4
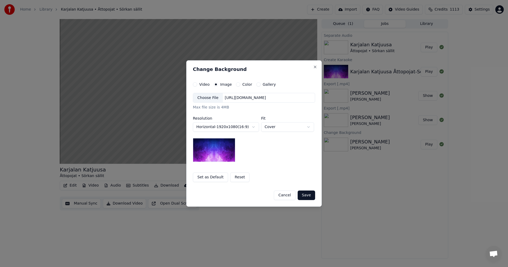
click at [210, 102] on div "Choose File" at bounding box center [208, 98] width 30 height 10
click at [312, 195] on button "Save" at bounding box center [306, 196] width 17 height 10
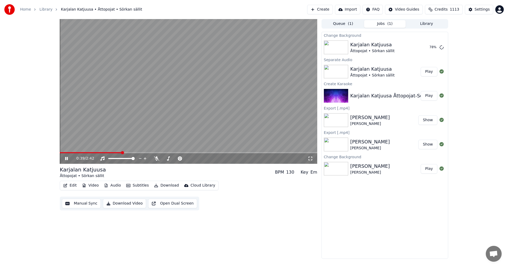
click at [121, 152] on span at bounding box center [91, 152] width 62 height 1
click at [156, 160] on icon at bounding box center [156, 158] width 5 height 4
click at [118, 153] on span at bounding box center [89, 152] width 59 height 1
click at [156, 160] on icon at bounding box center [156, 158] width 5 height 4
drag, startPoint x: 432, startPoint y: 48, endPoint x: 406, endPoint y: 65, distance: 31.1
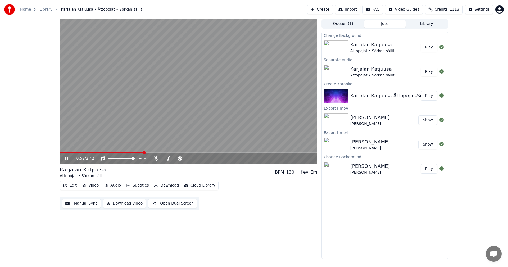
click at [432, 47] on button "Play" at bounding box center [429, 48] width 17 height 10
click at [65, 159] on icon at bounding box center [70, 158] width 12 height 4
click at [66, 160] on icon at bounding box center [70, 158] width 12 height 4
click at [106, 152] on span at bounding box center [85, 152] width 51 height 1
click at [99, 152] on span at bounding box center [80, 152] width 40 height 1
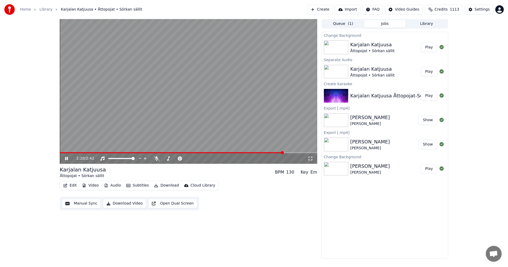
click at [66, 158] on icon at bounding box center [70, 158] width 12 height 4
click at [165, 186] on button "Download" at bounding box center [166, 185] width 29 height 7
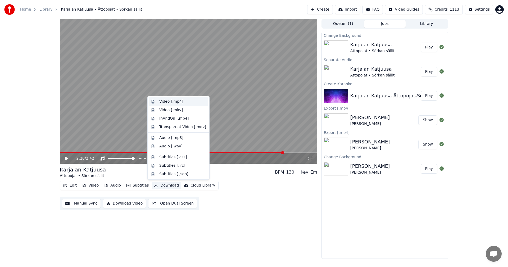
click at [177, 102] on div "Video [.mp4]" at bounding box center [171, 101] width 24 height 5
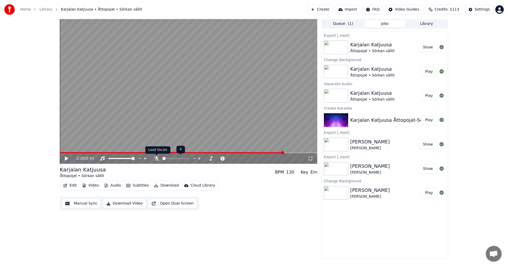
click at [156, 159] on icon at bounding box center [156, 158] width 5 height 4
click at [66, 153] on span at bounding box center [172, 152] width 224 height 1
click at [67, 158] on icon at bounding box center [66, 159] width 3 height 4
click at [180, 158] on span at bounding box center [179, 158] width 3 height 3
click at [181, 159] on span at bounding box center [180, 158] width 3 height 3
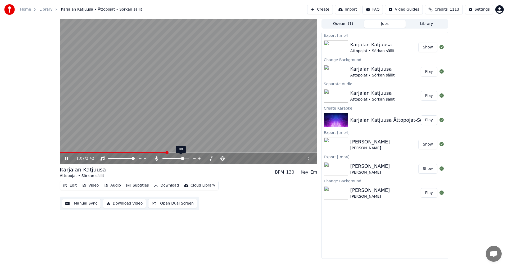
click at [184, 158] on span at bounding box center [182, 158] width 3 height 3
click at [189, 157] on span at bounding box center [187, 158] width 3 height 3
click at [185, 159] on span at bounding box center [183, 158] width 3 height 3
click at [67, 159] on icon at bounding box center [66, 158] width 3 height 3
click at [75, 187] on button "Edit" at bounding box center [70, 185] width 18 height 7
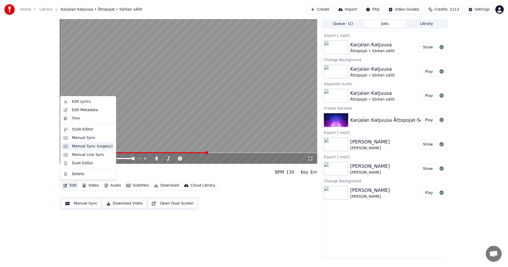
click at [90, 146] on div "Manual Sync (Legacy)" at bounding box center [92, 146] width 41 height 5
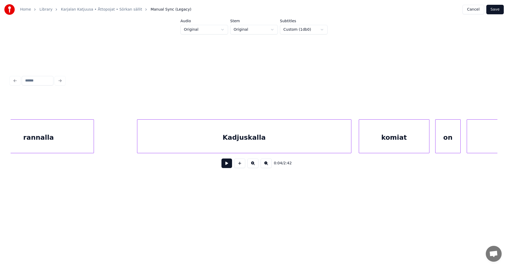
scroll to position [0, 10085]
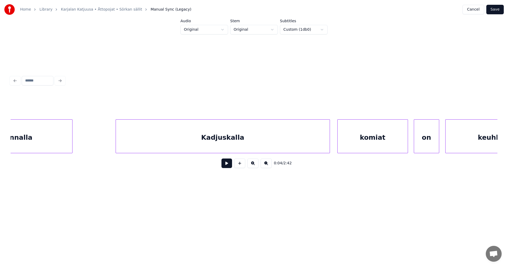
click at [268, 143] on div "Kadjuskalla" at bounding box center [223, 138] width 214 height 36
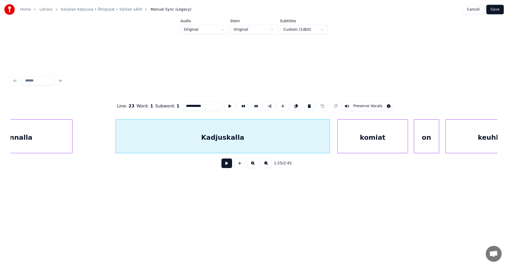
click at [226, 166] on button at bounding box center [227, 164] width 11 height 10
click at [227, 165] on button at bounding box center [227, 164] width 11 height 10
click at [330, 142] on div "Kadjuskalla" at bounding box center [223, 136] width 214 height 34
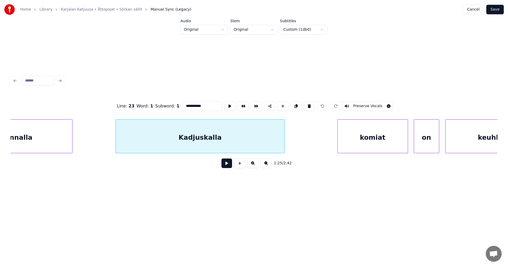
click at [283, 152] on div "rannalla [GEOGRAPHIC_DATA] komiat on keuhkot" at bounding box center [254, 136] width 487 height 34
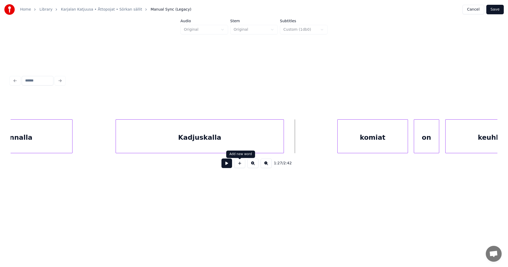
click at [242, 168] on button at bounding box center [239, 164] width 11 height 10
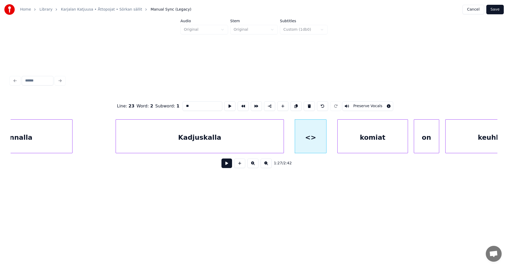
click at [325, 145] on div at bounding box center [326, 136] width 2 height 33
drag, startPoint x: 191, startPoint y: 106, endPoint x: 174, endPoint y: 121, distance: 23.3
click at [177, 108] on div "Line : 23 Word : 2 Subword : 1 ** Preserve Vocals" at bounding box center [254, 106] width 487 height 26
click at [207, 132] on div "Kadjuskalla" at bounding box center [200, 138] width 168 height 36
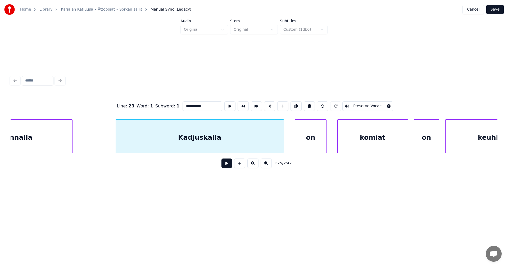
type input "**********"
click at [227, 164] on button at bounding box center [227, 164] width 11 height 10
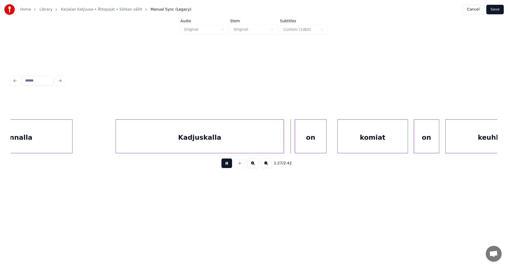
click at [227, 165] on button at bounding box center [227, 164] width 11 height 10
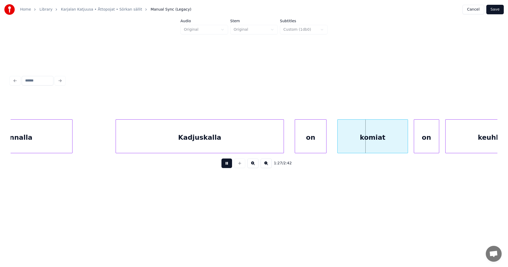
click at [227, 165] on button at bounding box center [227, 164] width 11 height 10
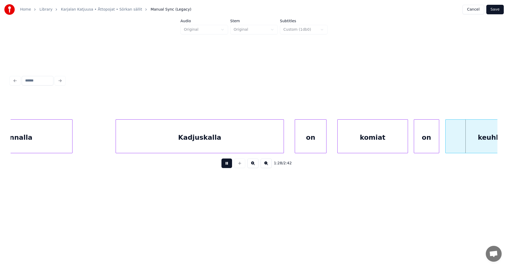
click at [227, 165] on button at bounding box center [227, 164] width 11 height 10
click at [223, 144] on div "Kadjuskalla" at bounding box center [200, 138] width 168 height 36
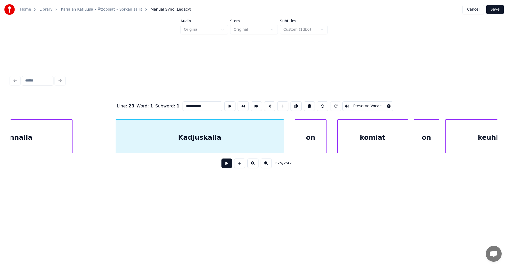
click at [228, 164] on button at bounding box center [227, 164] width 11 height 10
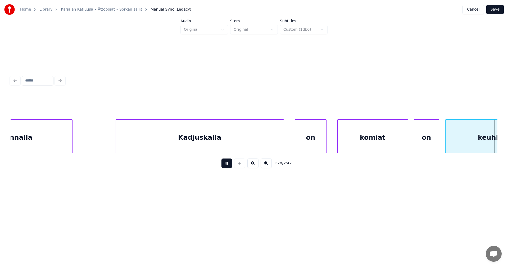
scroll to position [0, 10573]
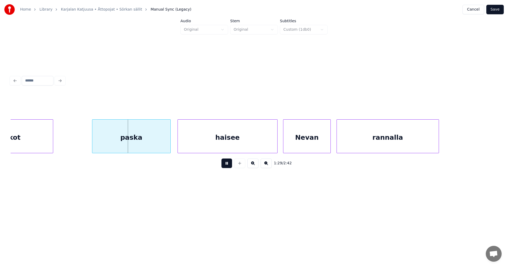
click at [228, 165] on button at bounding box center [227, 164] width 11 height 10
click at [493, 11] on button "Save" at bounding box center [495, 10] width 17 height 10
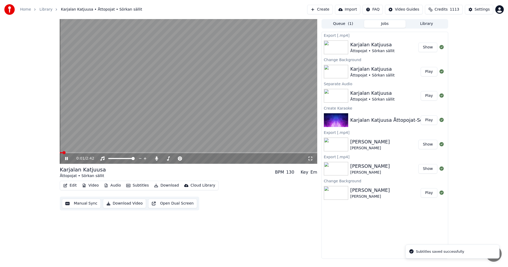
click at [150, 153] on span at bounding box center [189, 152] width 258 height 1
click at [188, 152] on span at bounding box center [189, 152] width 258 height 1
click at [181, 152] on div "1:30 / 2:42" at bounding box center [189, 91] width 258 height 145
click at [181, 152] on span at bounding box center [120, 152] width 121 height 1
click at [63, 158] on div "1:16 / 2:42" at bounding box center [188, 158] width 253 height 5
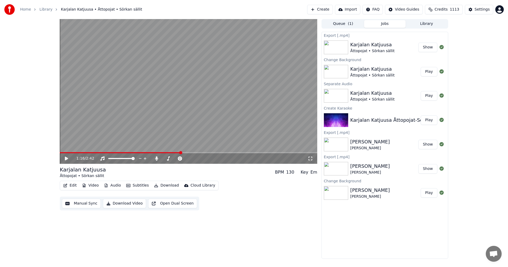
click at [65, 159] on icon at bounding box center [66, 159] width 3 height 4
click at [68, 158] on icon at bounding box center [66, 158] width 3 height 3
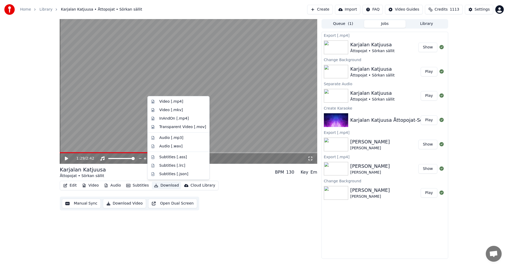
click at [167, 186] on button "Download" at bounding box center [166, 185] width 29 height 7
click at [168, 102] on div "Video [.mp4]" at bounding box center [171, 101] width 24 height 5
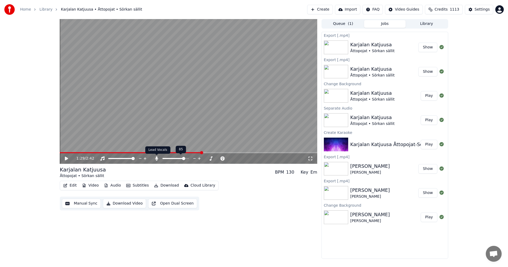
click at [158, 158] on icon at bounding box center [156, 158] width 5 height 4
click at [168, 185] on button "Download" at bounding box center [166, 185] width 29 height 7
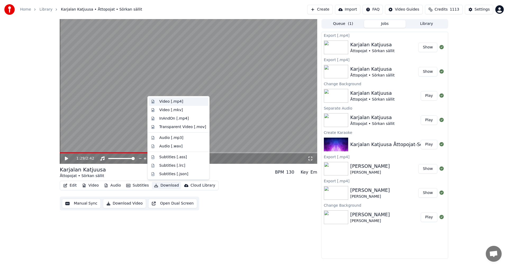
click at [186, 103] on div "Video [.mp4]" at bounding box center [182, 101] width 47 height 5
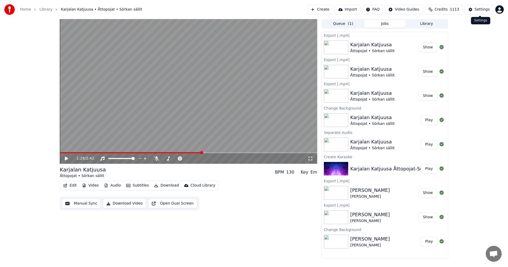
click at [484, 8] on div "Settings" at bounding box center [482, 9] width 15 height 5
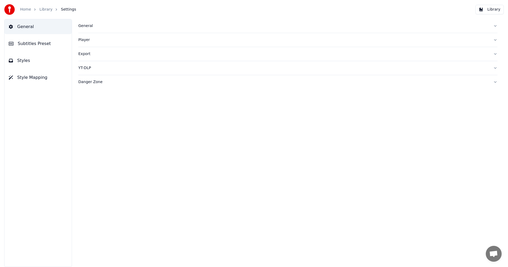
drag, startPoint x: 84, startPoint y: 27, endPoint x: 86, endPoint y: 30, distance: 3.0
click at [84, 28] on div "General" at bounding box center [283, 25] width 411 height 5
click at [271, 74] on div "Dark Mode Library Folder ******** Change Reset Sync Model AudioShakeAI Separate…" at bounding box center [287, 76] width 419 height 86
click at [30, 9] on div "Home" at bounding box center [28, 9] width 17 height 5
click at [28, 11] on link "Home" at bounding box center [25, 9] width 11 height 5
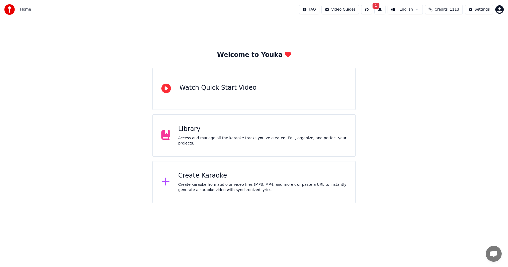
click at [211, 181] on div "Create Karaoke Create karaoke from audio or video files (MP3, MP4, and more), o…" at bounding box center [262, 182] width 169 height 21
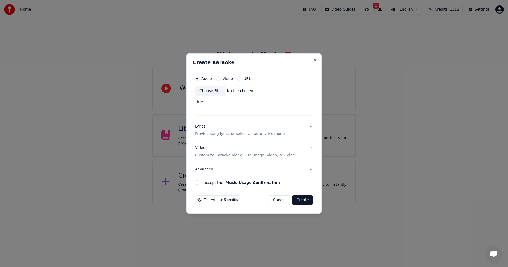
click at [215, 92] on div "Choose File" at bounding box center [210, 91] width 30 height 10
type input "**********"
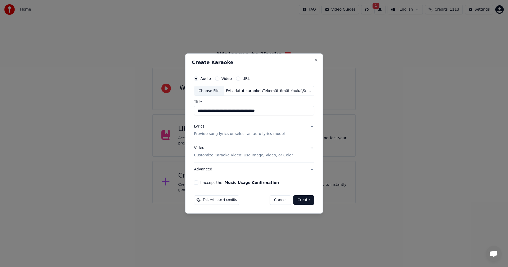
click at [311, 126] on button "Lyrics Provide song lyrics or select an auto lyrics model" at bounding box center [254, 130] width 120 height 21
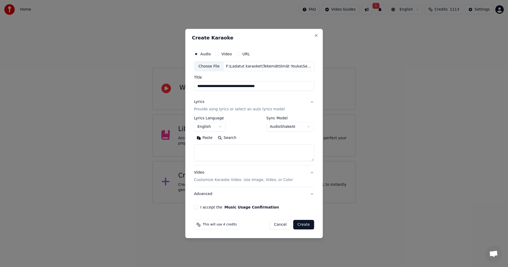
click at [208, 139] on button "Paste" at bounding box center [204, 138] width 21 height 8
click at [223, 126] on body "**********" at bounding box center [254, 101] width 508 height 203
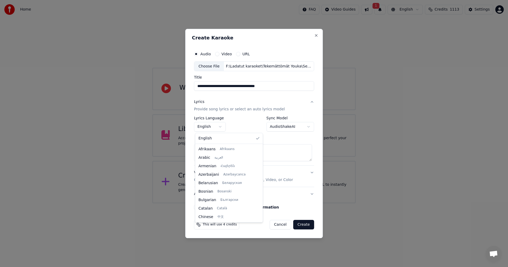
type textarea "**********"
select select "**"
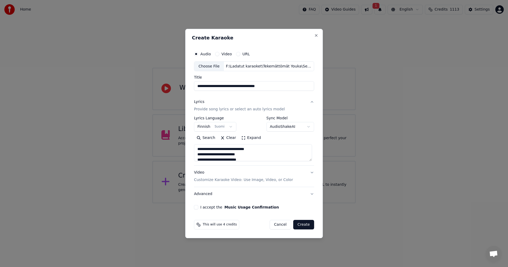
click at [198, 206] on button "I accept the Music Usage Confirmation" at bounding box center [196, 207] width 4 height 4
click at [306, 226] on button "Create" at bounding box center [303, 225] width 21 height 10
type textarea "**********"
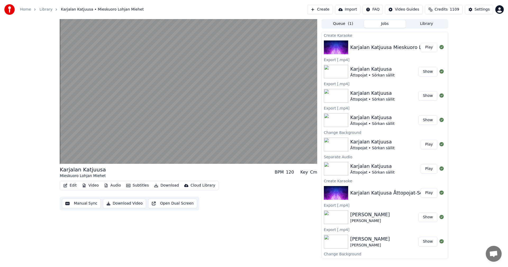
click at [96, 185] on button "Video" at bounding box center [90, 185] width 21 height 7
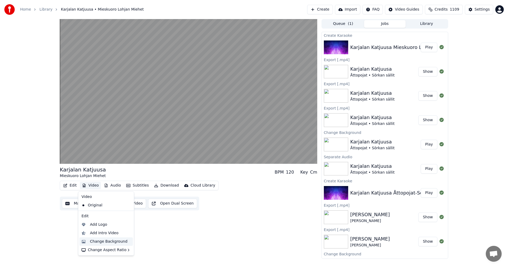
click at [104, 239] on div "Change Background" at bounding box center [109, 241] width 38 height 5
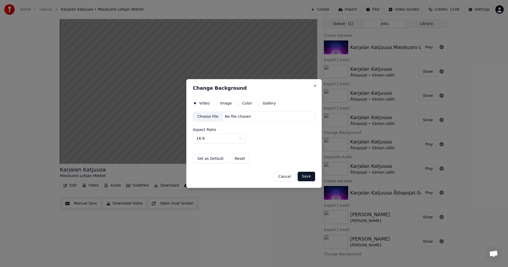
click at [217, 102] on button "Image" at bounding box center [216, 103] width 4 height 4
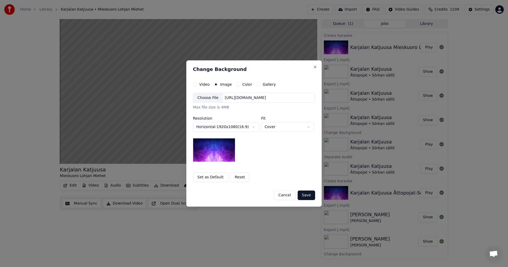
click at [213, 98] on div "Choose File" at bounding box center [208, 98] width 30 height 10
click at [311, 195] on button "Save" at bounding box center [306, 196] width 17 height 10
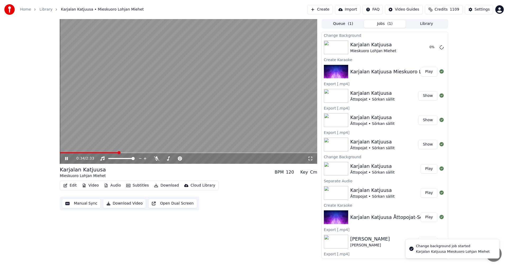
click at [66, 159] on icon at bounding box center [66, 158] width 3 height 3
click at [76, 185] on button "Edit" at bounding box center [70, 185] width 18 height 7
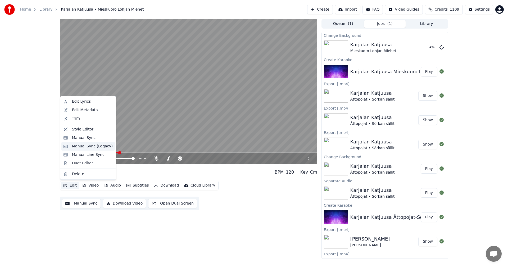
click at [93, 150] on div "Manual Sync (Legacy)" at bounding box center [87, 146] width 53 height 8
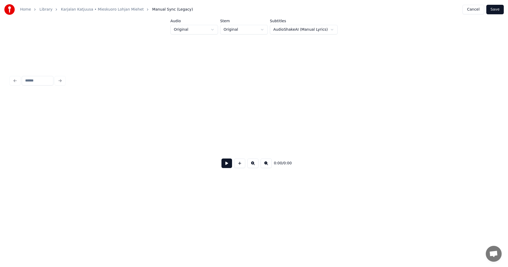
scroll to position [0, 1415]
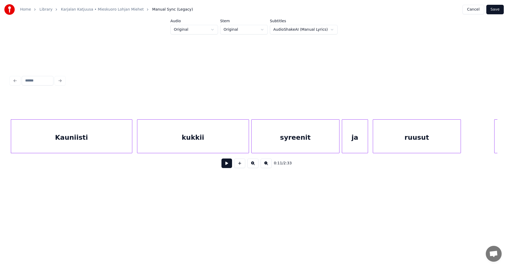
click at [226, 165] on button at bounding box center [227, 164] width 11 height 10
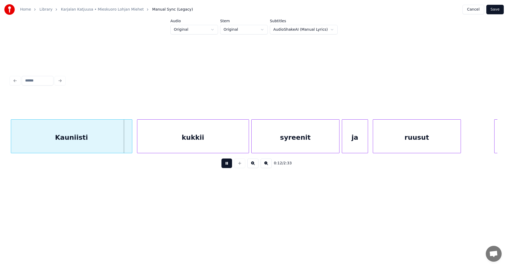
click at [226, 164] on button at bounding box center [227, 164] width 11 height 10
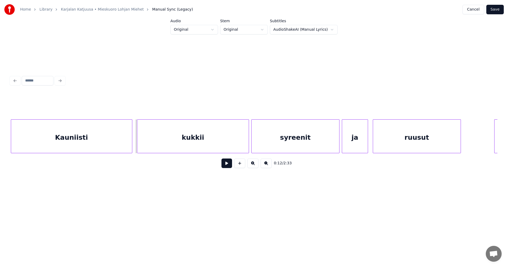
click at [223, 164] on button at bounding box center [227, 164] width 11 height 10
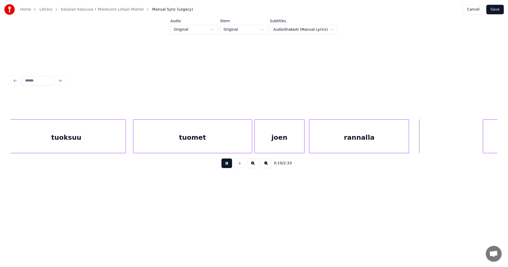
click at [223, 165] on button at bounding box center [227, 164] width 11 height 10
click at [426, 139] on div at bounding box center [427, 136] width 2 height 33
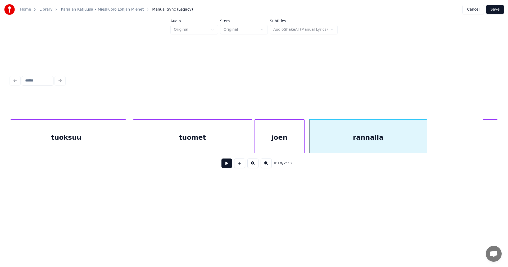
click at [226, 165] on button at bounding box center [227, 164] width 11 height 10
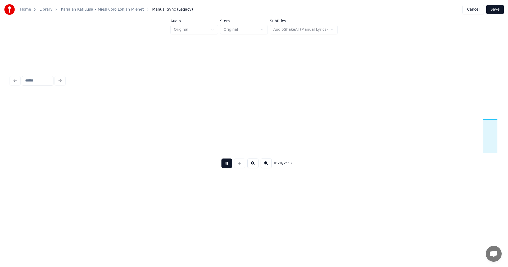
scroll to position [0, 2390]
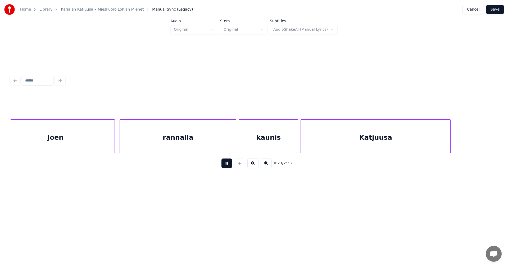
drag, startPoint x: 226, startPoint y: 165, endPoint x: 260, endPoint y: 153, distance: 35.9
click at [226, 165] on button at bounding box center [227, 164] width 11 height 10
click at [500, 6] on button "Save" at bounding box center [495, 10] width 17 height 10
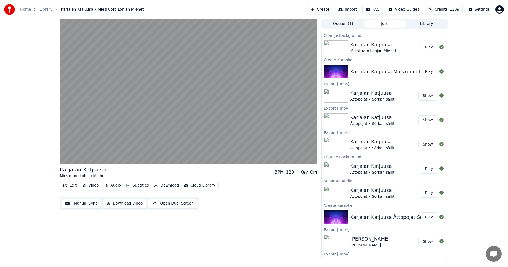
click at [427, 46] on button "Play" at bounding box center [429, 48] width 17 height 10
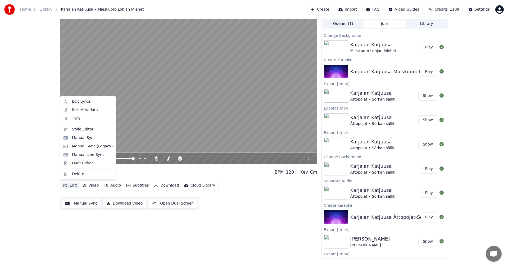
click at [74, 187] on button "Edit" at bounding box center [70, 185] width 18 height 7
click at [86, 147] on div "Manual Sync (Legacy)" at bounding box center [92, 146] width 41 height 5
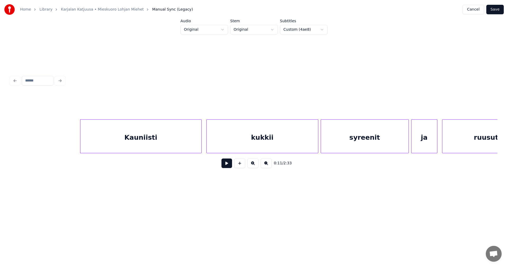
scroll to position [0, 1366]
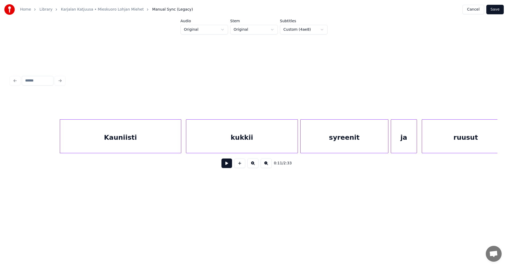
click at [125, 133] on div "Kauniisti" at bounding box center [120, 138] width 121 height 36
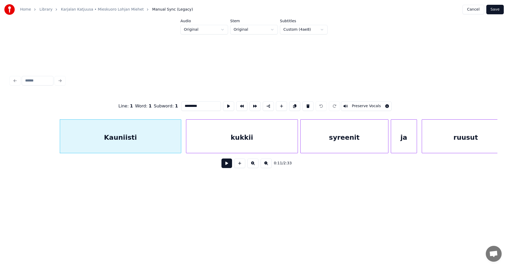
click at [226, 168] on button at bounding box center [227, 164] width 11 height 10
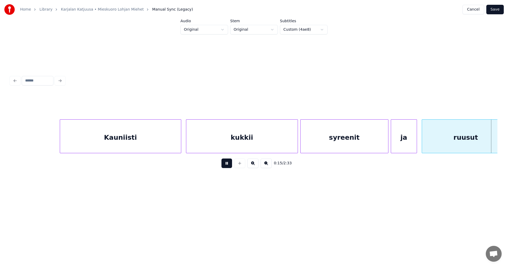
scroll to position [0, 1854]
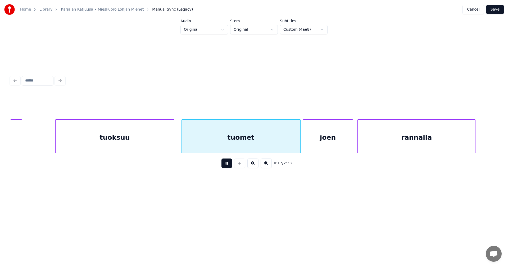
click at [227, 168] on button at bounding box center [227, 164] width 11 height 10
click at [291, 147] on div at bounding box center [291, 136] width 2 height 33
click at [317, 145] on div "joen" at bounding box center [323, 138] width 50 height 36
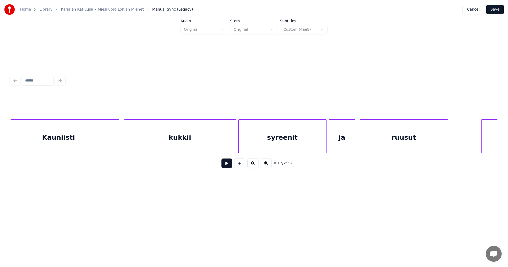
click at [46, 144] on div "Kauniisti" at bounding box center [58, 138] width 121 height 36
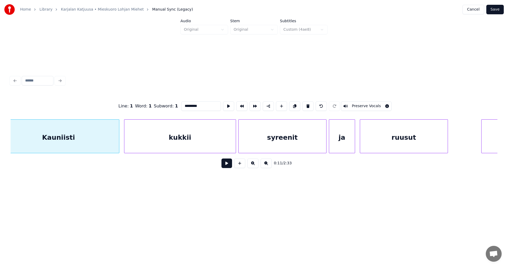
scroll to position [0, 1415]
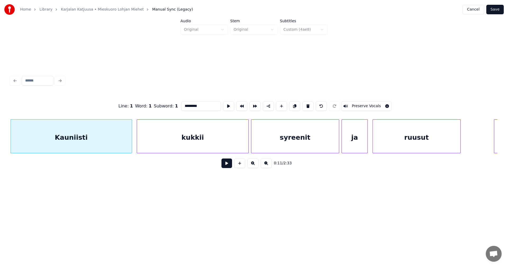
click at [230, 164] on button at bounding box center [227, 164] width 11 height 10
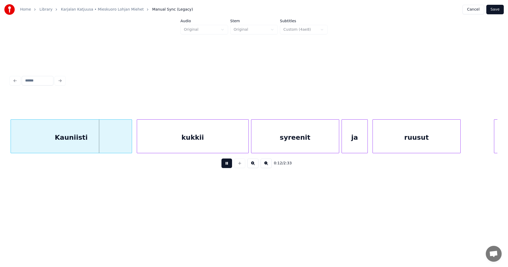
click at [227, 164] on button at bounding box center [227, 164] width 11 height 10
click at [128, 147] on div at bounding box center [128, 136] width 2 height 33
click at [215, 148] on div "kukkii" at bounding box center [192, 138] width 111 height 36
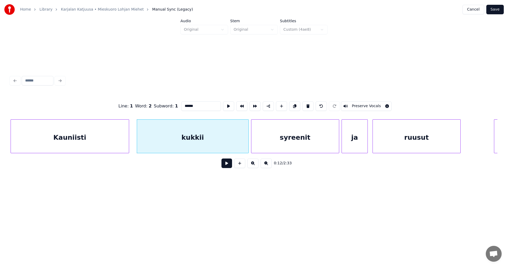
click at [225, 168] on button at bounding box center [227, 164] width 11 height 10
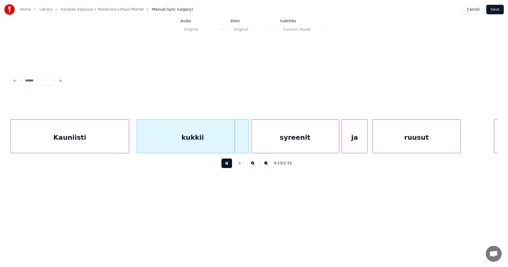
click at [227, 164] on button at bounding box center [227, 164] width 11 height 10
click at [244, 149] on div at bounding box center [245, 136] width 2 height 33
click at [228, 165] on button at bounding box center [227, 164] width 11 height 10
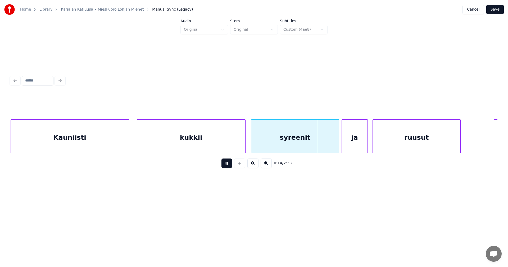
click at [228, 165] on button at bounding box center [227, 164] width 11 height 10
click at [335, 141] on div at bounding box center [335, 136] width 2 height 33
click at [228, 167] on button at bounding box center [227, 164] width 11 height 10
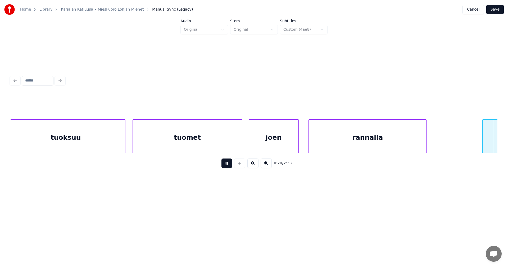
scroll to position [0, 2391]
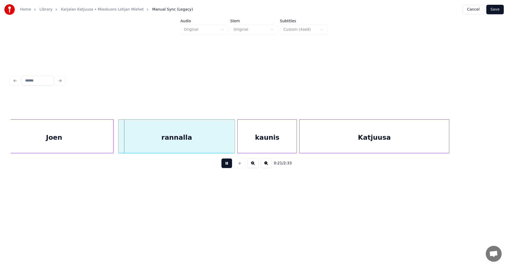
click at [227, 168] on button at bounding box center [227, 164] width 11 height 10
click at [228, 163] on button at bounding box center [227, 164] width 11 height 10
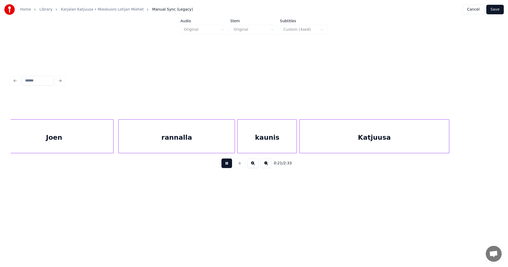
click at [228, 165] on button at bounding box center [227, 164] width 11 height 10
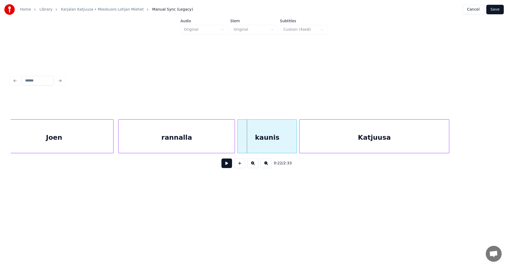
click at [228, 165] on button at bounding box center [227, 164] width 11 height 10
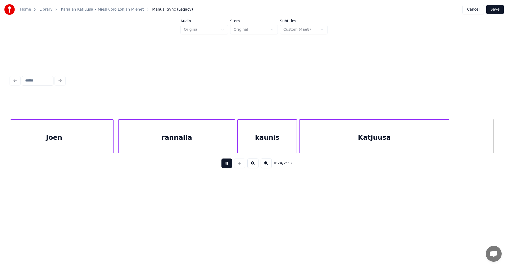
scroll to position [0, 2879]
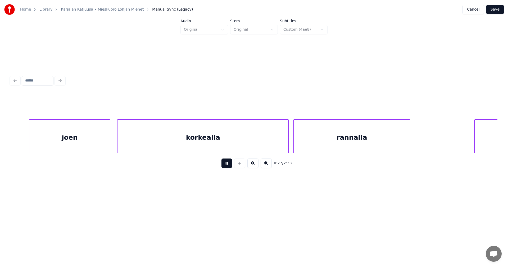
click at [228, 166] on button at bounding box center [227, 164] width 11 height 10
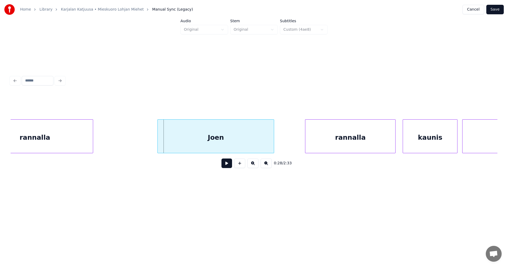
scroll to position [0, 3196]
click at [224, 145] on div "Joen" at bounding box center [210, 138] width 116 height 36
click at [225, 167] on button at bounding box center [227, 164] width 11 height 10
click at [225, 164] on button at bounding box center [227, 164] width 11 height 10
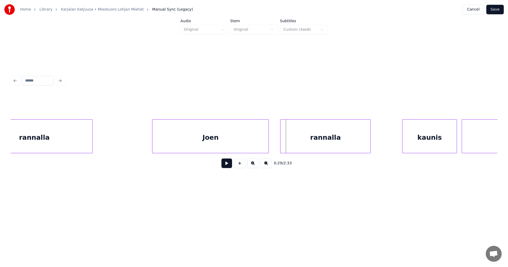
click at [291, 144] on div "rannalla" at bounding box center [326, 138] width 90 height 36
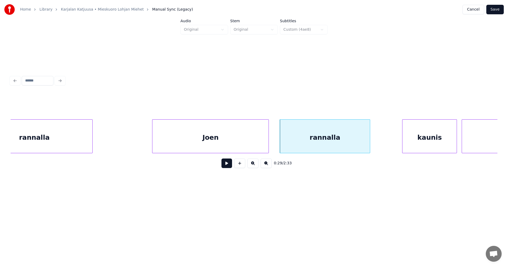
click at [224, 166] on button at bounding box center [227, 164] width 11 height 10
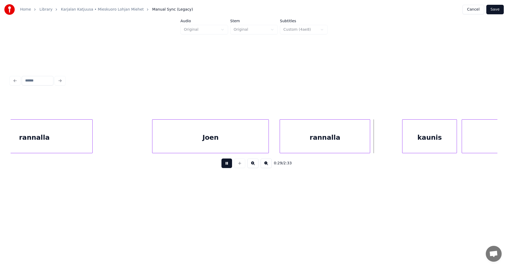
click at [225, 165] on button at bounding box center [227, 164] width 11 height 10
click at [387, 134] on div at bounding box center [387, 136] width 2 height 33
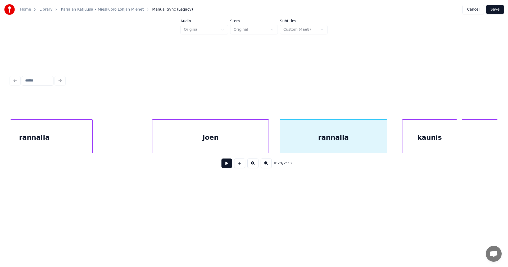
click at [229, 166] on button at bounding box center [227, 164] width 11 height 10
drag, startPoint x: 229, startPoint y: 166, endPoint x: 231, endPoint y: 173, distance: 7.8
click at [229, 167] on button at bounding box center [227, 164] width 11 height 10
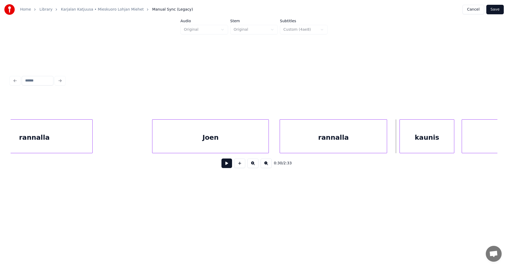
click at [416, 146] on div "kaunis" at bounding box center [427, 138] width 54 height 36
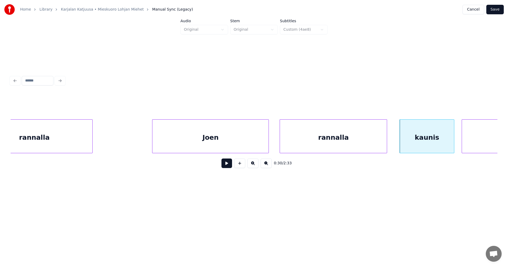
click at [226, 167] on button at bounding box center [227, 164] width 11 height 10
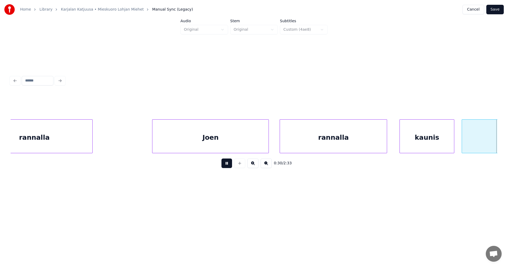
scroll to position [0, 3684]
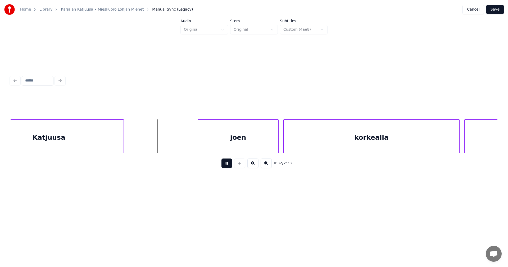
click at [228, 166] on button at bounding box center [227, 164] width 11 height 10
click at [236, 141] on div "joen" at bounding box center [234, 138] width 80 height 36
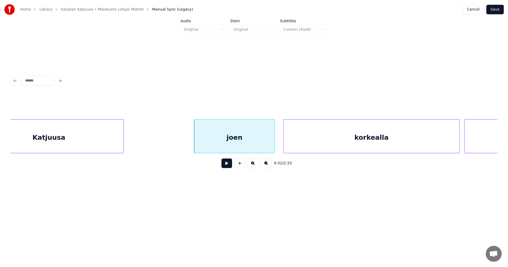
click at [231, 165] on button at bounding box center [227, 164] width 11 height 10
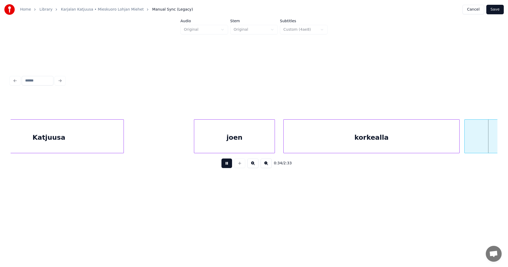
scroll to position [0, 4172]
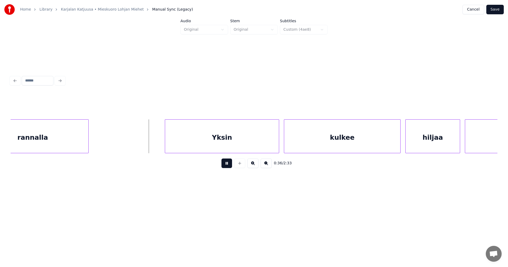
click at [231, 164] on button at bounding box center [227, 164] width 11 height 10
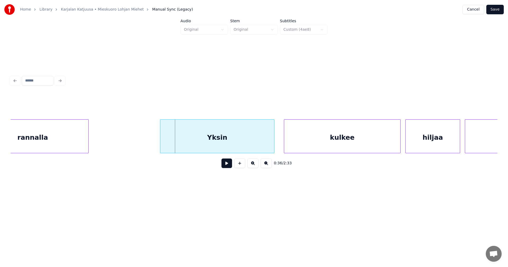
click at [229, 147] on div "Yksin" at bounding box center [217, 138] width 114 height 36
click at [229, 166] on button at bounding box center [227, 164] width 11 height 10
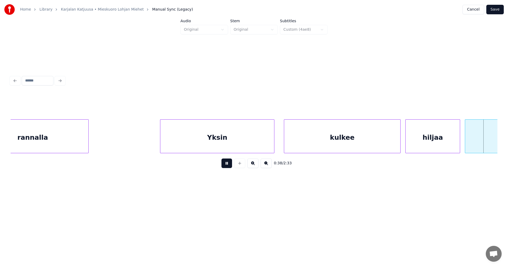
scroll to position [0, 4660]
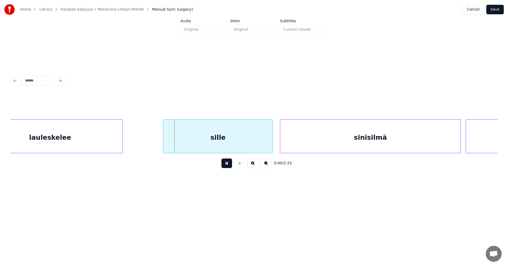
drag, startPoint x: 229, startPoint y: 165, endPoint x: 228, endPoint y: 150, distance: 15.6
click at [229, 165] on button at bounding box center [227, 164] width 11 height 10
click at [225, 148] on div "sille" at bounding box center [213, 138] width 109 height 36
click at [226, 166] on button at bounding box center [227, 164] width 11 height 10
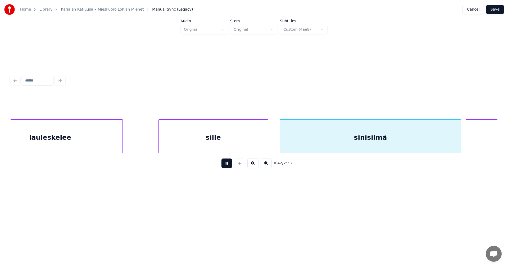
drag, startPoint x: 226, startPoint y: 166, endPoint x: 259, endPoint y: 174, distance: 33.9
click at [226, 166] on button at bounding box center [227, 164] width 11 height 10
click at [458, 141] on div at bounding box center [458, 136] width 2 height 33
click at [228, 165] on button at bounding box center [227, 164] width 11 height 10
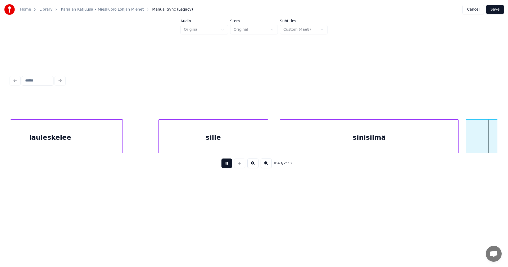
scroll to position [0, 5149]
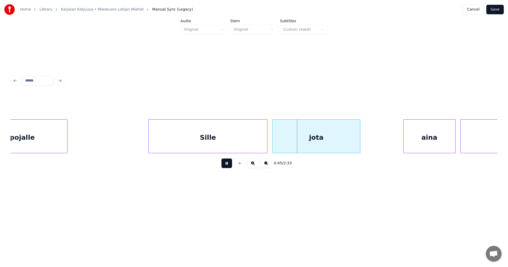
click at [227, 165] on button at bounding box center [227, 164] width 11 height 10
click at [221, 147] on div "Sille" at bounding box center [207, 138] width 119 height 36
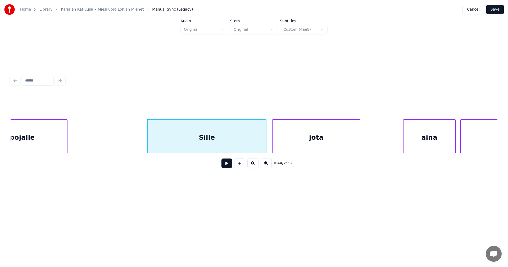
click at [225, 164] on button at bounding box center [227, 164] width 11 height 10
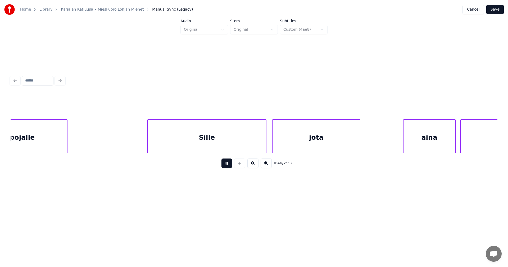
drag, startPoint x: 229, startPoint y: 161, endPoint x: 232, endPoint y: 168, distance: 7.7
click at [229, 163] on button at bounding box center [227, 164] width 11 height 10
click at [230, 164] on button at bounding box center [227, 164] width 11 height 10
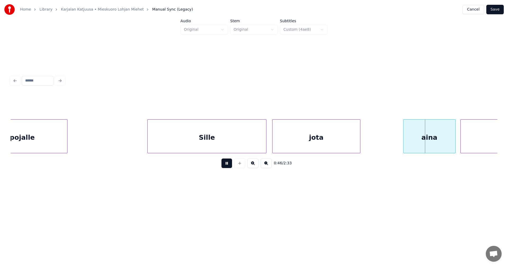
click at [230, 164] on button at bounding box center [227, 164] width 11 height 10
click at [304, 139] on div "jota" at bounding box center [317, 138] width 88 height 36
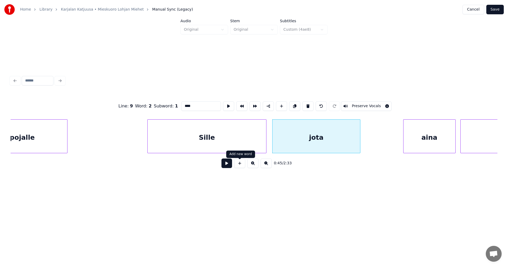
click at [231, 166] on button at bounding box center [227, 164] width 11 height 10
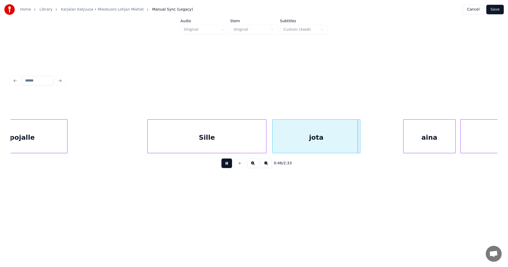
drag, startPoint x: 231, startPoint y: 165, endPoint x: 235, endPoint y: 167, distance: 4.5
click at [231, 165] on button at bounding box center [227, 164] width 11 height 10
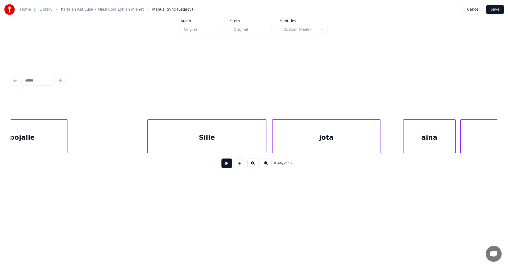
click at [379, 136] on div at bounding box center [380, 136] width 2 height 33
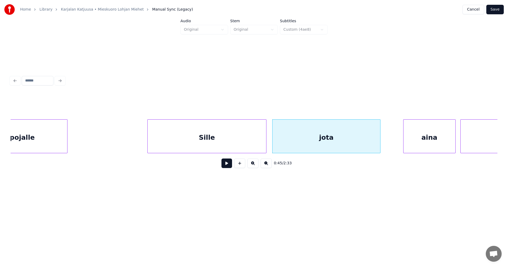
click at [229, 168] on button at bounding box center [227, 164] width 11 height 10
click at [229, 167] on button at bounding box center [227, 164] width 11 height 10
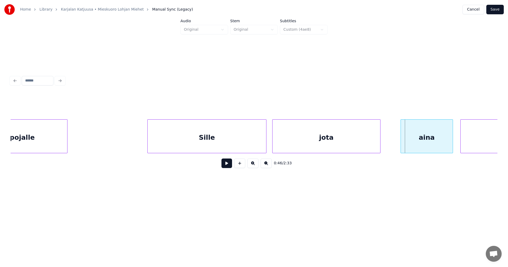
click at [416, 134] on div "aina" at bounding box center [427, 138] width 52 height 36
click at [226, 165] on button at bounding box center [227, 164] width 11 height 10
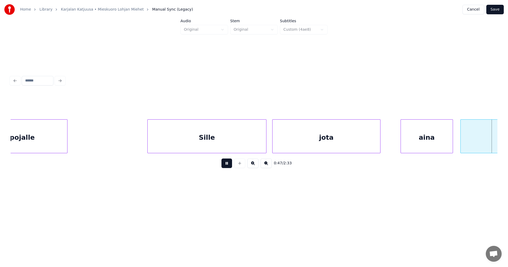
scroll to position [0, 5638]
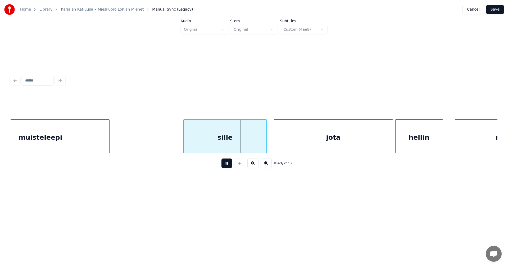
drag, startPoint x: 229, startPoint y: 168, endPoint x: 229, endPoint y: 162, distance: 6.4
click at [229, 166] on button at bounding box center [227, 164] width 11 height 10
click at [227, 150] on div "sille" at bounding box center [222, 138] width 83 height 36
click at [227, 167] on button at bounding box center [227, 164] width 11 height 10
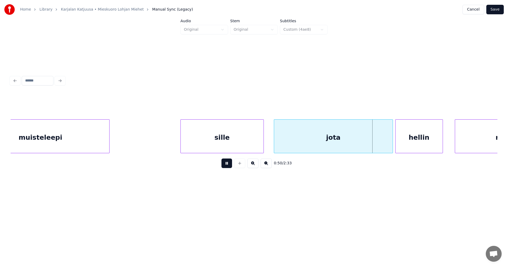
click at [229, 165] on button at bounding box center [227, 164] width 11 height 10
click at [389, 141] on div at bounding box center [389, 136] width 2 height 33
click at [228, 167] on button at bounding box center [227, 164] width 11 height 10
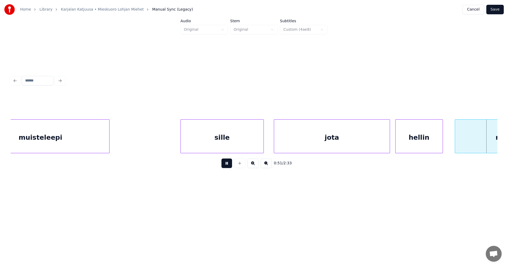
scroll to position [0, 6127]
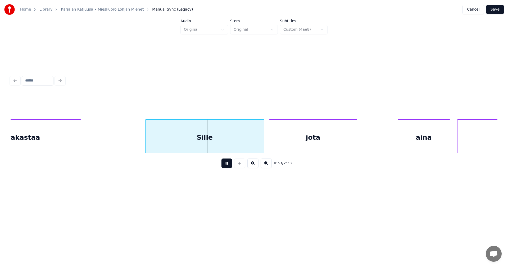
drag, startPoint x: 228, startPoint y: 167, endPoint x: 226, endPoint y: 164, distance: 4.1
click at [228, 166] on button at bounding box center [227, 164] width 11 height 10
click at [219, 147] on div "Sille" at bounding box center [201, 138] width 119 height 36
click at [226, 167] on button at bounding box center [227, 164] width 11 height 10
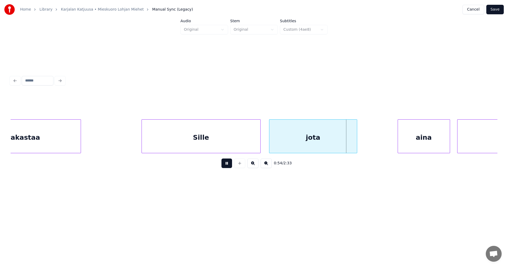
click at [227, 167] on button at bounding box center [227, 164] width 11 height 10
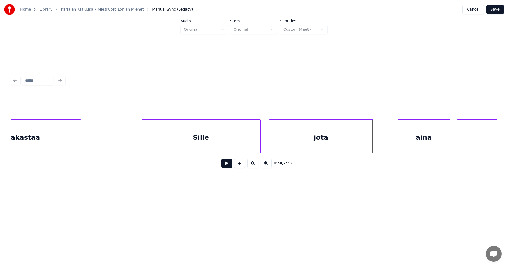
click at [372, 138] on div at bounding box center [372, 136] width 2 height 33
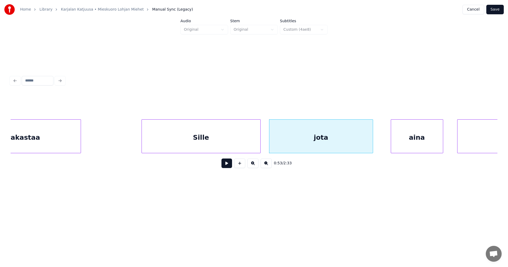
click at [401, 142] on div "aina" at bounding box center [417, 138] width 52 height 36
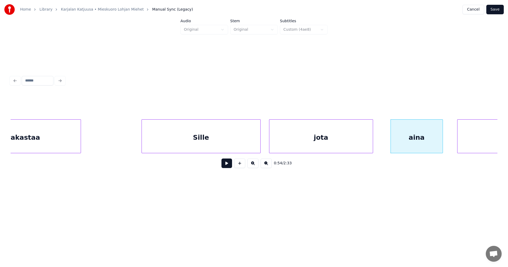
click at [226, 167] on button at bounding box center [227, 164] width 11 height 10
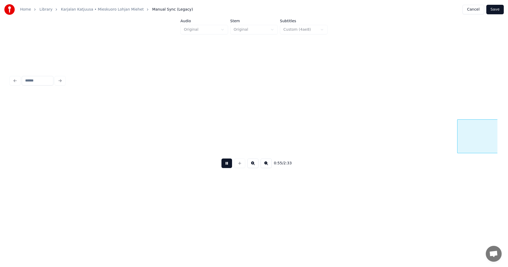
scroll to position [0, 6615]
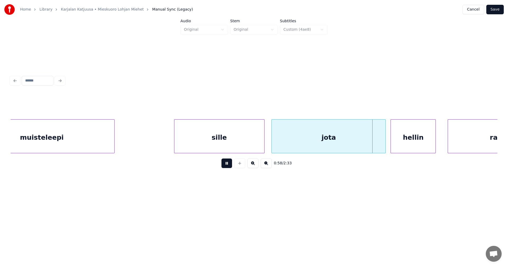
click at [226, 167] on button at bounding box center [227, 164] width 11 height 10
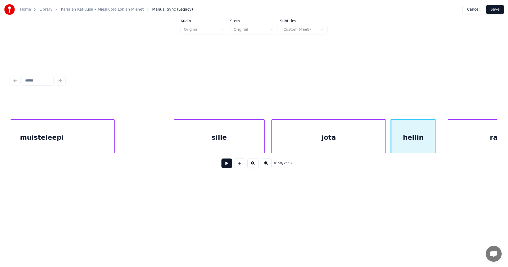
click at [226, 165] on button at bounding box center [227, 164] width 11 height 10
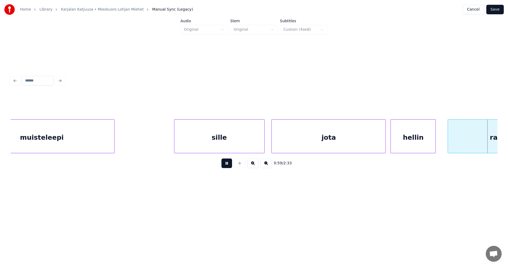
scroll to position [0, 7102]
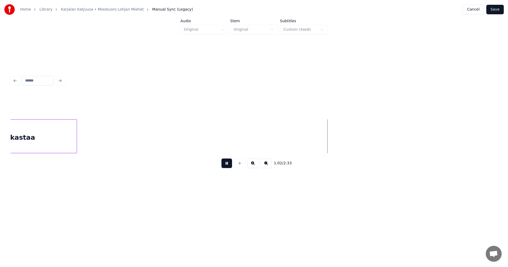
click at [227, 167] on button at bounding box center [227, 164] width 11 height 10
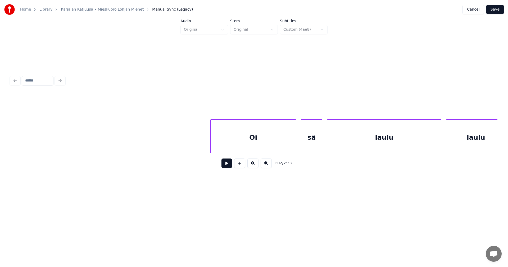
scroll to position [0, 7882]
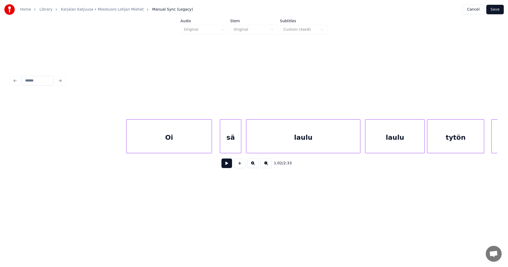
click at [201, 141] on div "Oi" at bounding box center [169, 138] width 85 height 36
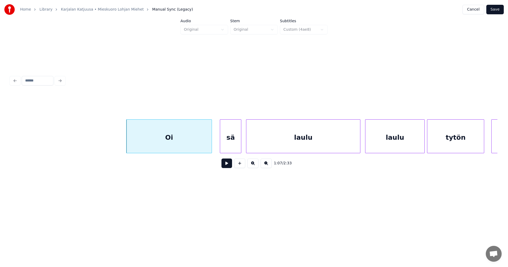
click at [230, 165] on button at bounding box center [227, 164] width 11 height 10
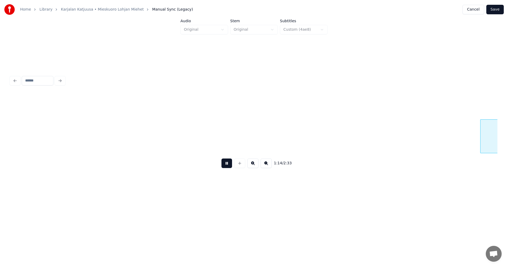
scroll to position [0, 8857]
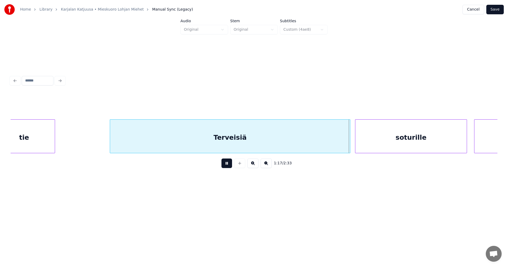
click at [229, 164] on button at bounding box center [227, 164] width 11 height 10
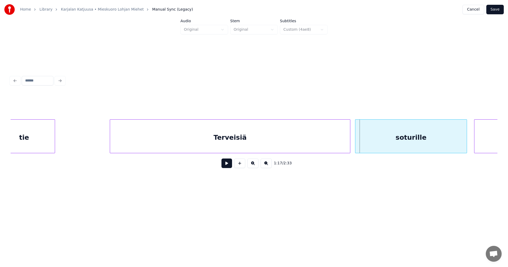
click at [229, 165] on button at bounding box center [227, 164] width 11 height 10
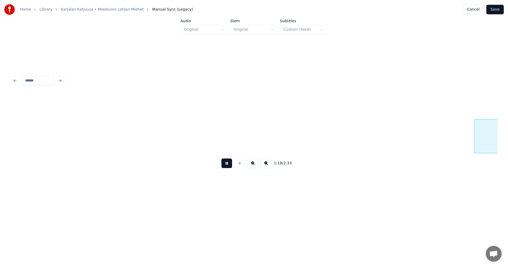
scroll to position [0, 9346]
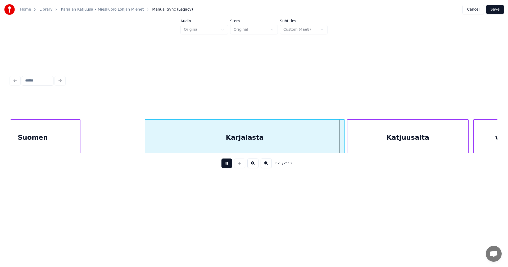
click at [228, 165] on button at bounding box center [227, 164] width 11 height 10
click at [341, 142] on div at bounding box center [342, 136] width 2 height 33
click at [226, 165] on button at bounding box center [227, 164] width 11 height 10
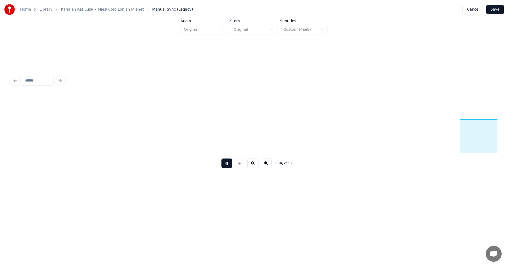
scroll to position [0, 11298]
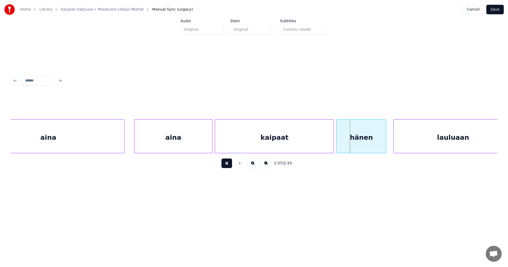
click at [226, 167] on button at bounding box center [227, 164] width 11 height 10
click at [249, 147] on div "kaipaat" at bounding box center [274, 138] width 119 height 36
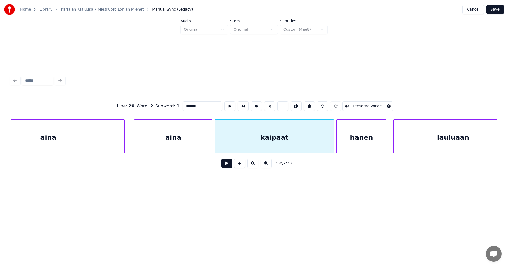
click at [227, 167] on button at bounding box center [227, 164] width 11 height 10
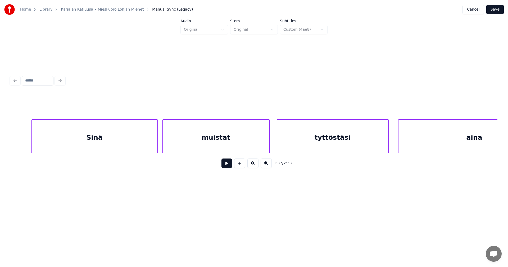
click at [318, 140] on div "tyttöstäsi" at bounding box center [332, 138] width 111 height 36
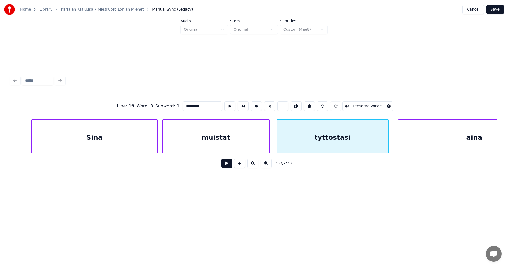
click at [228, 165] on button at bounding box center [227, 164] width 11 height 10
drag, startPoint x: 228, startPoint y: 165, endPoint x: 321, endPoint y: 135, distance: 97.4
click at [230, 165] on button at bounding box center [227, 164] width 11 height 10
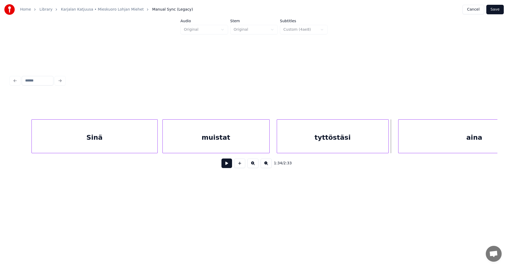
click at [327, 142] on div "tyttöstäsi" at bounding box center [332, 138] width 111 height 36
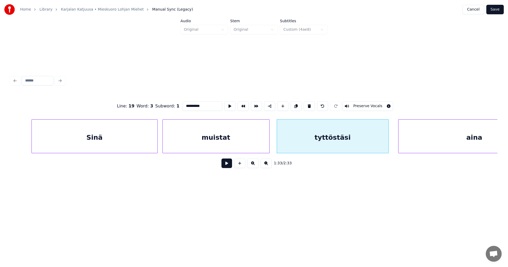
click at [197, 104] on input "**********" at bounding box center [203, 106] width 40 height 10
click at [200, 136] on div "muistat" at bounding box center [216, 138] width 107 height 36
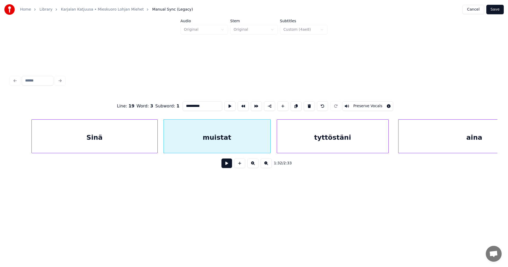
type input "**********"
click at [228, 166] on button at bounding box center [227, 164] width 11 height 10
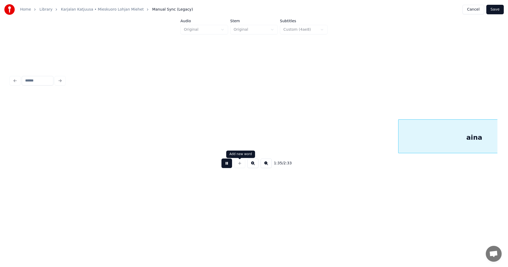
scroll to position [0, 11359]
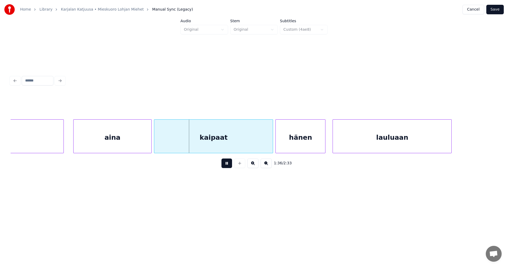
drag, startPoint x: 227, startPoint y: 167, endPoint x: 210, endPoint y: 159, distance: 18.0
click at [223, 162] on button at bounding box center [227, 164] width 11 height 10
click at [122, 136] on div "aina" at bounding box center [113, 138] width 78 height 36
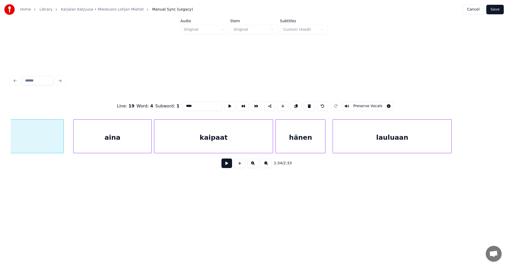
scroll to position [0, 11260]
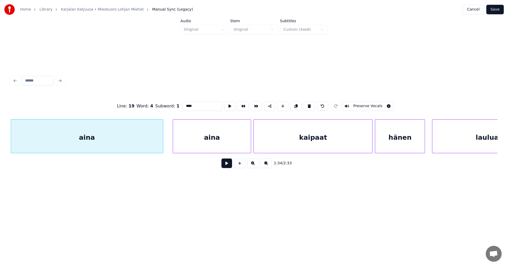
click at [224, 165] on button at bounding box center [227, 164] width 11 height 10
click at [227, 162] on button at bounding box center [227, 164] width 11 height 10
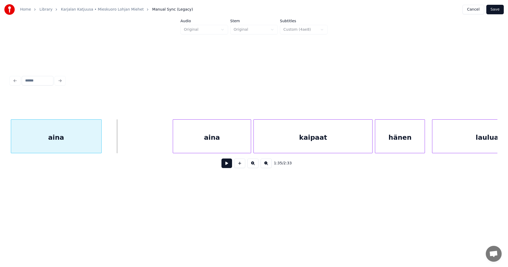
click at [101, 141] on div at bounding box center [101, 136] width 2 height 33
click at [149, 139] on div "aina" at bounding box center [167, 138] width 78 height 36
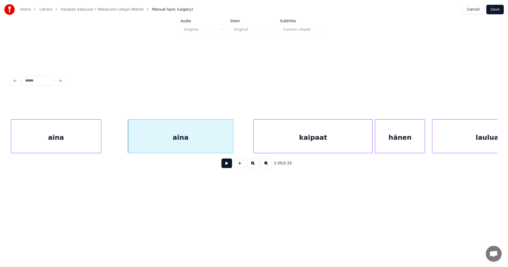
click at [232, 138] on div at bounding box center [233, 136] width 2 height 33
click at [227, 164] on button at bounding box center [227, 164] width 11 height 10
click at [226, 165] on button at bounding box center [227, 164] width 11 height 10
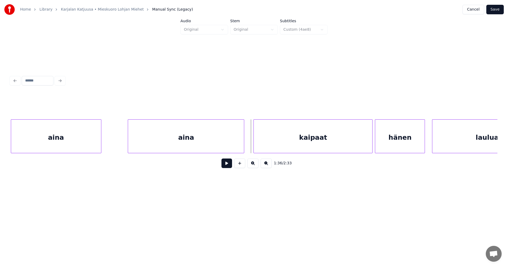
click at [244, 143] on div at bounding box center [244, 136] width 2 height 33
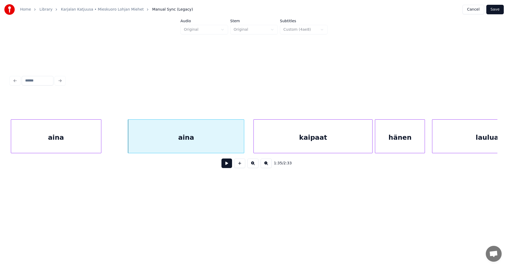
click at [226, 168] on button at bounding box center [227, 164] width 11 height 10
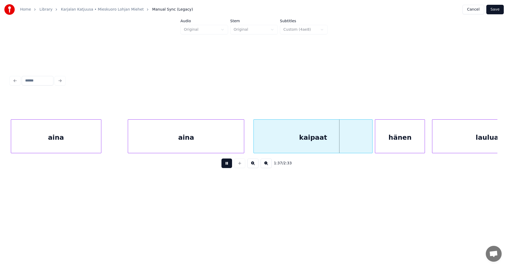
click at [226, 167] on button at bounding box center [227, 164] width 11 height 10
click at [367, 142] on div at bounding box center [368, 136] width 2 height 33
click at [230, 168] on button at bounding box center [227, 164] width 11 height 10
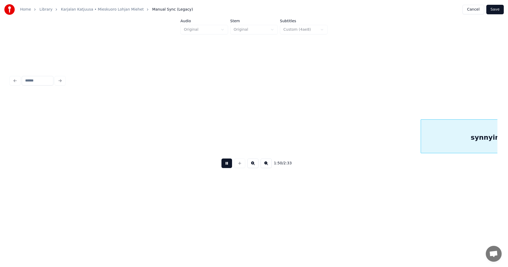
scroll to position [0, 13213]
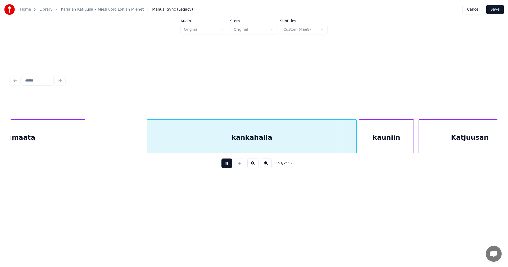
click at [229, 167] on button at bounding box center [227, 164] width 11 height 10
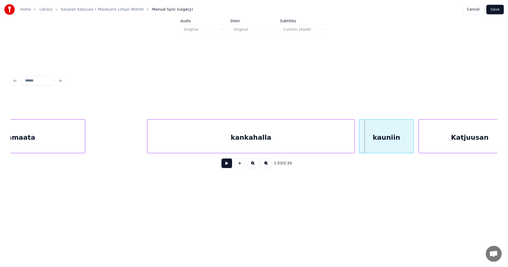
click at [353, 141] on div at bounding box center [354, 136] width 2 height 33
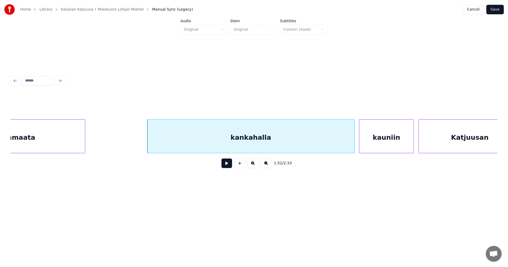
click at [228, 168] on button at bounding box center [227, 164] width 11 height 10
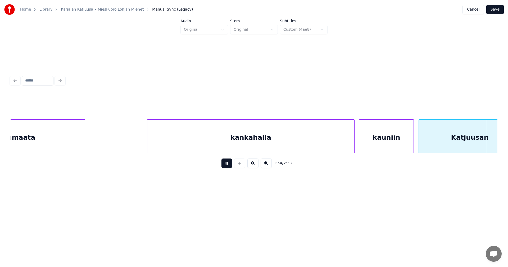
scroll to position [0, 13702]
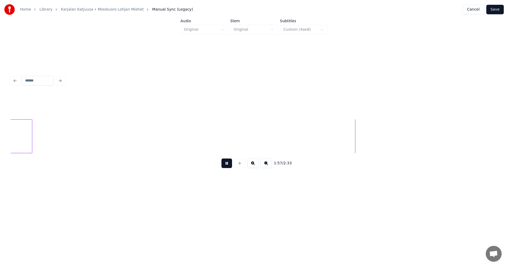
click at [225, 161] on button at bounding box center [227, 164] width 11 height 10
click at [42, 137] on div at bounding box center [42, 136] width 2 height 33
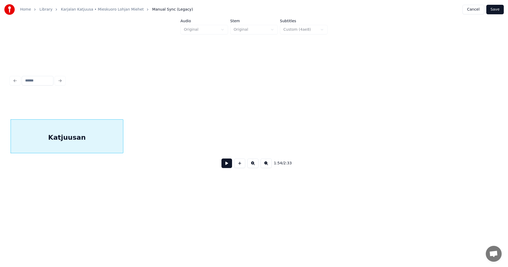
click at [38, 136] on div "Katjuusan" at bounding box center [67, 138] width 112 height 36
click at [227, 165] on button at bounding box center [227, 164] width 11 height 10
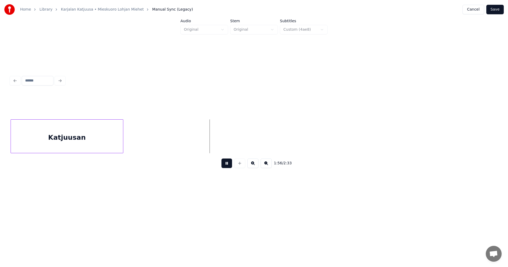
click at [227, 165] on button at bounding box center [227, 164] width 11 height 10
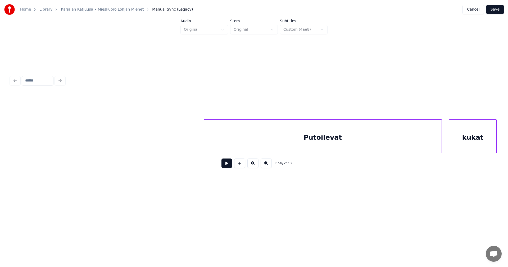
scroll to position [0, 14448]
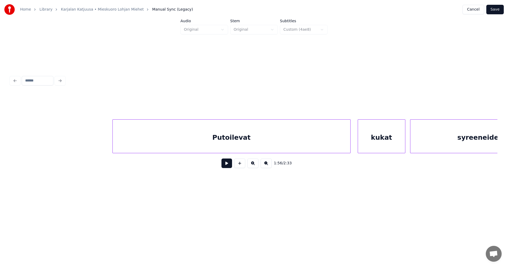
click at [277, 140] on div "Putoilevat" at bounding box center [232, 138] width 238 height 36
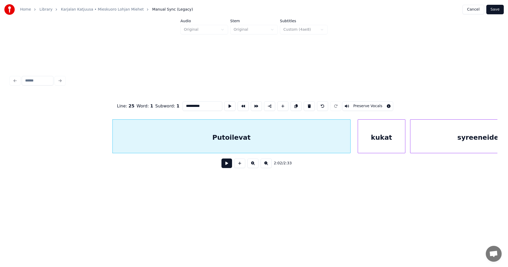
click at [227, 167] on button at bounding box center [227, 164] width 11 height 10
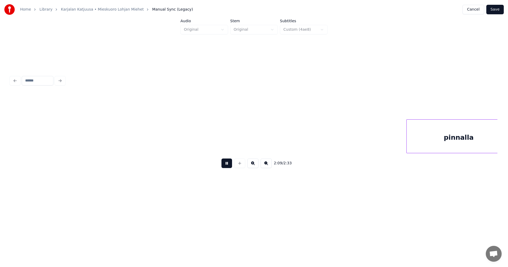
scroll to position [0, 15424]
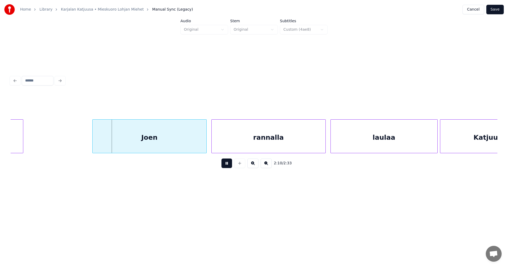
click at [225, 166] on button at bounding box center [227, 164] width 11 height 10
click at [183, 144] on div "Joen" at bounding box center [146, 138] width 114 height 36
click at [226, 165] on button at bounding box center [227, 164] width 11 height 10
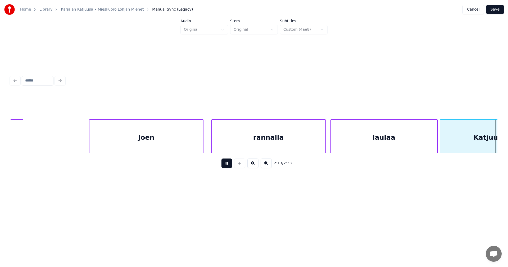
drag, startPoint x: 226, startPoint y: 167, endPoint x: 236, endPoint y: 163, distance: 10.9
click at [226, 167] on button at bounding box center [227, 164] width 11 height 10
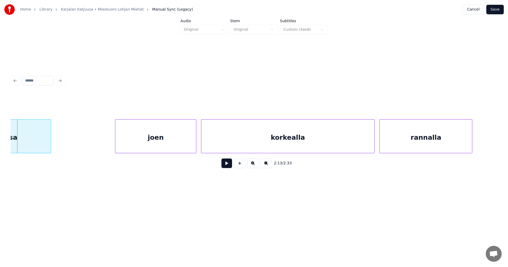
scroll to position [0, 15487]
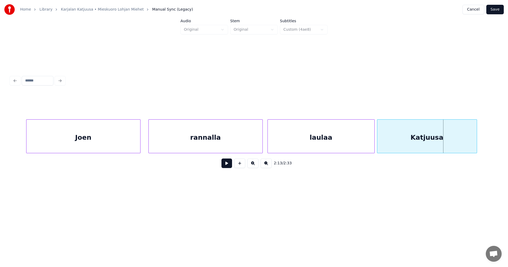
click at [304, 135] on div "laulaa" at bounding box center [321, 138] width 107 height 36
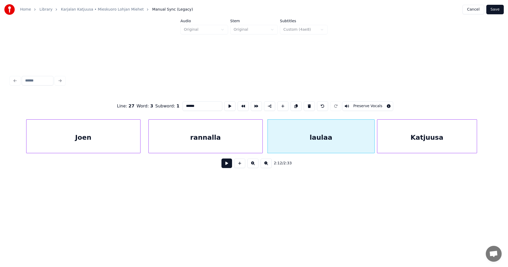
click at [228, 166] on button at bounding box center [227, 164] width 11 height 10
click at [227, 166] on button at bounding box center [227, 164] width 11 height 10
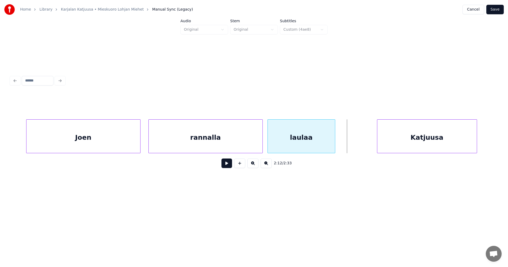
click at [334, 147] on div at bounding box center [335, 136] width 2 height 33
click at [341, 145] on div at bounding box center [342, 136] width 2 height 33
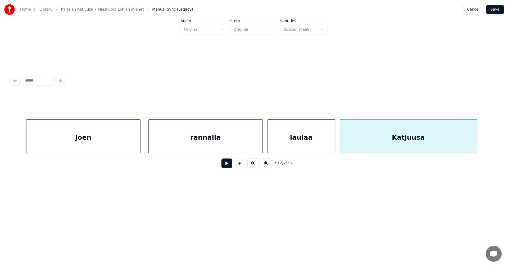
click at [229, 145] on div "rannalla" at bounding box center [206, 138] width 114 height 36
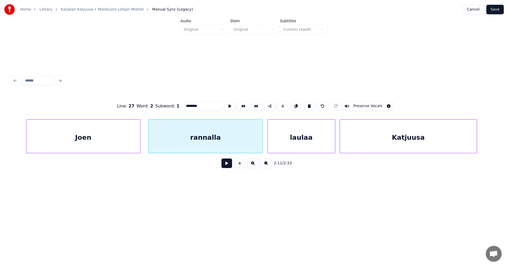
click at [227, 165] on button at bounding box center [227, 164] width 11 height 10
click at [226, 165] on button at bounding box center [227, 164] width 11 height 10
click at [260, 142] on div at bounding box center [261, 136] width 2 height 33
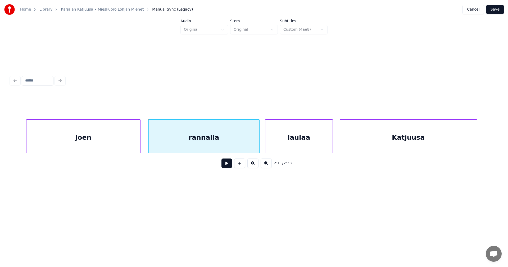
click at [281, 138] on div "laulaa" at bounding box center [299, 138] width 67 height 36
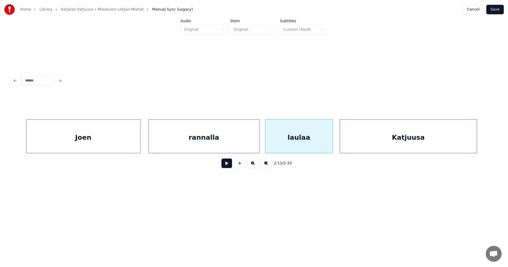
click at [230, 166] on button at bounding box center [227, 164] width 11 height 10
click at [230, 165] on button at bounding box center [227, 164] width 11 height 10
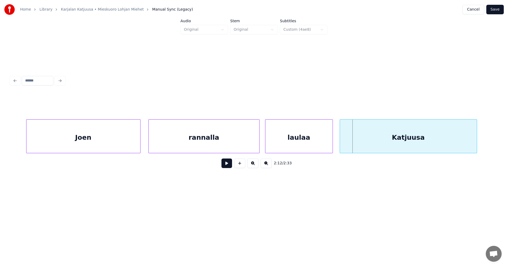
click at [311, 139] on div "laulaa" at bounding box center [299, 138] width 67 height 36
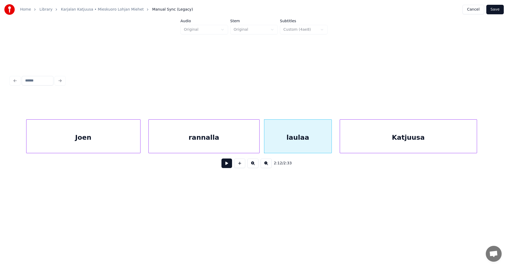
click at [231, 165] on button at bounding box center [227, 164] width 11 height 10
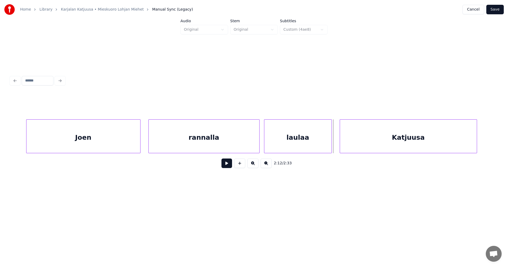
click at [330, 140] on div at bounding box center [331, 136] width 2 height 33
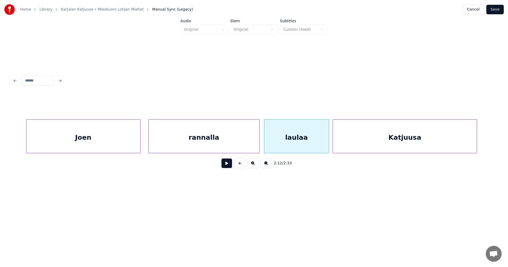
click at [335, 141] on div at bounding box center [334, 136] width 2 height 33
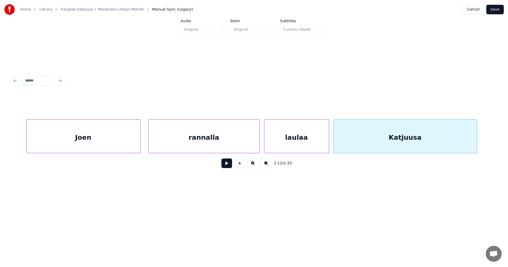
click at [357, 140] on div "Katjuusa" at bounding box center [405, 138] width 143 height 36
click at [228, 168] on button at bounding box center [227, 164] width 11 height 10
drag, startPoint x: 228, startPoint y: 168, endPoint x: 346, endPoint y: 155, distance: 118.5
click at [228, 168] on button at bounding box center [227, 164] width 11 height 10
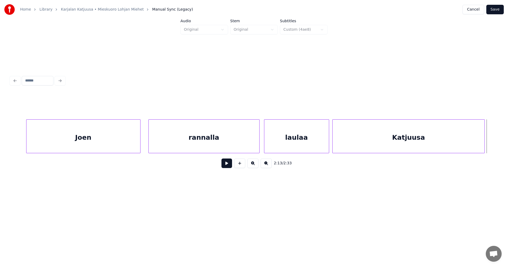
click at [484, 142] on div at bounding box center [484, 136] width 2 height 33
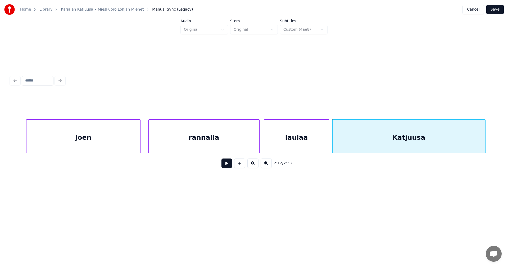
click at [217, 142] on div "rannalla" at bounding box center [204, 138] width 111 height 36
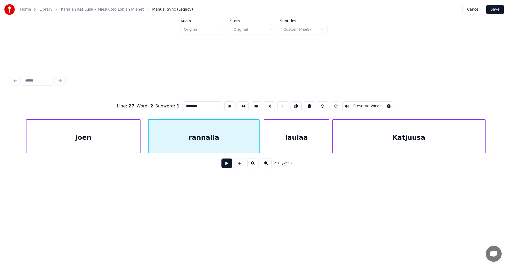
click at [228, 168] on button at bounding box center [227, 164] width 11 height 10
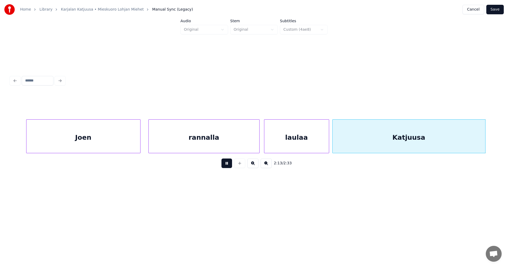
scroll to position [0, 15975]
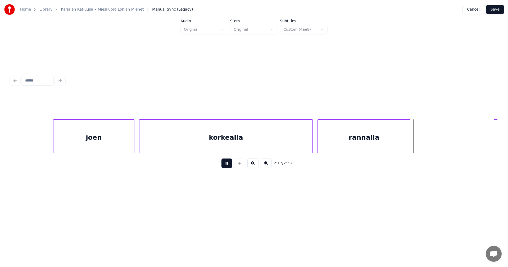
click at [227, 165] on button at bounding box center [227, 164] width 11 height 10
click at [424, 140] on div at bounding box center [424, 136] width 2 height 33
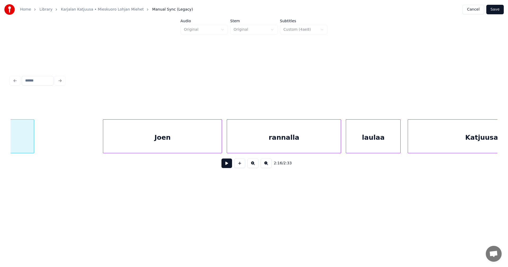
scroll to position [0, 16367]
click at [155, 142] on div "Joen" at bounding box center [156, 138] width 119 height 36
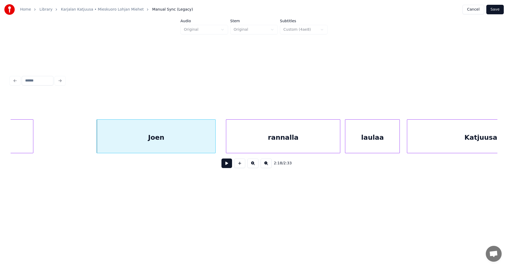
click at [227, 164] on button at bounding box center [227, 164] width 11 height 10
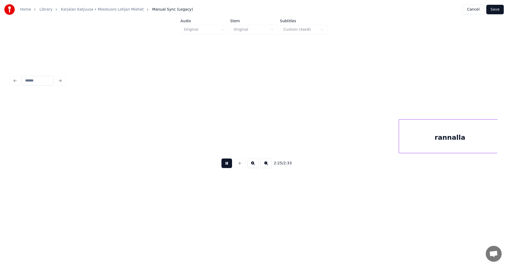
scroll to position [0, 17341]
drag, startPoint x: 226, startPoint y: 166, endPoint x: 188, endPoint y: 167, distance: 38.4
click at [222, 165] on button at bounding box center [227, 164] width 11 height 10
click at [23, 140] on div at bounding box center [22, 136] width 2 height 33
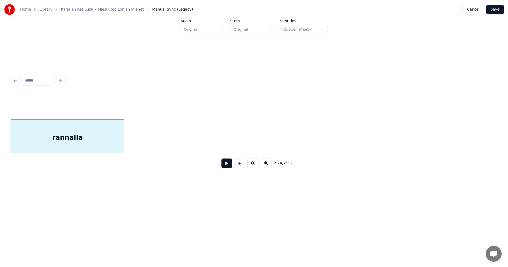
click at [492, 11] on button "Save" at bounding box center [495, 10] width 17 height 10
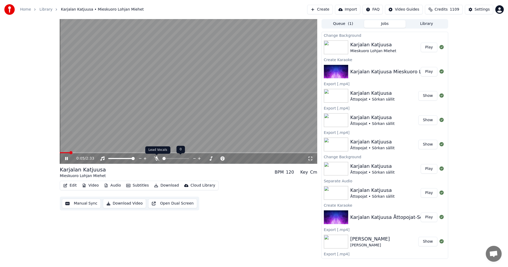
click at [157, 158] on icon at bounding box center [156, 158] width 5 height 4
click at [66, 159] on icon at bounding box center [70, 158] width 12 height 4
click at [156, 160] on icon at bounding box center [156, 158] width 5 height 4
click at [157, 160] on icon at bounding box center [156, 158] width 5 height 4
click at [184, 158] on span at bounding box center [182, 158] width 3 height 3
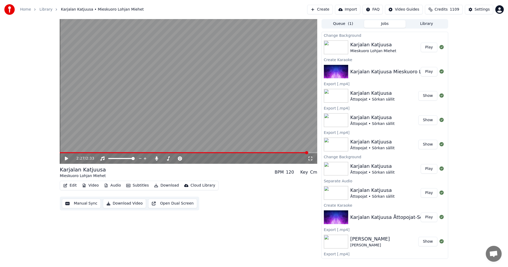
click at [67, 160] on icon at bounding box center [70, 158] width 12 height 4
click at [115, 152] on span at bounding box center [184, 152] width 249 height 1
click at [67, 159] on icon at bounding box center [66, 158] width 3 height 3
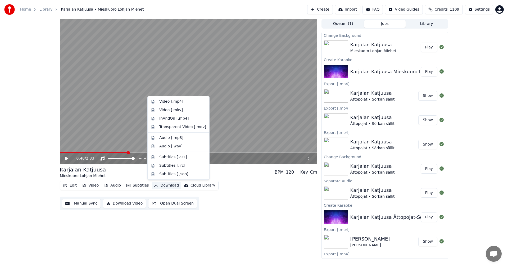
click at [167, 185] on button "Download" at bounding box center [166, 185] width 29 height 7
click at [183, 103] on div "Video [.mp4]" at bounding box center [182, 101] width 47 height 5
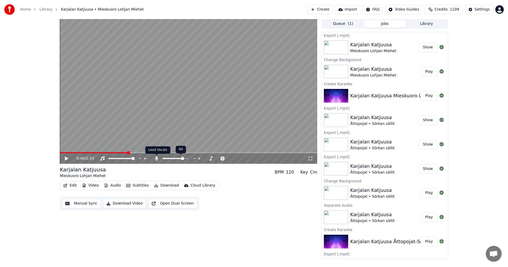
click at [158, 159] on icon at bounding box center [156, 158] width 5 height 4
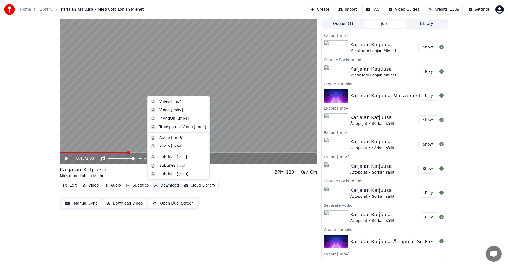
click at [170, 187] on button "Download" at bounding box center [166, 185] width 29 height 7
click at [179, 100] on div "Video [.mp4]" at bounding box center [171, 101] width 24 height 5
